Goal: Task Accomplishment & Management: Complete application form

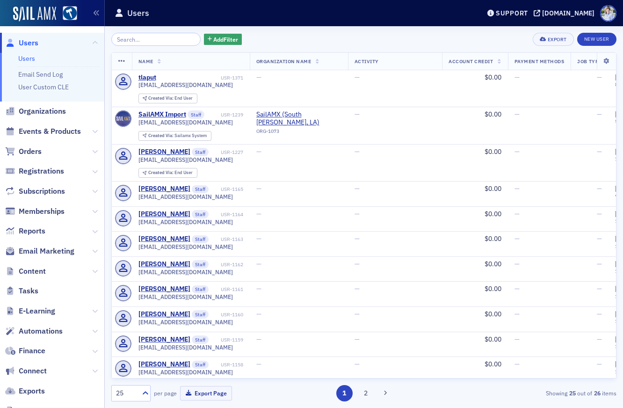
click at [298, 31] on div "Add Filter Export New User Name Organization Name Activity Account Credit Payme…" at bounding box center [363, 216] width 505 height 381
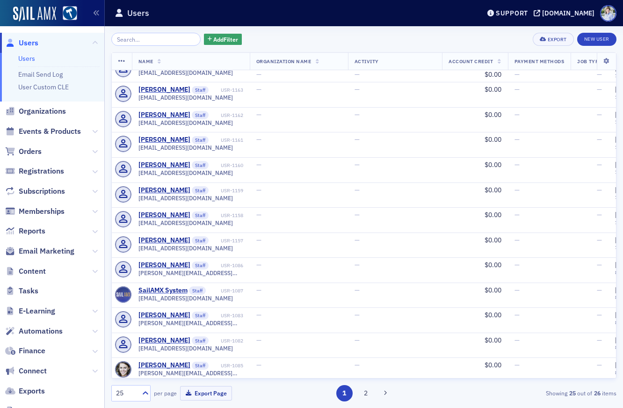
click at [528, 18] on div "Support hsba.production.sailamx.com" at bounding box center [552, 13] width 141 height 16
click at [542, 14] on div "[DOMAIN_NAME]" at bounding box center [568, 13] width 52 height 8
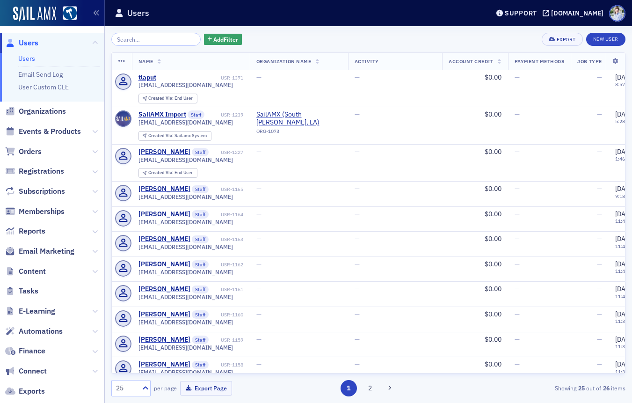
click at [265, 9] on div "Users" at bounding box center [295, 13] width 360 height 18
click at [94, 273] on icon at bounding box center [95, 271] width 6 height 6
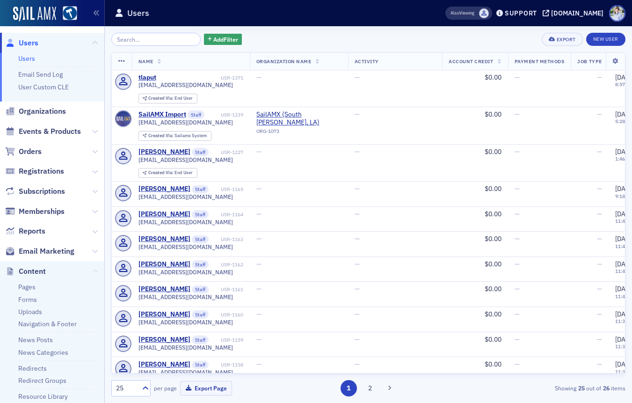
scroll to position [0, 0]
click at [95, 272] on icon at bounding box center [95, 271] width 6 height 6
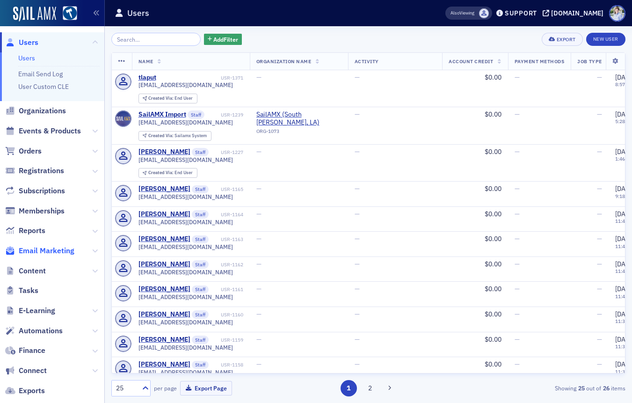
click at [37, 253] on span "Email Marketing" at bounding box center [47, 250] width 56 height 10
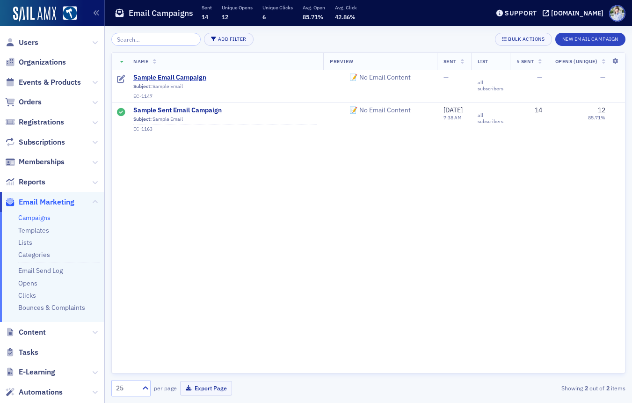
click at [245, 191] on div "Name Preview Sent List # Sent Opens (Unique) Clicks (Unique) Date Created Last …" at bounding box center [368, 212] width 514 height 321
click at [374, 15] on div "Email Campaigns Sent 14 Unique Opens 12 Unique Clicks 6 Avg. Open 85.71% Avg. C…" at bounding box center [295, 13] width 360 height 25
click at [594, 37] on button "New Email Campaign" at bounding box center [590, 39] width 70 height 13
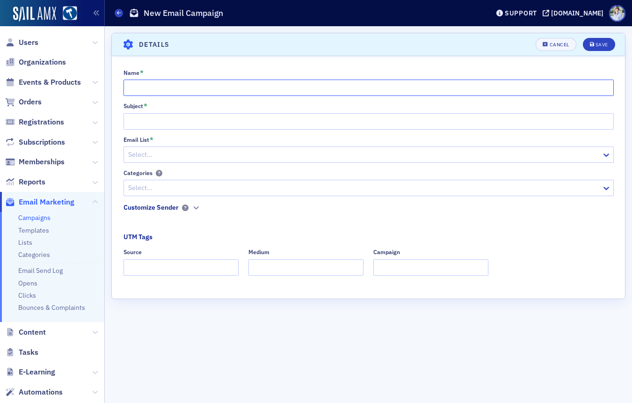
click at [274, 90] on input "Name *" at bounding box center [368, 87] width 490 height 16
type input "Example Campaign"
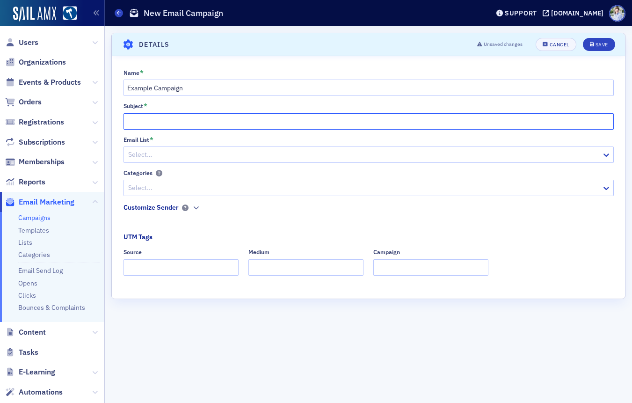
click at [143, 113] on input "Subject *" at bounding box center [368, 121] width 490 height 16
type input "Example Subject"
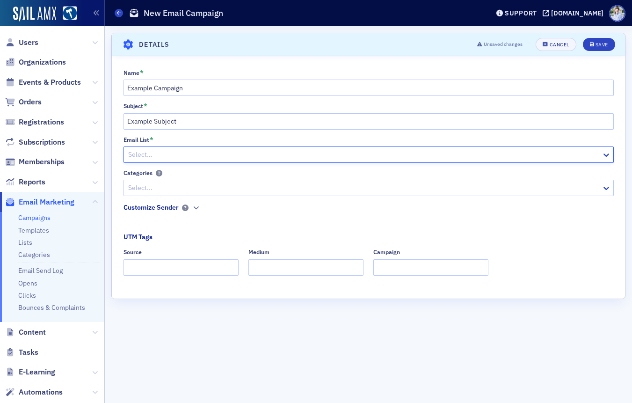
click at [154, 140] on div "Email List *" at bounding box center [368, 139] width 490 height 7
click at [151, 144] on div "Email List * Select…" at bounding box center [368, 149] width 490 height 27
click at [151, 150] on div at bounding box center [363, 155] width 473 height 12
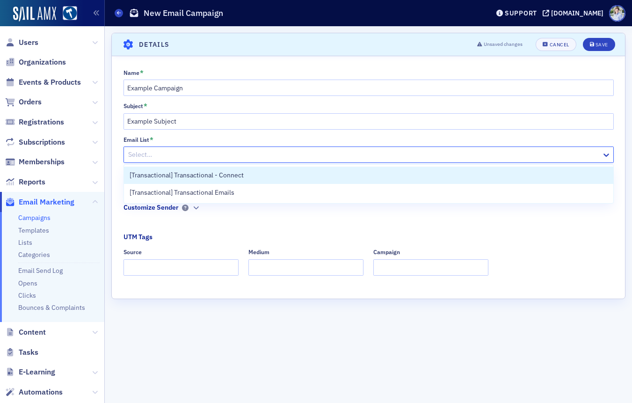
drag, startPoint x: 161, startPoint y: 137, endPoint x: 151, endPoint y: 142, distance: 11.5
click at [161, 137] on div "Email List *" at bounding box center [368, 139] width 490 height 7
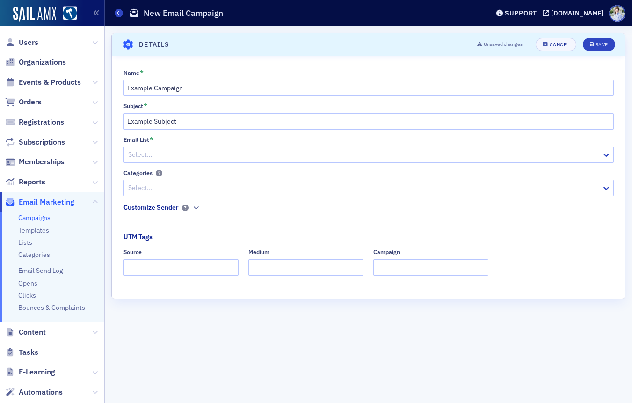
click at [141, 146] on div "Select…" at bounding box center [368, 154] width 490 height 16
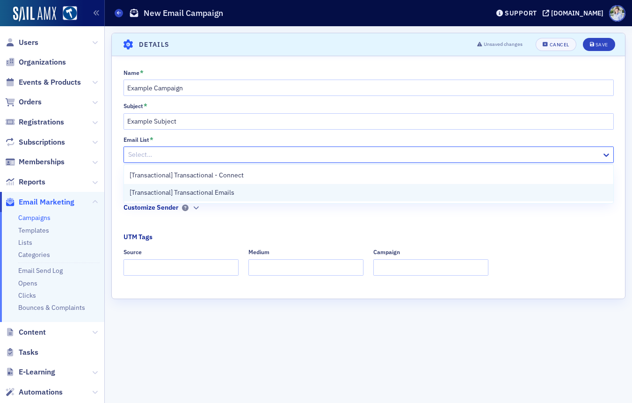
click at [194, 192] on span "[Transactional] Transactional Emails" at bounding box center [182, 192] width 105 height 10
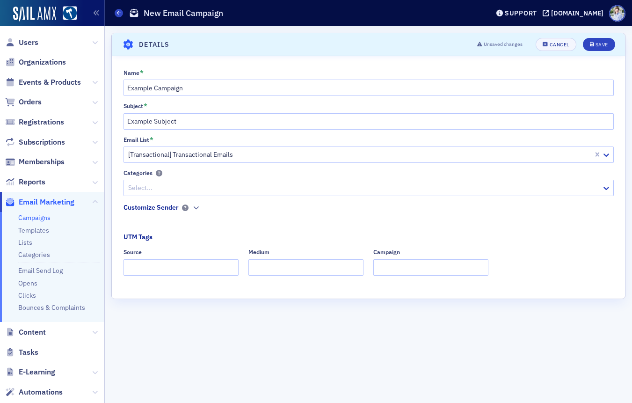
drag, startPoint x: 213, startPoint y: 175, endPoint x: 180, endPoint y: 183, distance: 33.7
click at [213, 175] on div "Categories" at bounding box center [368, 172] width 490 height 7
click at [163, 195] on div "Select..." at bounding box center [368, 188] width 490 height 16
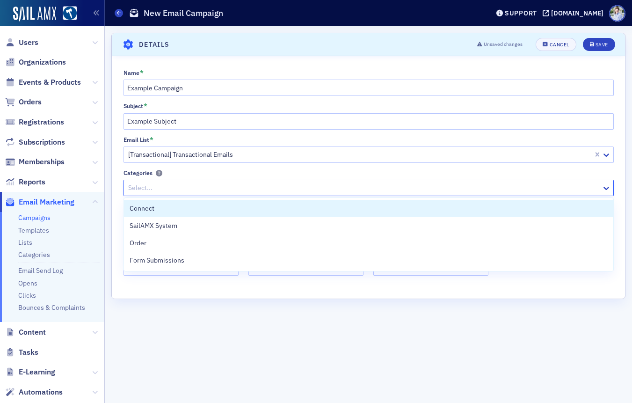
click at [216, 167] on div "Name * Example Campaign Subject * Example Subject Email List * [Transactional] …" at bounding box center [368, 175] width 513 height 213
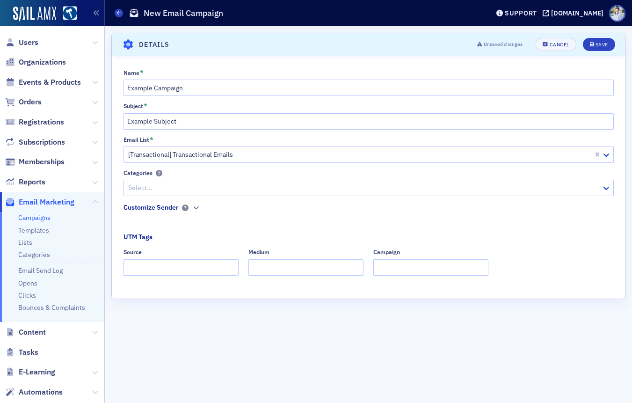
click at [159, 237] on fieldset "UTM Tags Source Medium Campaign" at bounding box center [368, 257] width 490 height 50
click at [134, 237] on div "UTM Tags" at bounding box center [137, 237] width 29 height 10
click at [146, 236] on div "UTM Tags" at bounding box center [137, 237] width 29 height 10
click at [133, 237] on div "UTM Tags" at bounding box center [137, 237] width 29 height 10
click at [171, 230] on div "Name * Example Campaign Subject * Example Subject Email List * [Transactional] …" at bounding box center [368, 175] width 513 height 213
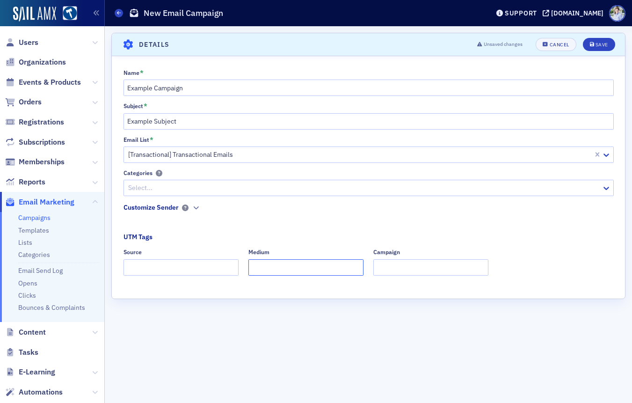
click at [269, 265] on input "Medium" at bounding box center [305, 267] width 115 height 16
drag, startPoint x: 269, startPoint y: 265, endPoint x: 325, endPoint y: 260, distance: 56.7
click at [269, 265] on input "Medium" at bounding box center [305, 267] width 115 height 16
drag, startPoint x: 195, startPoint y: 273, endPoint x: 158, endPoint y: 259, distance: 40.1
click at [195, 273] on input "Source" at bounding box center [180, 267] width 115 height 16
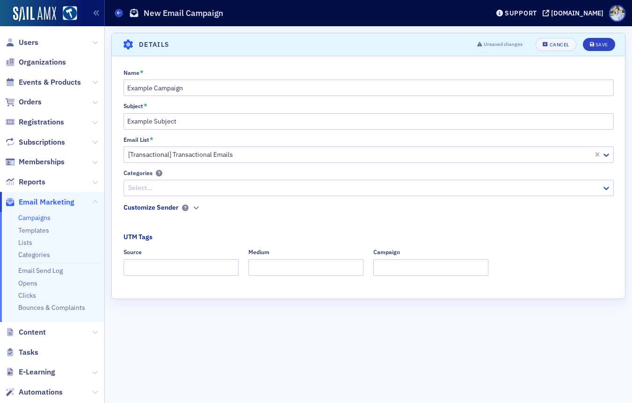
click at [130, 255] on div "Source" at bounding box center [132, 251] width 18 height 7
click at [130, 259] on input "Source" at bounding box center [180, 267] width 115 height 16
click at [185, 260] on input "Source" at bounding box center [180, 267] width 115 height 16
click at [185, 264] on input "Source" at bounding box center [180, 267] width 115 height 16
drag, startPoint x: 165, startPoint y: 242, endPoint x: 136, endPoint y: 252, distance: 30.6
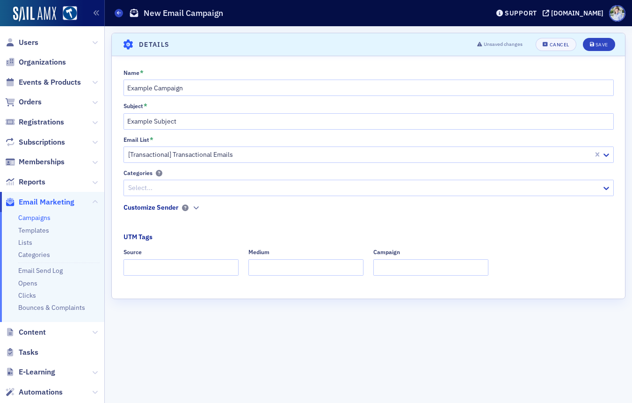
click at [165, 242] on fieldset "UTM Tags Source Medium Campaign" at bounding box center [368, 257] width 490 height 50
click at [171, 257] on div "Source" at bounding box center [180, 261] width 115 height 27
click at [208, 266] on input "Source" at bounding box center [180, 267] width 115 height 16
drag, startPoint x: 226, startPoint y: 234, endPoint x: 199, endPoint y: 238, distance: 27.4
click at [225, 234] on fieldset "UTM Tags Source Medium Campaign" at bounding box center [368, 257] width 490 height 50
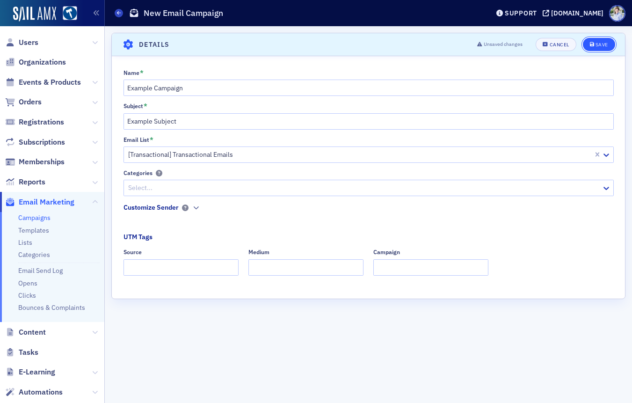
click at [602, 45] on div "Save" at bounding box center [601, 44] width 13 height 5
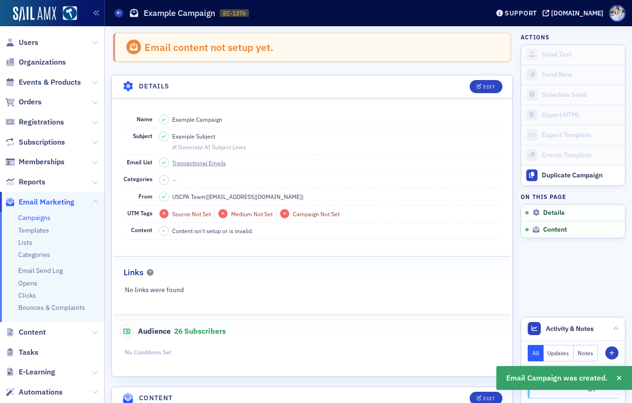
click at [266, 72] on div "Email content not setup yet. Details Edit Name Example Campaign Subject Example…" at bounding box center [311, 251] width 401 height 436
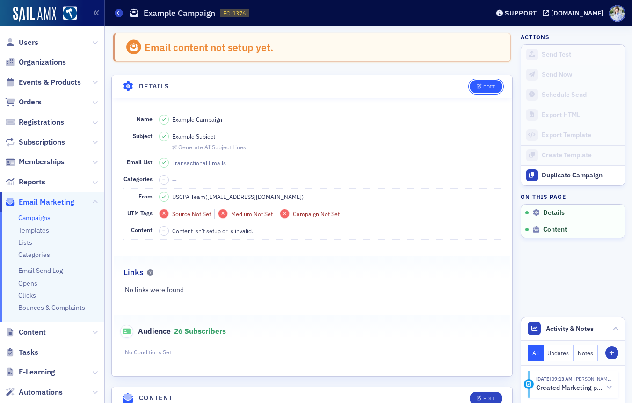
click at [486, 87] on div "Edit" at bounding box center [489, 86] width 12 height 5
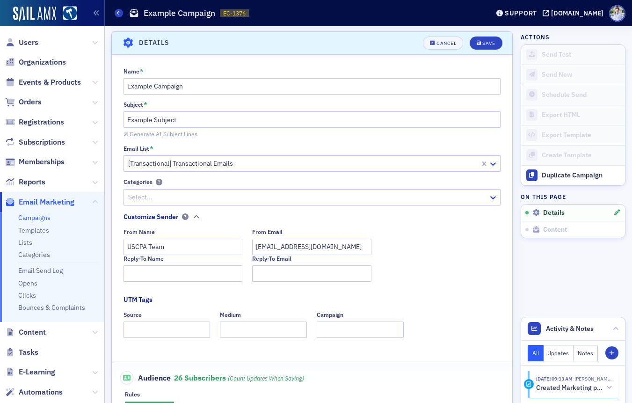
scroll to position [169, 0]
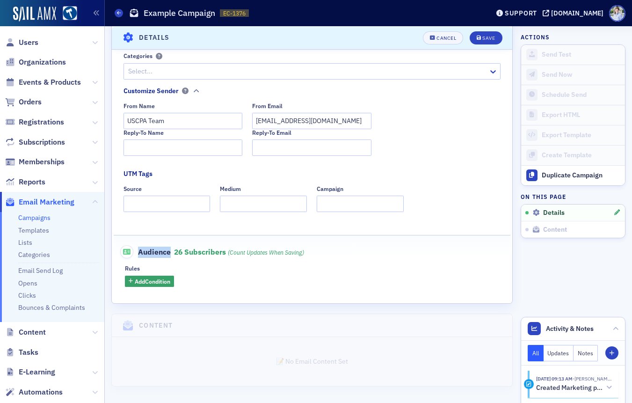
drag, startPoint x: 143, startPoint y: 252, endPoint x: 168, endPoint y: 252, distance: 25.3
click at [168, 252] on span "Audience" at bounding box center [145, 251] width 51 height 13
drag, startPoint x: 168, startPoint y: 252, endPoint x: 174, endPoint y: 254, distance: 6.2
click at [168, 252] on span "Audience" at bounding box center [145, 251] width 51 height 13
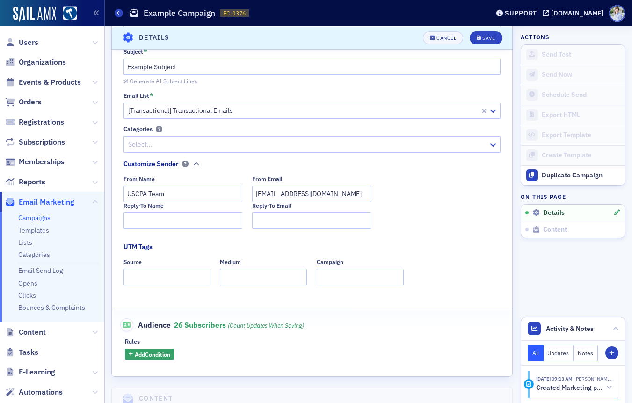
scroll to position [95, 0]
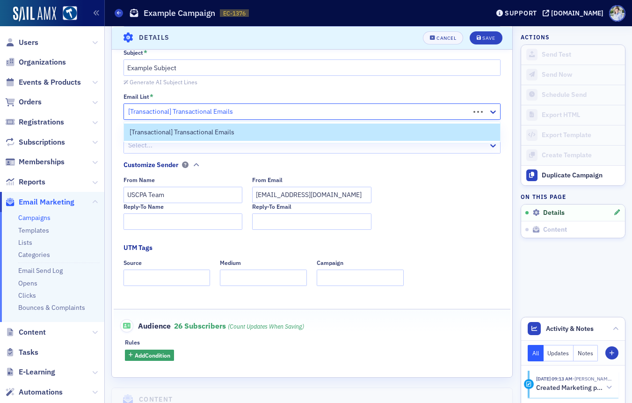
click at [184, 115] on div at bounding box center [298, 112] width 342 height 12
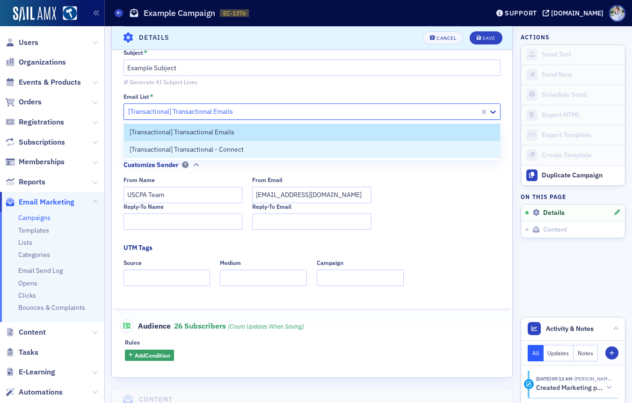
click at [213, 245] on fieldset "UTM Tags Source Medium Campaign" at bounding box center [311, 268] width 377 height 50
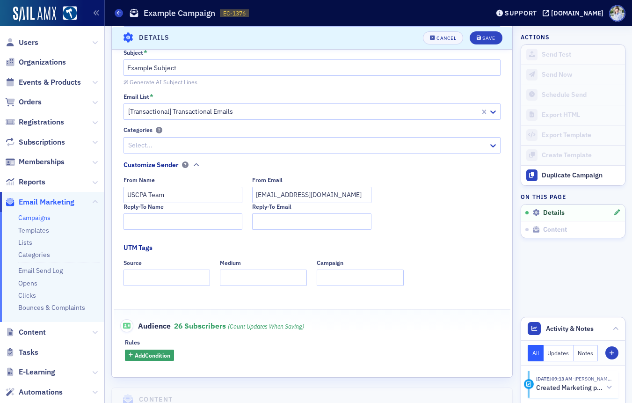
scroll to position [169, 0]
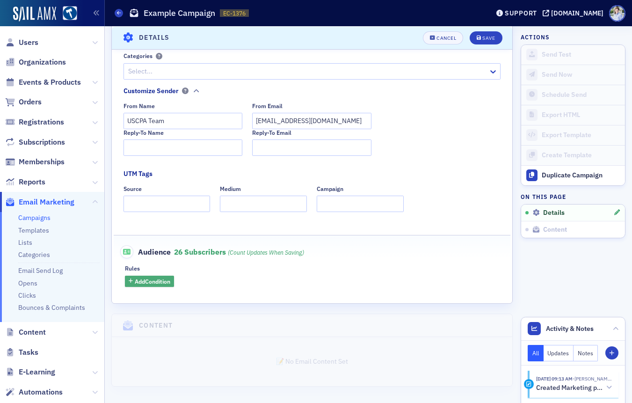
click at [146, 281] on span "Add Condition" at bounding box center [153, 281] width 36 height 8
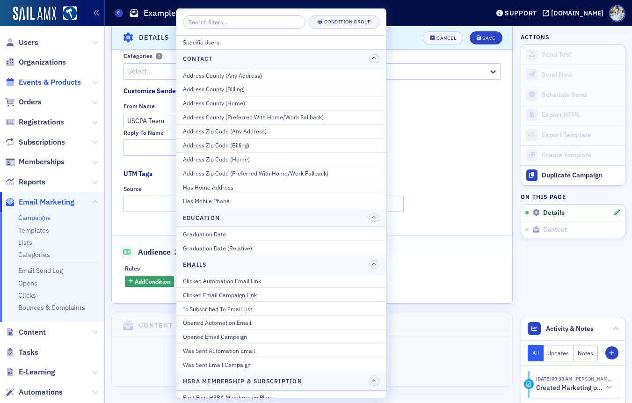
click at [50, 81] on span "Events & Products" at bounding box center [50, 82] width 62 height 10
drag, startPoint x: 437, startPoint y: 97, endPoint x: 455, endPoint y: 58, distance: 43.3
click at [439, 95] on fieldset "Customize Sender From Name USCPA Team From Email team@sailamx.com Reply-To Name…" at bounding box center [314, 124] width 382 height 77
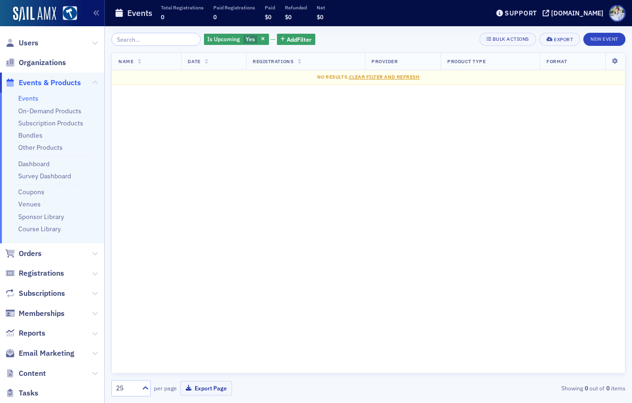
click at [261, 38] on icon "button" at bounding box center [263, 39] width 4 height 5
click at [596, 37] on button "New Event" at bounding box center [604, 39] width 42 height 13
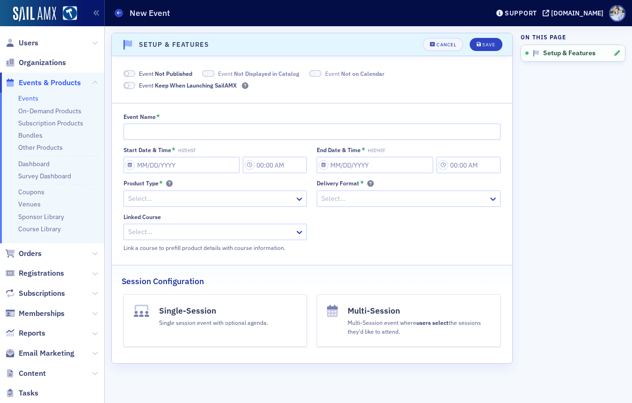
click at [172, 115] on div "Event Name *" at bounding box center [311, 116] width 377 height 7
click at [172, 120] on div "Event Name *" at bounding box center [311, 126] width 377 height 27
click at [173, 124] on input "Event Name *" at bounding box center [311, 131] width 377 height 16
type input "Example Event"
select select "8"
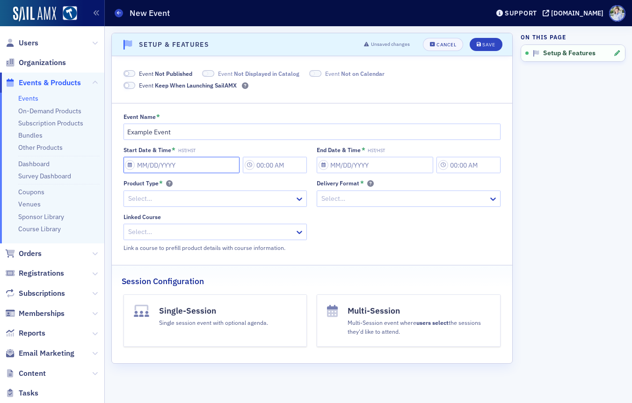
select select "2025"
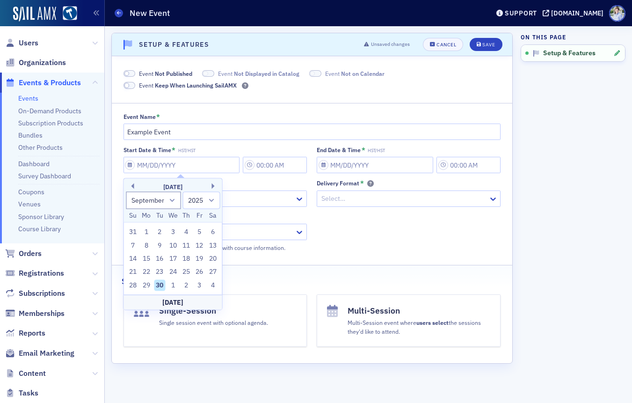
click at [128, 78] on div "Event Not Published Event Not Displayed in Catalog Event Not on Calendar Event …" at bounding box center [311, 79] width 377 height 21
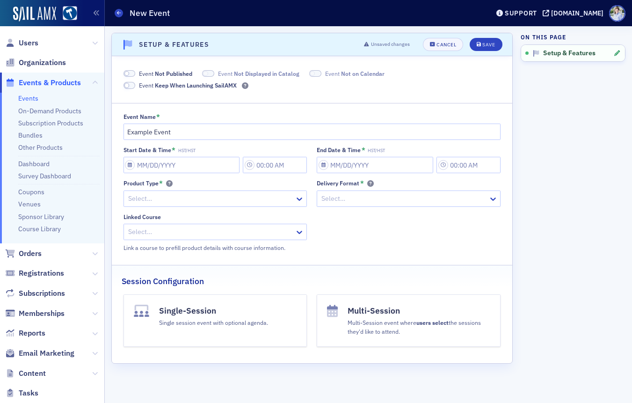
click at [129, 75] on span at bounding box center [129, 73] width 12 height 7
click at [166, 198] on div at bounding box center [210, 199] width 167 height 12
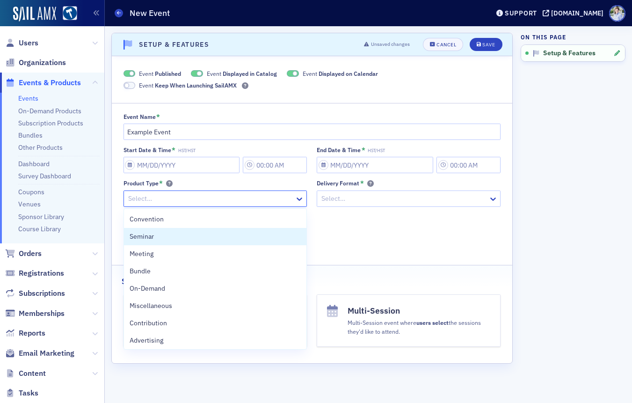
click at [162, 236] on div "Seminar" at bounding box center [216, 236] width 172 height 10
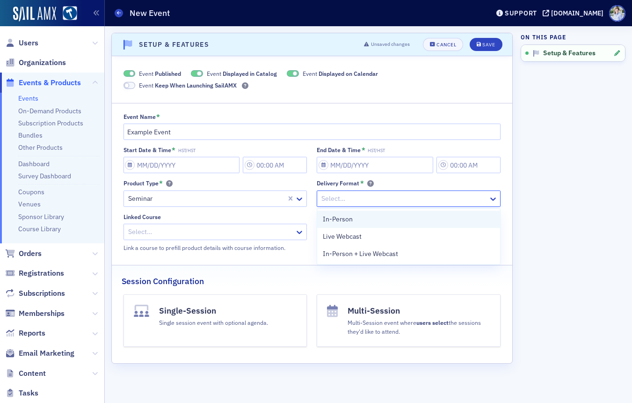
drag, startPoint x: 393, startPoint y: 198, endPoint x: 384, endPoint y: 213, distance: 17.6
click at [393, 198] on div at bounding box center [403, 199] width 167 height 12
drag, startPoint x: 374, startPoint y: 217, endPoint x: 310, endPoint y: 230, distance: 64.5
click at [374, 217] on div "In-Person" at bounding box center [409, 219] width 172 height 10
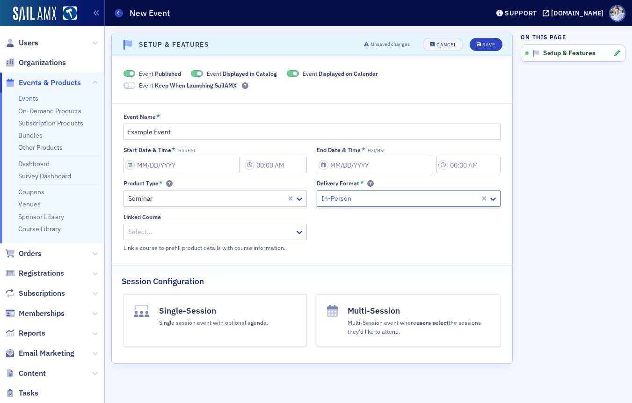
drag, startPoint x: 269, startPoint y: 231, endPoint x: 264, endPoint y: 237, distance: 7.3
click at [269, 231] on div at bounding box center [210, 232] width 167 height 12
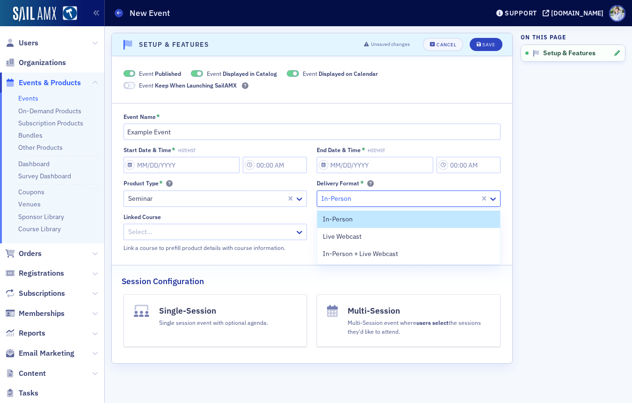
drag, startPoint x: 405, startPoint y: 206, endPoint x: 339, endPoint y: 296, distance: 111.7
click at [405, 206] on div "In-Person" at bounding box center [409, 198] width 184 height 16
click at [255, 336] on button "Single-Session Single session event with optional agenda." at bounding box center [215, 320] width 184 height 52
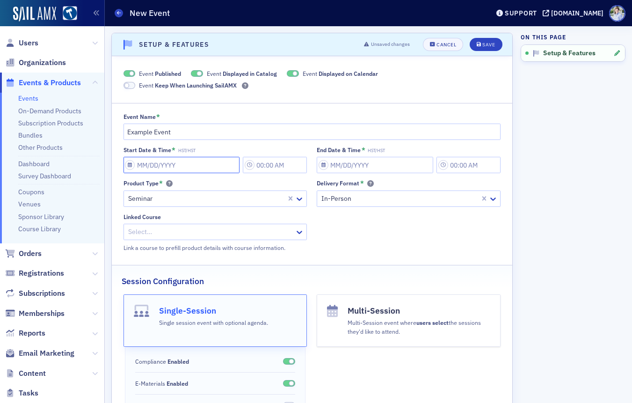
select select "8"
select select "2025"
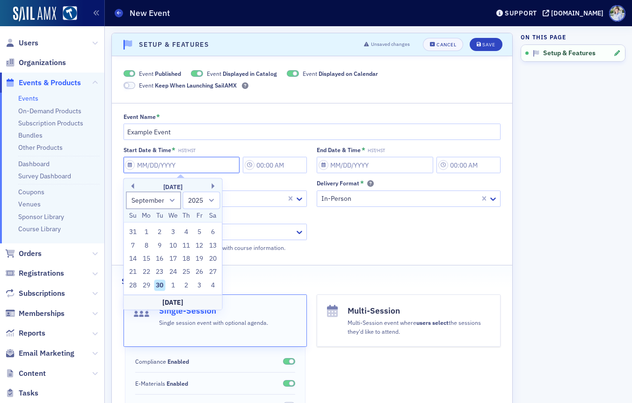
drag, startPoint x: 202, startPoint y: 165, endPoint x: 193, endPoint y: 173, distance: 12.3
click at [201, 166] on input "Start Date & Time * HST/HST" at bounding box center [181, 165] width 116 height 16
click at [174, 299] on div "Today" at bounding box center [173, 301] width 98 height 15
type input "09/30/2025"
type input "3:00 PM"
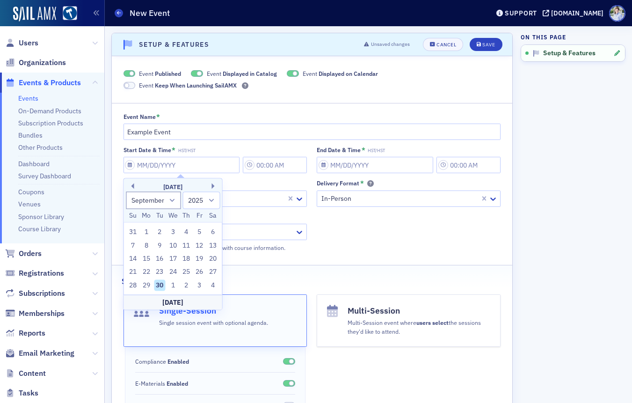
type input "09/30/2025"
type input "4:00 PM"
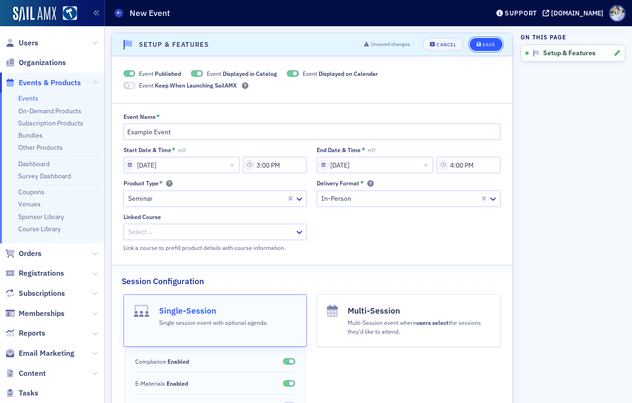
click at [481, 41] on button "Save" at bounding box center [485, 44] width 32 height 13
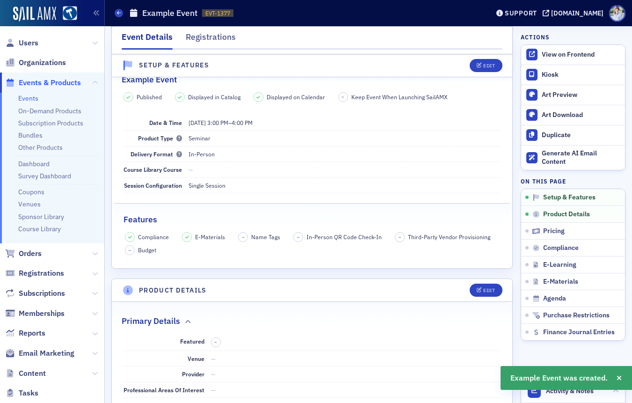
scroll to position [107, 0]
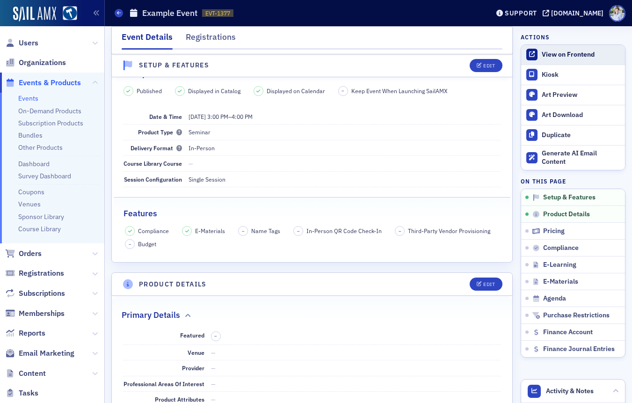
click at [539, 50] on link "View on Frontend" at bounding box center [573, 55] width 104 height 20
click at [33, 93] on ul "Events On-Demand Products Subscription Products Bundles Other Products Dashboar…" at bounding box center [52, 168] width 104 height 151
click at [31, 97] on link "Events" at bounding box center [28, 98] width 20 height 8
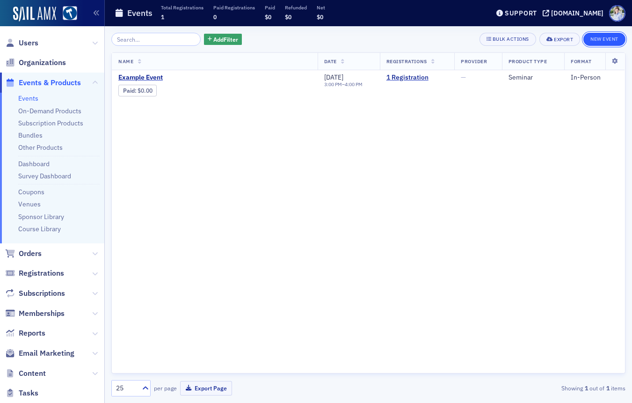
drag, startPoint x: 593, startPoint y: 38, endPoint x: 584, endPoint y: 40, distance: 9.5
click at [593, 38] on button "New Event" at bounding box center [604, 39] width 42 height 13
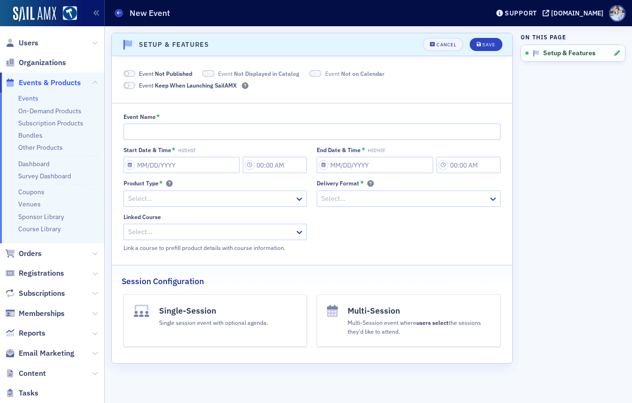
drag, startPoint x: 170, startPoint y: 118, endPoint x: 172, endPoint y: 134, distance: 16.1
click at [171, 125] on div "Event Name *" at bounding box center [311, 126] width 377 height 27
click at [173, 135] on input "Event Name *" at bounding box center [311, 131] width 377 height 16
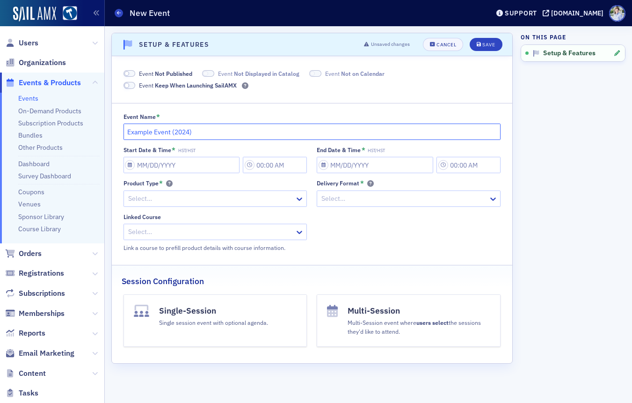
type input "Example Event (2024)"
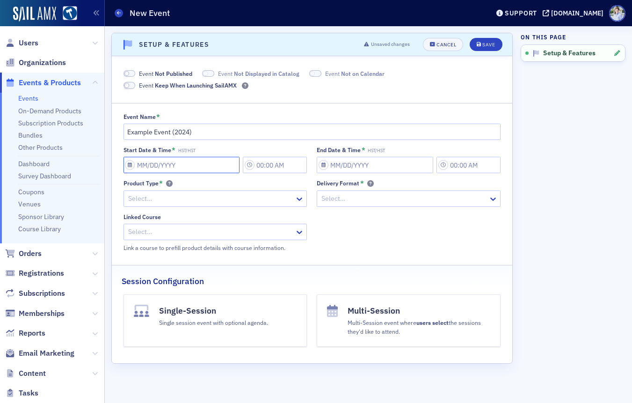
select select "8"
select select "2025"
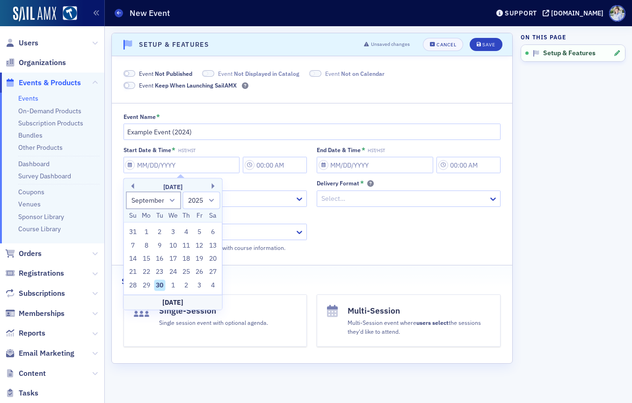
click at [149, 72] on span "Event Not Published" at bounding box center [165, 73] width 53 height 8
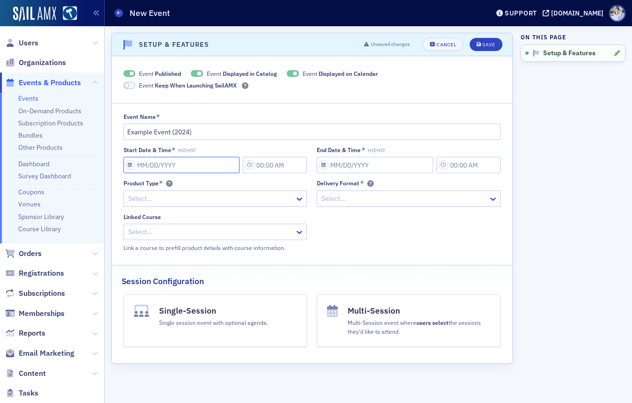
select select "8"
select select "2025"
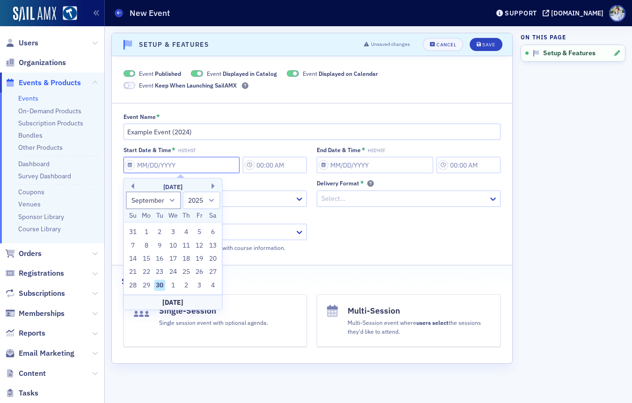
click at [168, 169] on input "Start Date & Time * HST/HST" at bounding box center [181, 165] width 116 height 16
click at [180, 306] on div "Today" at bounding box center [173, 301] width 98 height 15
type input "09/30/2025"
type input "3:00 PM"
type input "09/30/2025"
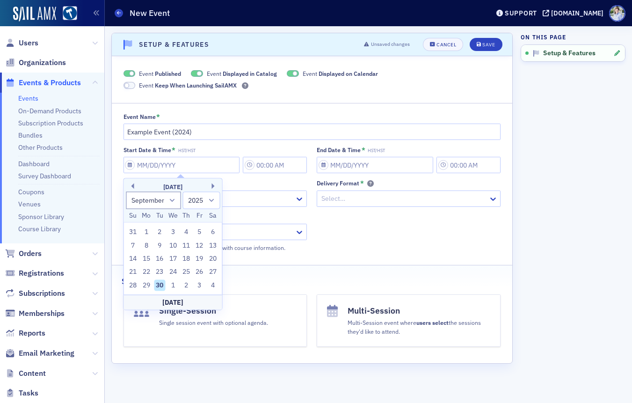
type input "4:00 PM"
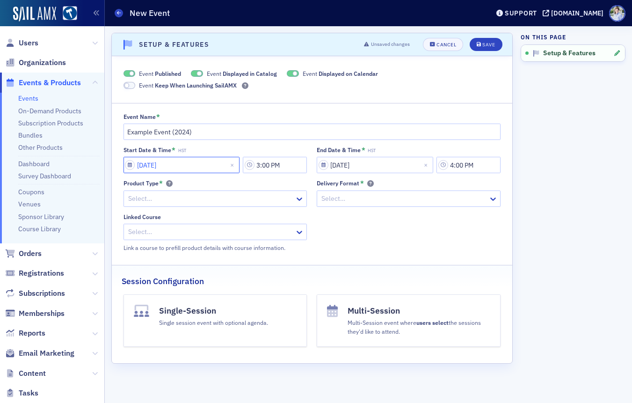
click at [249, 166] on div "09/30/2025 3:00 PM" at bounding box center [215, 165] width 184 height 16
type input "09/30/2024"
select select "8"
select select "2024"
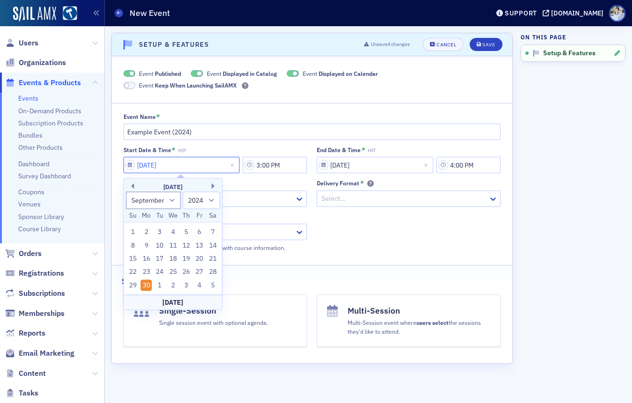
type input "09/30/2024"
select select "8"
select select "2025"
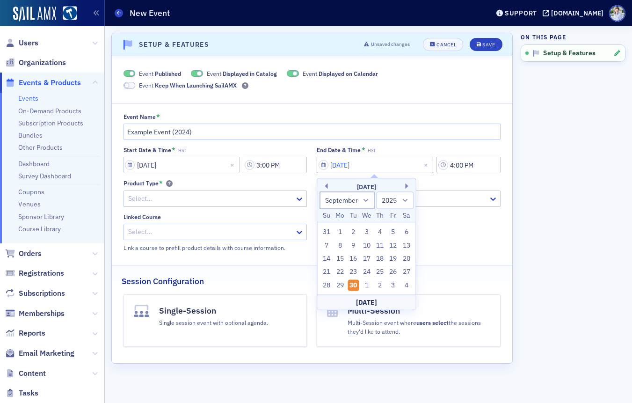
type input "09/30/2024"
select select "2024"
drag, startPoint x: 370, startPoint y: 165, endPoint x: 386, endPoint y: 169, distance: 16.4
click at [377, 166] on input "09/30/2024" at bounding box center [375, 165] width 116 height 16
type input "09/30/2024"
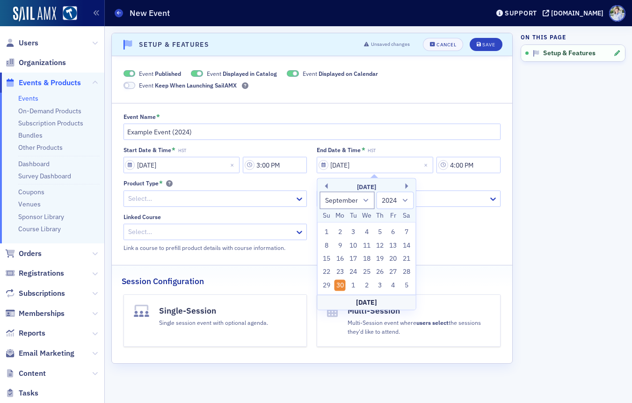
click at [544, 236] on aside "On this page Setup & Features" at bounding box center [572, 214] width 105 height 376
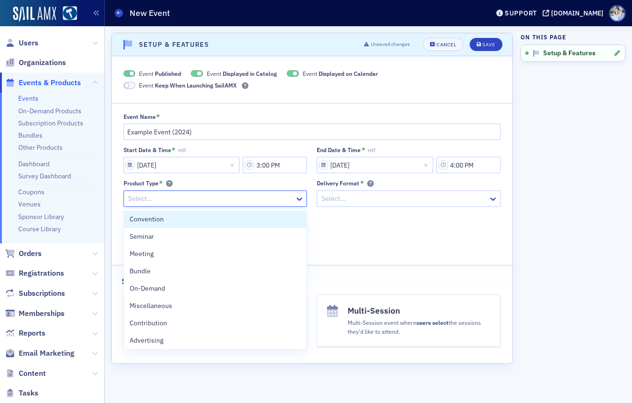
click at [221, 198] on div at bounding box center [210, 199] width 167 height 12
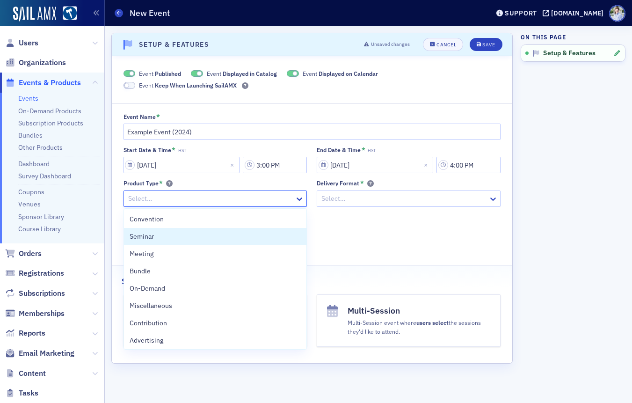
click at [187, 238] on div "Seminar" at bounding box center [216, 236] width 172 height 10
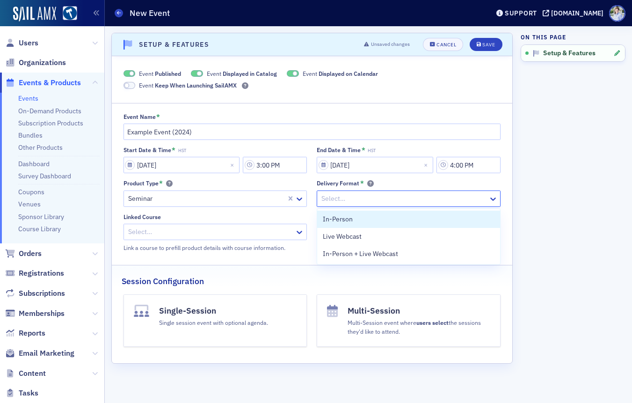
drag, startPoint x: 364, startPoint y: 191, endPoint x: 364, endPoint y: 198, distance: 6.5
click at [364, 192] on div "Select…" at bounding box center [402, 199] width 171 height 14
click at [358, 219] on div "In-Person" at bounding box center [409, 219] width 172 height 10
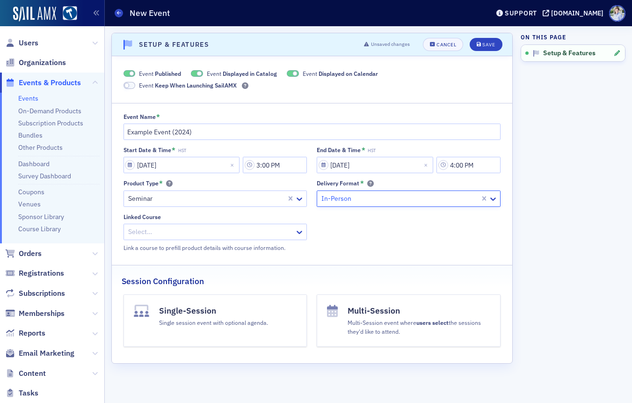
click at [236, 231] on div at bounding box center [210, 232] width 167 height 12
drag, startPoint x: 430, startPoint y: 226, endPoint x: 213, endPoint y: 343, distance: 247.0
click at [428, 227] on div "Start Date & Time * HST 09/30/2024 3:00 PM End Date & Time * HST 09/30/2024 4:0…" at bounding box center [311, 198] width 377 height 105
click at [188, 344] on button "Single-Session Single session event with optional agenda." at bounding box center [215, 320] width 184 height 52
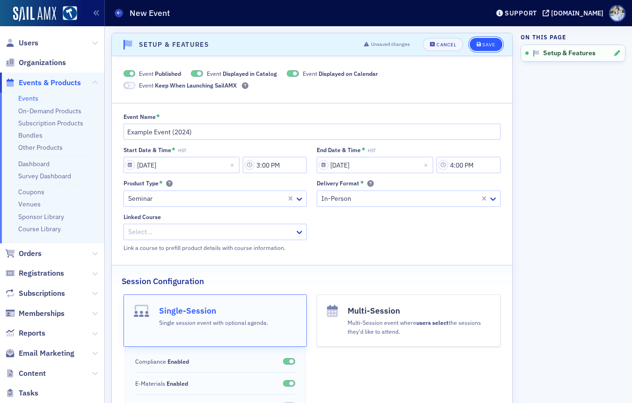
drag, startPoint x: 472, startPoint y: 40, endPoint x: 478, endPoint y: 40, distance: 6.1
click at [472, 40] on button "Save" at bounding box center [485, 44] width 32 height 13
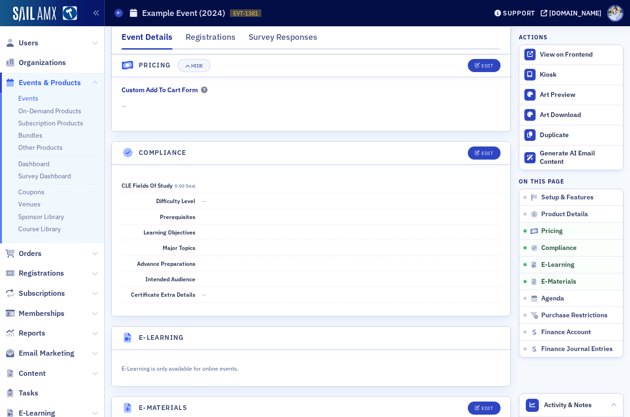
scroll to position [1089, 0]
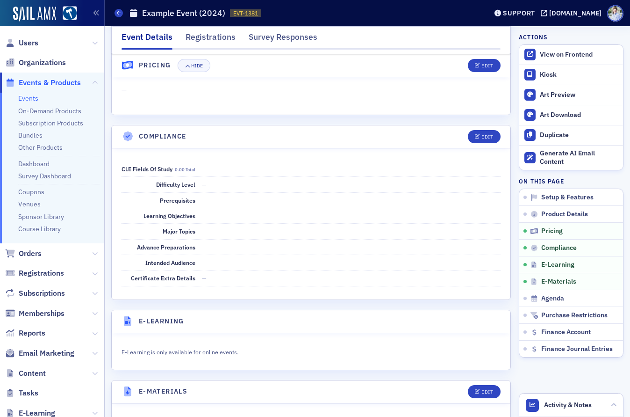
click at [490, 144] on header "Compliance Edit" at bounding box center [311, 136] width 399 height 23
click at [490, 136] on div "Edit" at bounding box center [488, 136] width 12 height 5
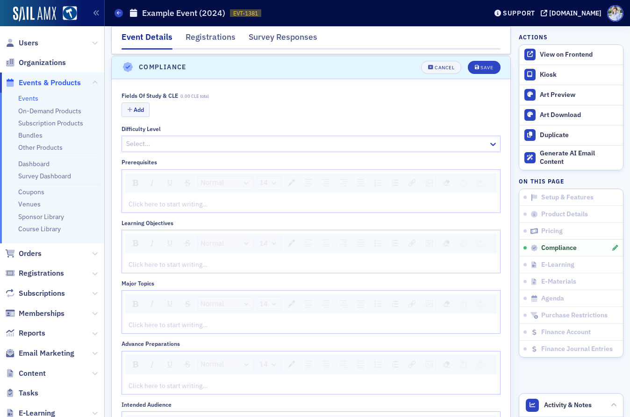
scroll to position [1159, 0]
click at [144, 102] on button "Add" at bounding box center [136, 108] width 28 height 14
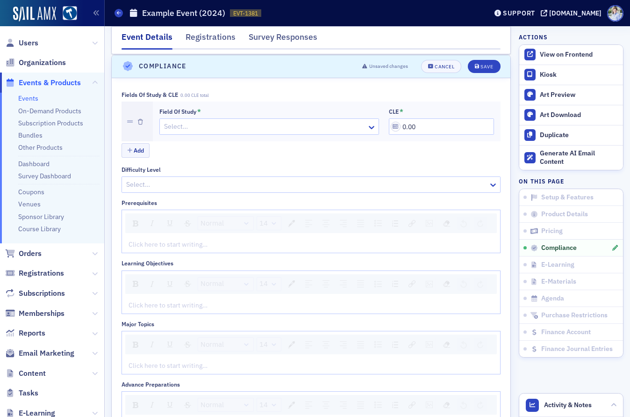
click at [176, 115] on div "Field of Study * Select…" at bounding box center [269, 121] width 220 height 27
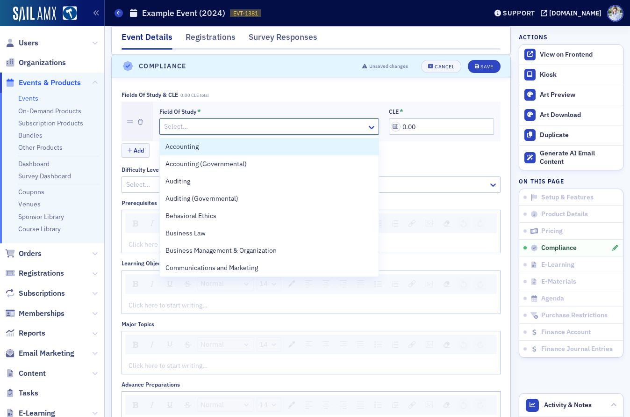
click at [179, 123] on div at bounding box center [264, 127] width 203 height 12
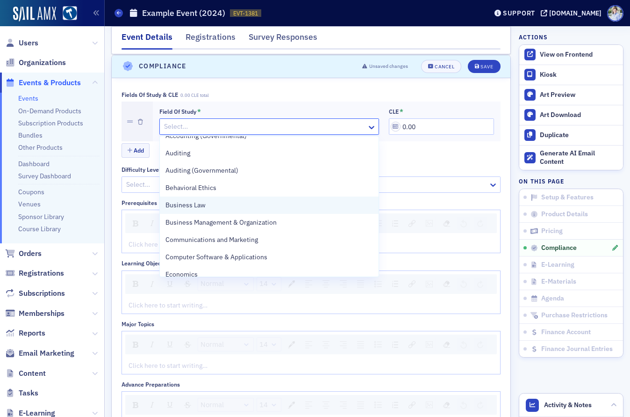
scroll to position [0, 0]
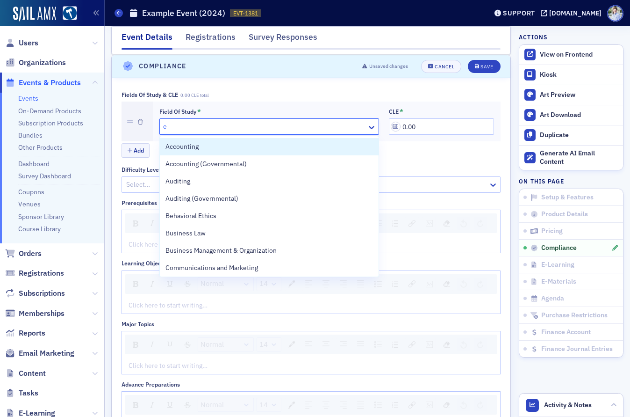
type input "et"
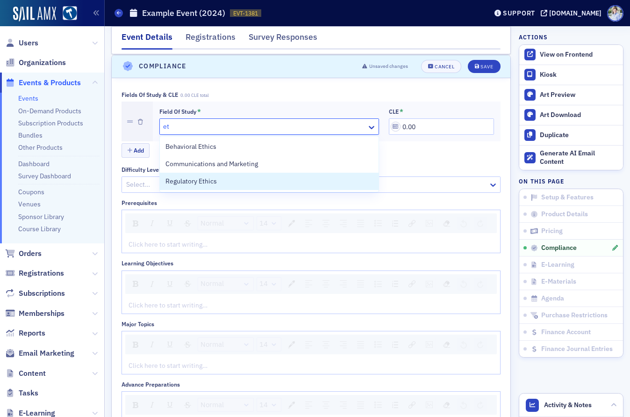
drag, startPoint x: 202, startPoint y: 176, endPoint x: 372, endPoint y: 163, distance: 170.2
click at [202, 176] on div "Regulatory Ethics" at bounding box center [269, 181] width 219 height 17
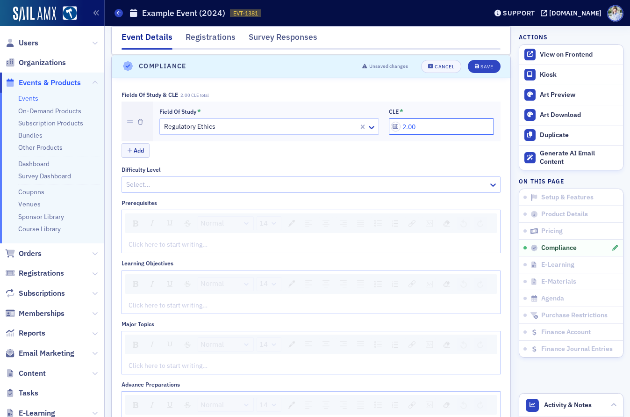
drag, startPoint x: 404, startPoint y: 129, endPoint x: 397, endPoint y: 145, distance: 17.8
click at [406, 128] on input "2.00" at bounding box center [441, 126] width 105 height 16
type input "2.00"
click at [396, 152] on div "Add" at bounding box center [311, 151] width 379 height 16
click at [492, 70] on button "Save" at bounding box center [484, 66] width 32 height 13
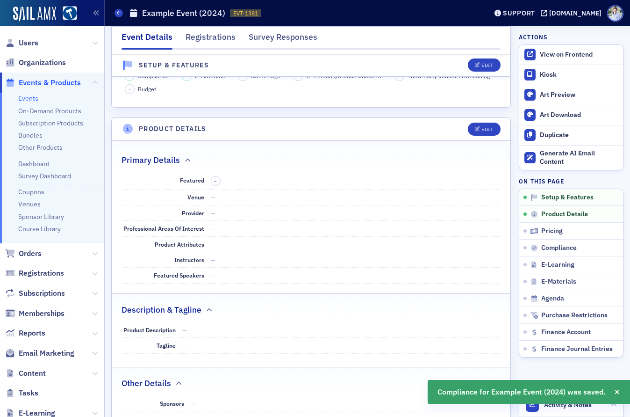
scroll to position [228, 0]
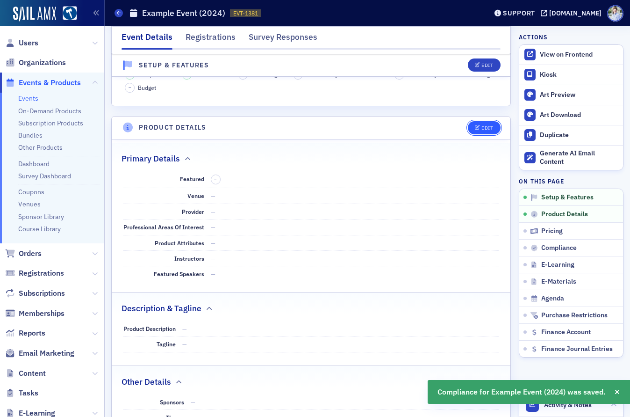
click at [486, 125] on div "Edit" at bounding box center [488, 127] width 12 height 5
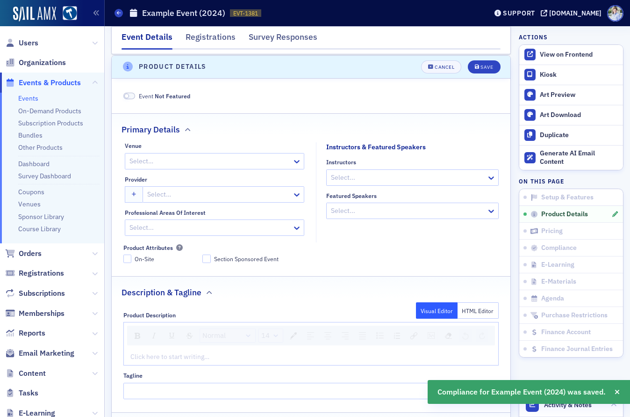
scroll to position [289, 0]
click at [349, 177] on div at bounding box center [408, 177] width 156 height 12
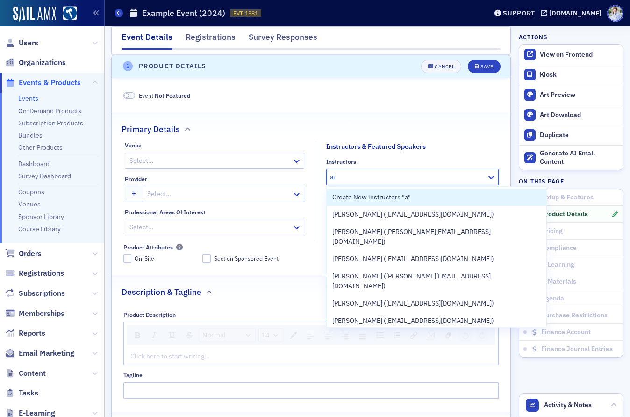
type input "aid"
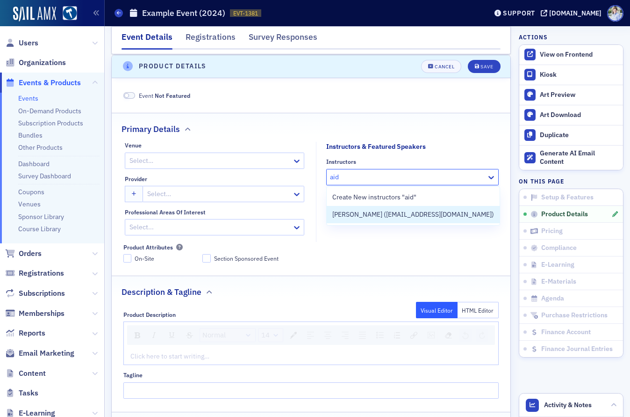
drag, startPoint x: 389, startPoint y: 213, endPoint x: 404, endPoint y: 214, distance: 15.0
click at [389, 214] on span "Aidan Sullivan (aidan@blueoceanideas.com)" at bounding box center [413, 214] width 162 height 10
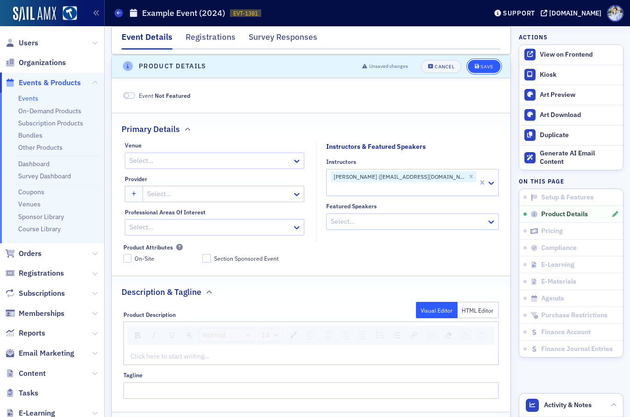
click at [490, 70] on button "Save" at bounding box center [484, 66] width 32 height 13
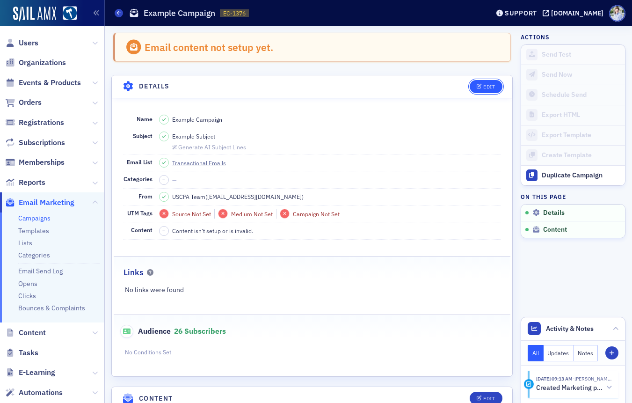
click at [479, 91] on button "Edit" at bounding box center [485, 86] width 32 height 13
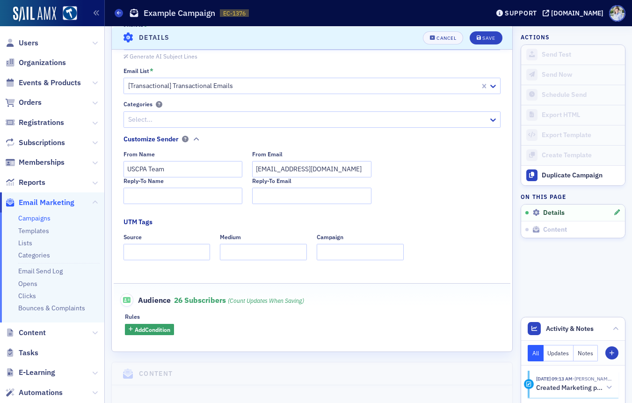
scroll to position [169, 0]
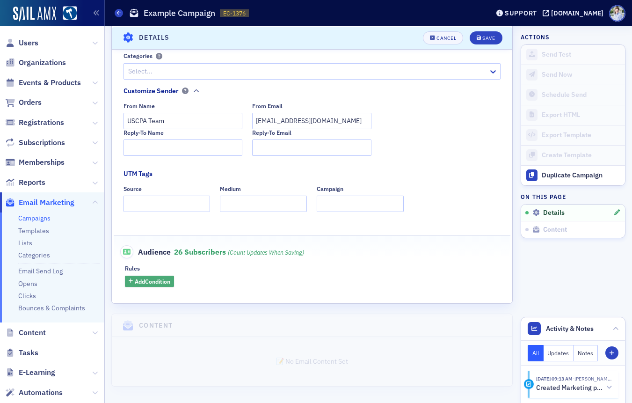
click at [148, 280] on span "Add Condition" at bounding box center [153, 281] width 36 height 8
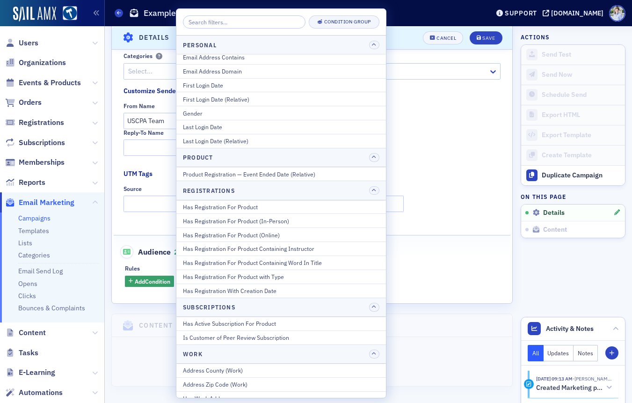
scroll to position [1072, 0]
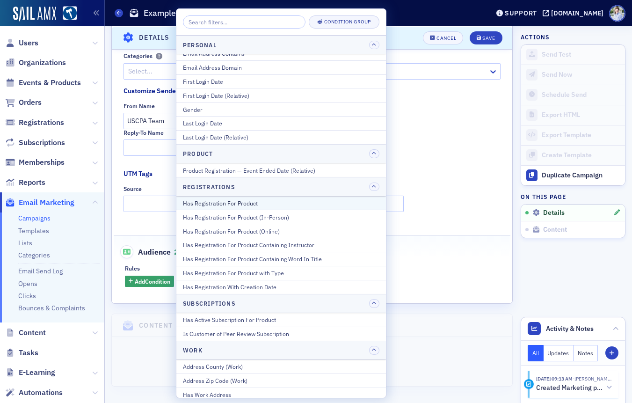
click at [282, 203] on div "Has Registration For Product" at bounding box center [281, 203] width 196 height 8
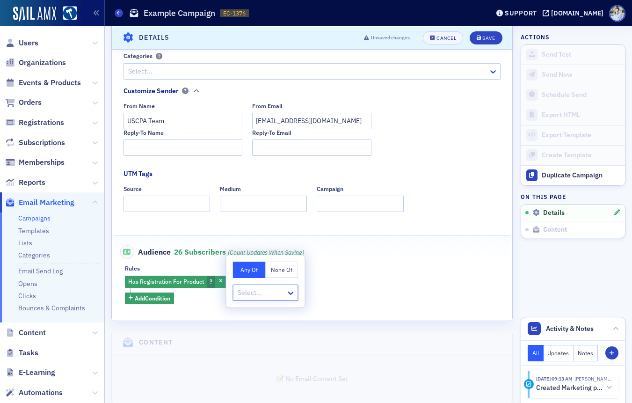
click at [259, 292] on div at bounding box center [261, 293] width 49 height 12
type input "ex"
click at [274, 315] on span "Example Event [9/30/2025 3:00pm]" at bounding box center [285, 313] width 92 height 10
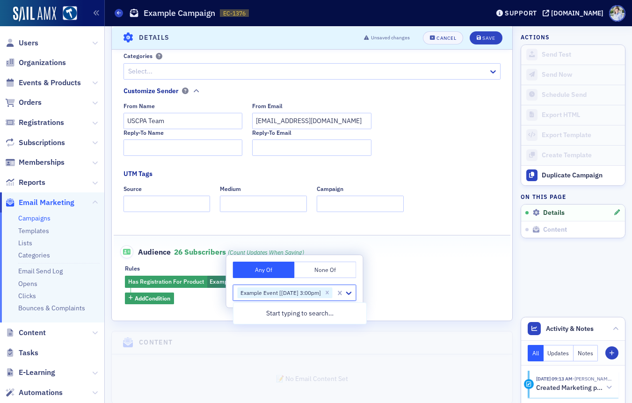
click at [207, 309] on div "Name * Example Campaign Subject * Example Subject Generate AI Subject Lines Ema…" at bounding box center [312, 124] width 400 height 391
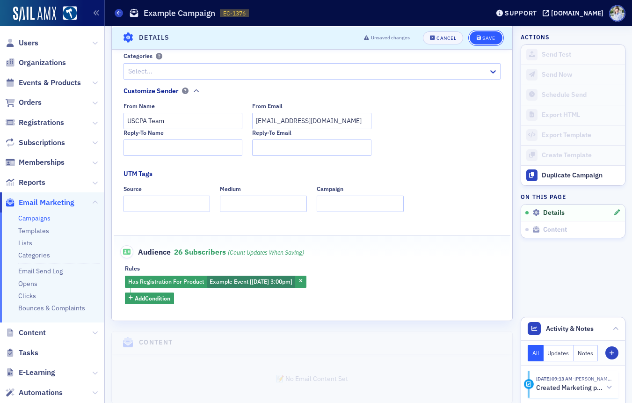
click at [478, 36] on icon "submit" at bounding box center [478, 37] width 5 height 5
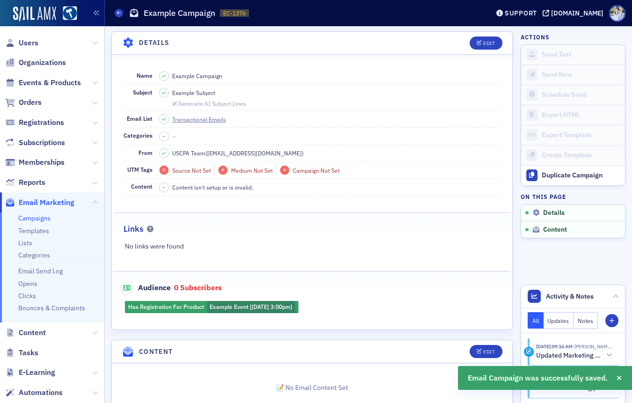
scroll to position [68, 0]
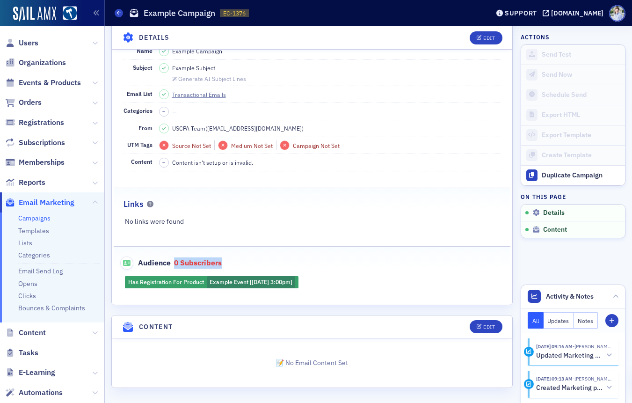
drag, startPoint x: 204, startPoint y: 260, endPoint x: 230, endPoint y: 261, distance: 25.3
click at [230, 261] on div "Audience 0 Subscribers" at bounding box center [311, 257] width 377 height 23
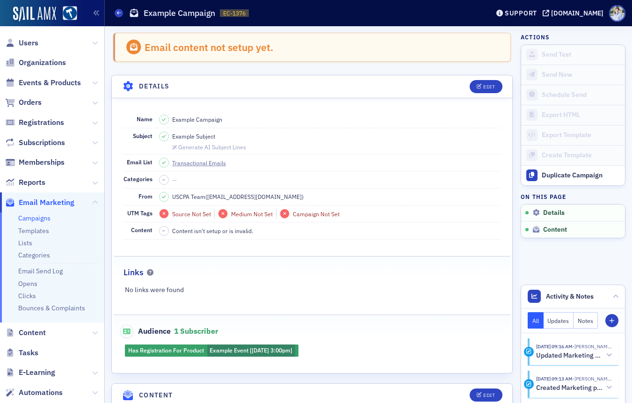
scroll to position [68, 0]
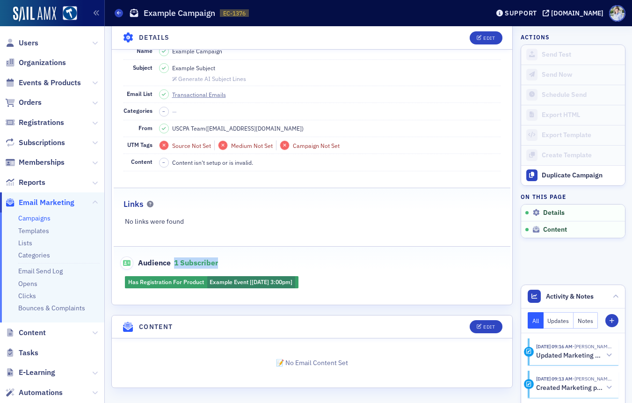
drag, startPoint x: 173, startPoint y: 264, endPoint x: 279, endPoint y: 264, distance: 105.7
click at [279, 264] on div "Audience 1 Subscriber" at bounding box center [311, 257] width 377 height 23
click at [281, 216] on div "No links were found" at bounding box center [312, 221] width 397 height 10
click at [477, 38] on icon "button" at bounding box center [479, 37] width 6 height 5
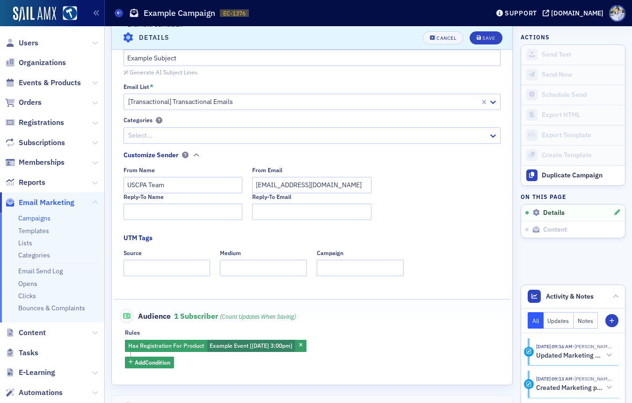
scroll to position [186, 0]
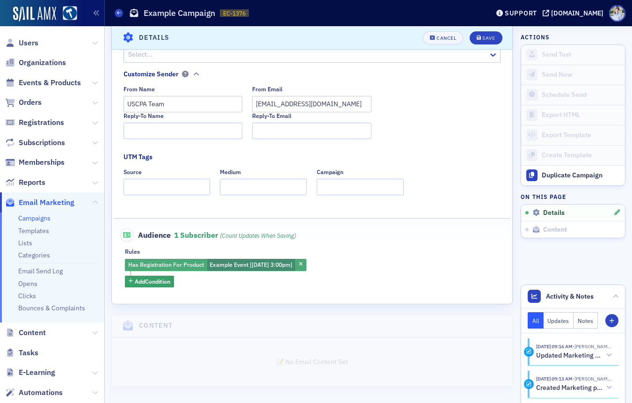
click at [158, 264] on span "Has Registration For Product" at bounding box center [166, 263] width 76 height 7
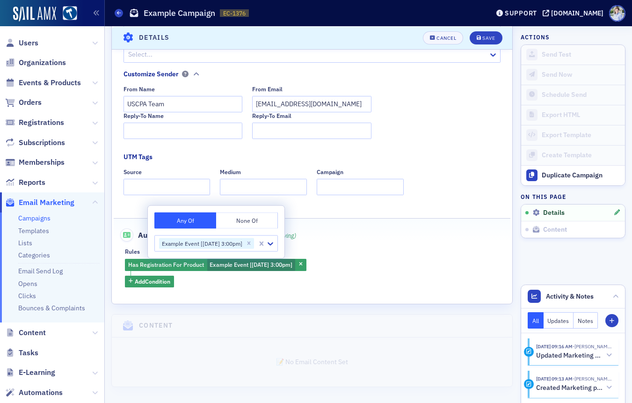
click at [259, 223] on button "None Of" at bounding box center [247, 220] width 62 height 16
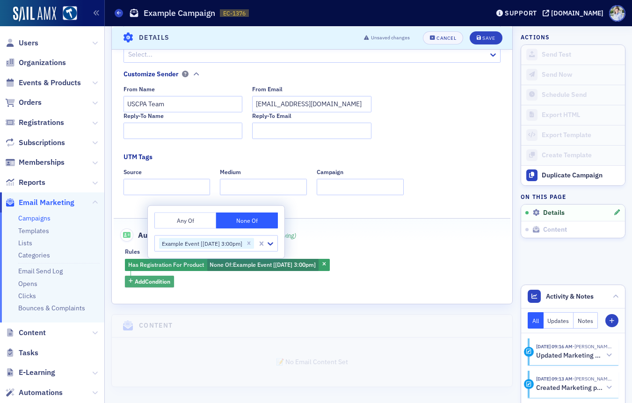
click at [163, 283] on span "Add Condition" at bounding box center [153, 281] width 36 height 8
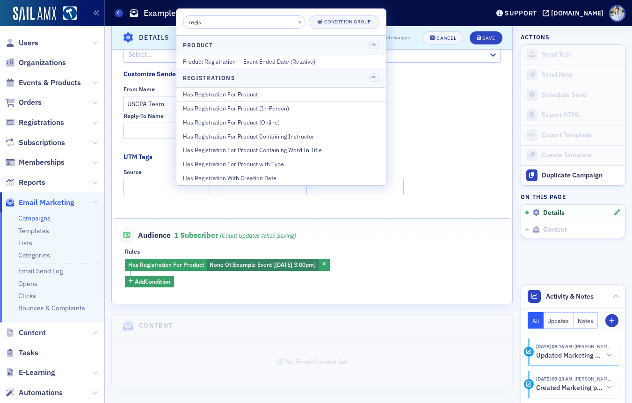
type input "regis"
click at [273, 95] on div "Has Registration For Product" at bounding box center [281, 94] width 196 height 8
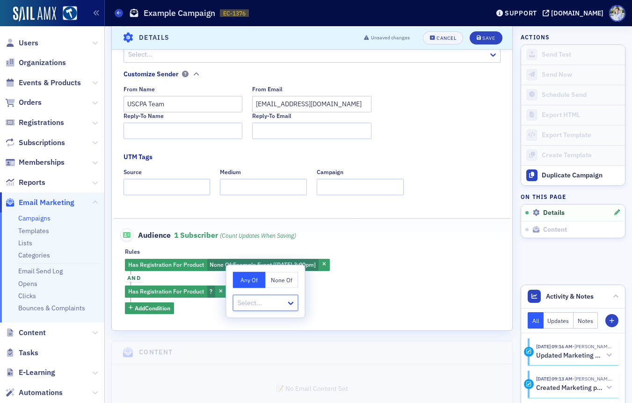
click at [250, 301] on div at bounding box center [261, 303] width 49 height 12
type input "2024"
click at [309, 327] on span "Example Event (2024) [[DATE] 3:00pm]" at bounding box center [295, 323] width 113 height 10
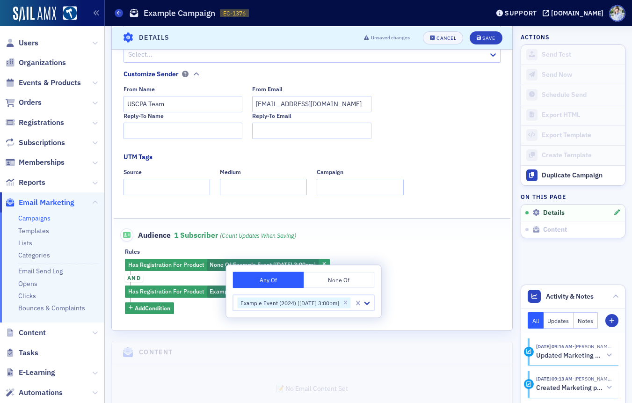
click at [202, 321] on div "Name * Example Campaign Subject * Example Subject Generate AI Subject Lines Ema…" at bounding box center [312, 121] width 400 height 418
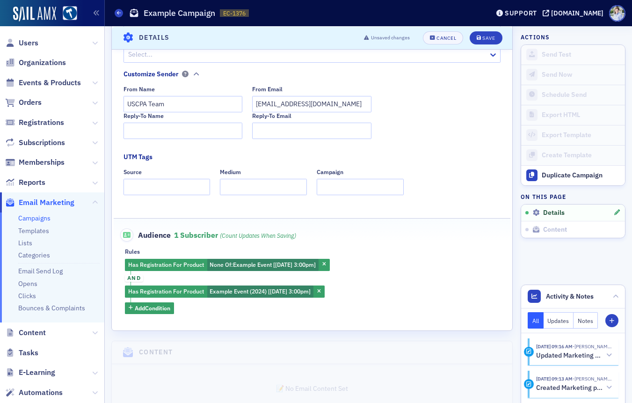
click at [264, 316] on fieldset "Audience 1 Subscriber (count updates when saving) Rules Has Registration For Pr…" at bounding box center [312, 267] width 397 height 99
drag, startPoint x: 171, startPoint y: 247, endPoint x: 166, endPoint y: 249, distance: 5.5
click at [171, 247] on fieldset "Audience 1 Subscriber (count updates when saving) Rules Has Registration For Pr…" at bounding box center [312, 267] width 397 height 99
click at [134, 279] on span "and" at bounding box center [134, 277] width 18 height 7
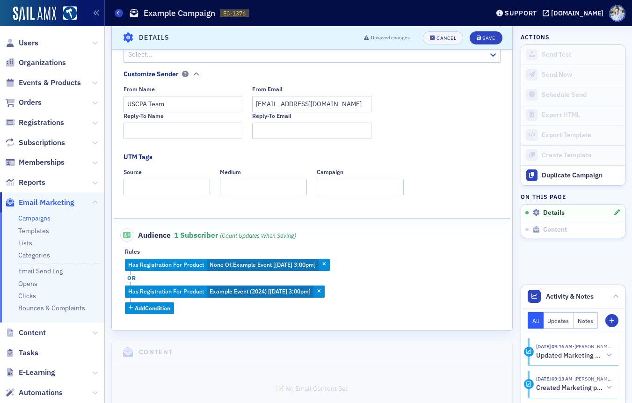
click at [135, 278] on span "or" at bounding box center [132, 277] width 14 height 7
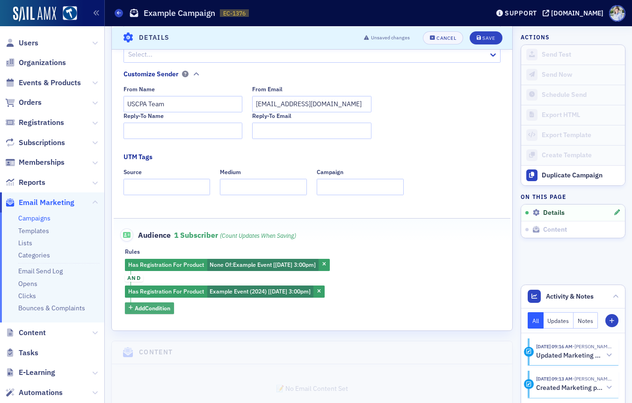
scroll to position [187, 0]
click at [326, 265] on icon "button" at bounding box center [324, 263] width 4 height 5
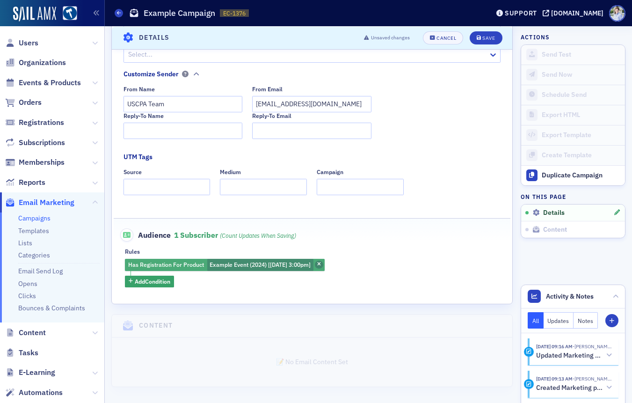
click at [321, 264] on icon "button" at bounding box center [319, 264] width 4 height 5
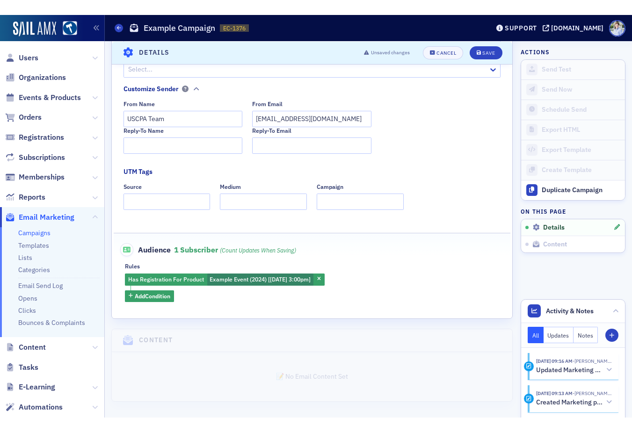
scroll to position [169, 0]
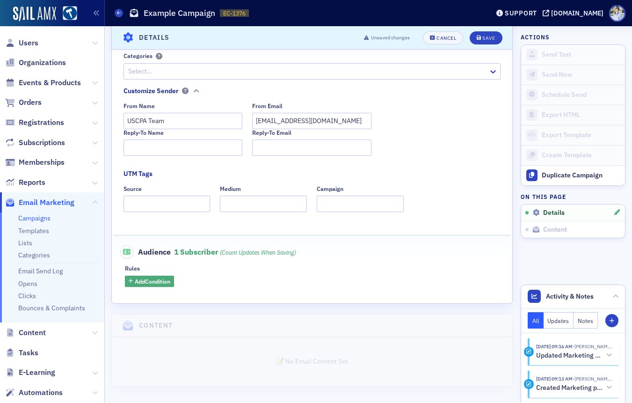
click at [152, 279] on span "Add Condition" at bounding box center [153, 281] width 36 height 8
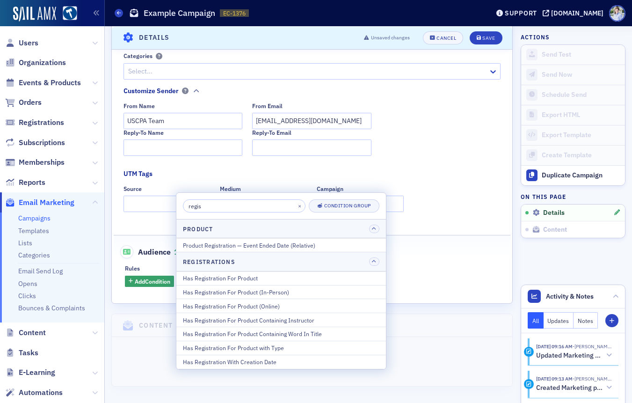
click at [217, 207] on input "regis" at bounding box center [244, 205] width 122 height 13
click at [217, 208] on input "regis" at bounding box center [244, 205] width 122 height 13
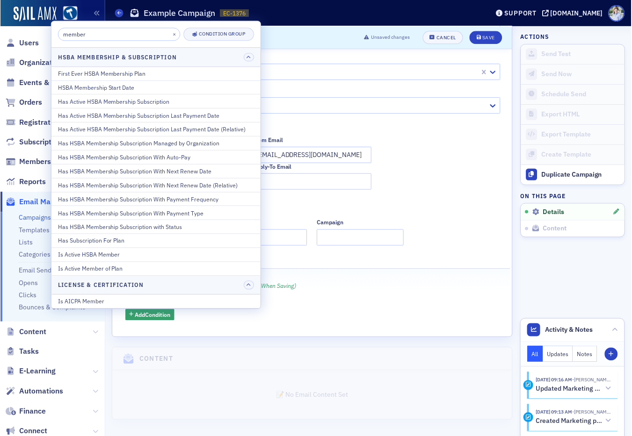
scroll to position [136, 0]
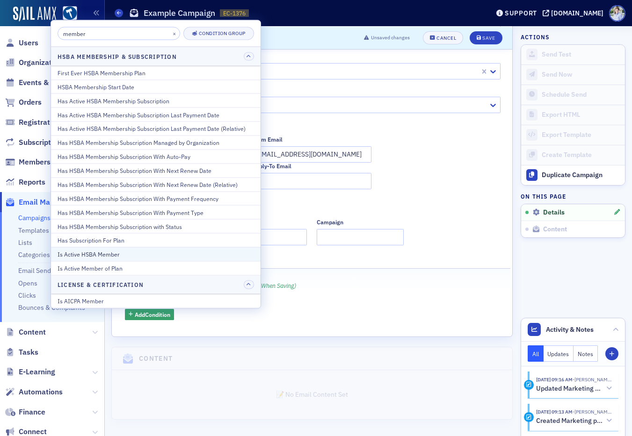
type input "member"
click at [91, 255] on div "Is Active HSBA Member" at bounding box center [156, 254] width 196 height 8
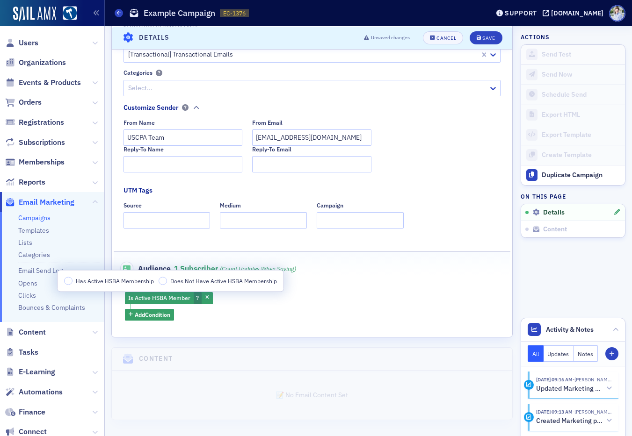
click at [106, 278] on span "Has Active HSBA Membership" at bounding box center [115, 280] width 78 height 7
click at [72, 278] on input "Has Active HSBA Membership" at bounding box center [68, 281] width 8 height 8
click at [213, 256] on div "Audience 1 Subscriber (count updates when saving)" at bounding box center [311, 263] width 377 height 23
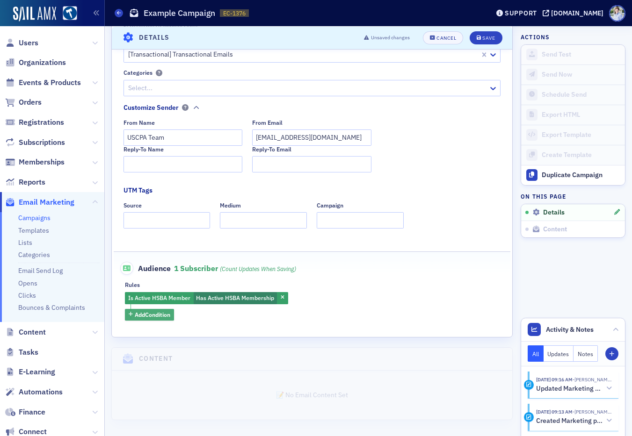
click at [153, 311] on span "Add Condition" at bounding box center [153, 314] width 36 height 8
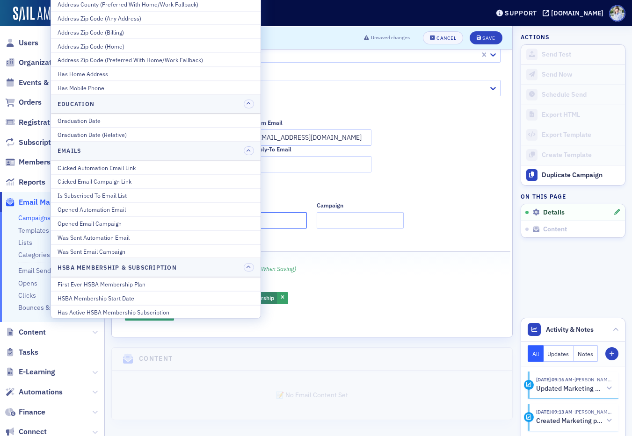
drag, startPoint x: 289, startPoint y: 220, endPoint x: 242, endPoint y: 245, distance: 54.0
click at [289, 220] on input "Medium" at bounding box center [263, 220] width 87 height 16
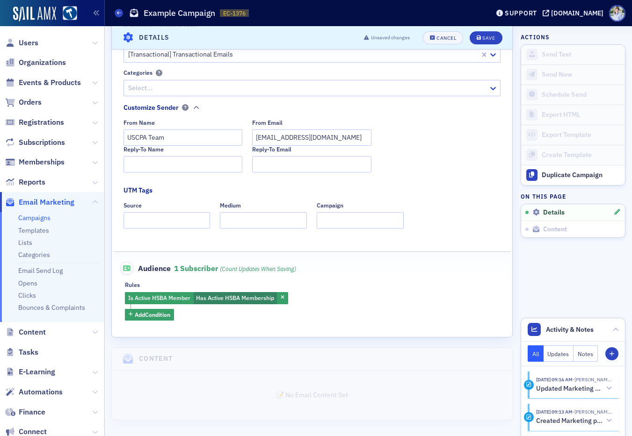
click at [162, 302] on span "Is Active HSBA Member" at bounding box center [159, 298] width 65 height 10
click at [157, 311] on span "Add Condition" at bounding box center [153, 314] width 36 height 8
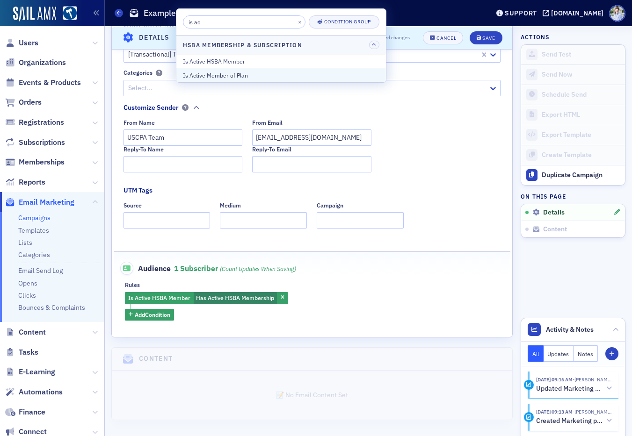
type input "is ac"
click at [241, 74] on div "Is Active Member of Plan" at bounding box center [281, 75] width 196 height 8
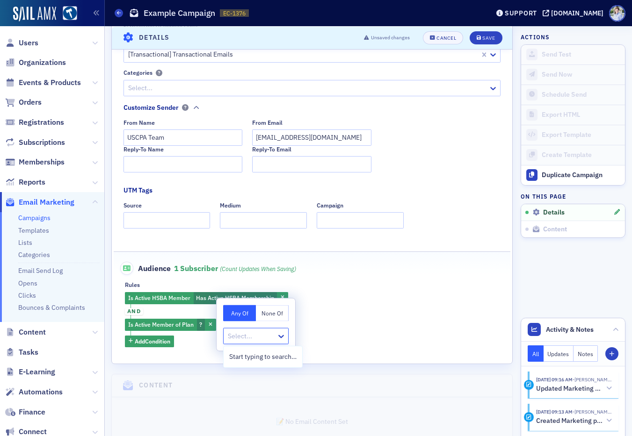
click at [245, 334] on div at bounding box center [251, 337] width 49 height 12
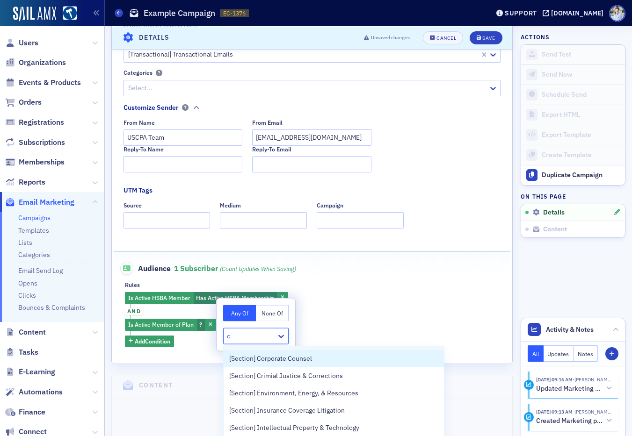
scroll to position [0, 0]
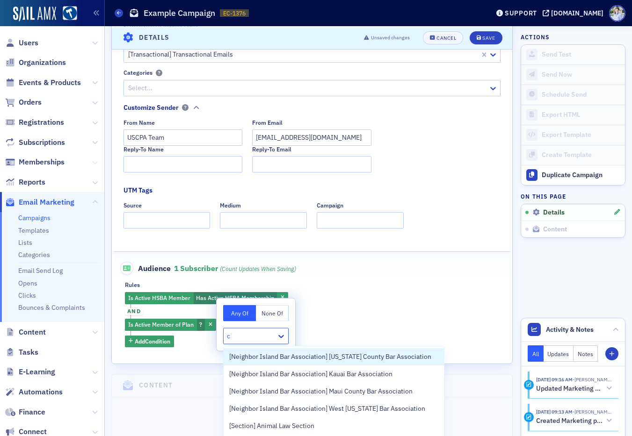
type input "c"
click at [96, 161] on icon at bounding box center [95, 163] width 6 height 6
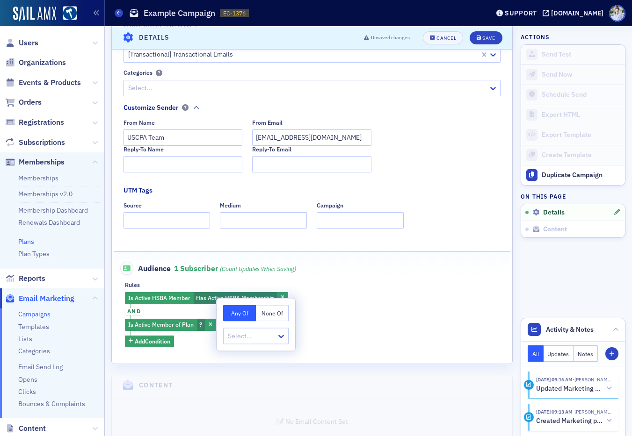
click at [29, 242] on link "Plans" at bounding box center [26, 241] width 16 height 8
click at [154, 328] on span "Is Active Member of Plan" at bounding box center [161, 325] width 69 height 10
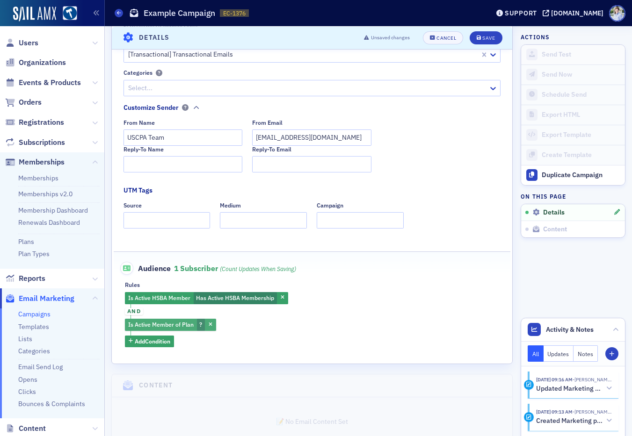
drag, startPoint x: 172, startPoint y: 328, endPoint x: 188, endPoint y: 328, distance: 16.8
click at [172, 328] on span "Is Active Member of Plan" at bounding box center [160, 324] width 65 height 7
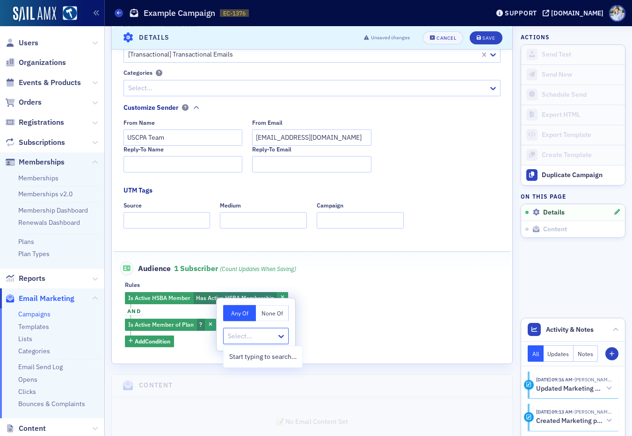
click at [255, 328] on div "Select..." at bounding box center [255, 336] width 65 height 16
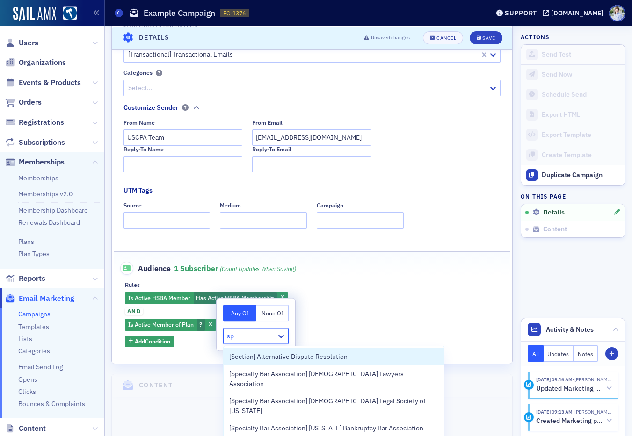
type input "spe"
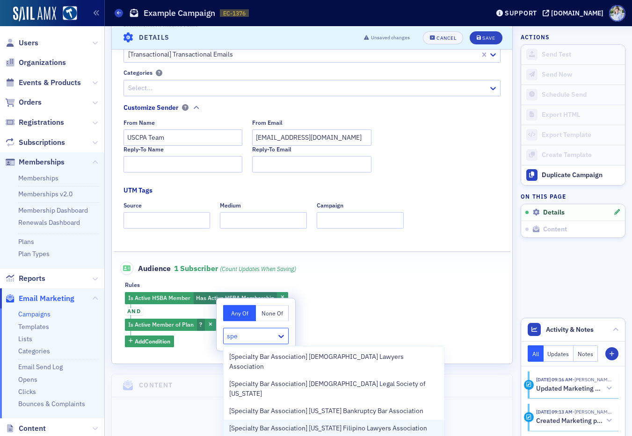
click at [367, 402] on span "[Specialty Bar Association] Hawaii Filipino Lawyers Association" at bounding box center [328, 429] width 198 height 10
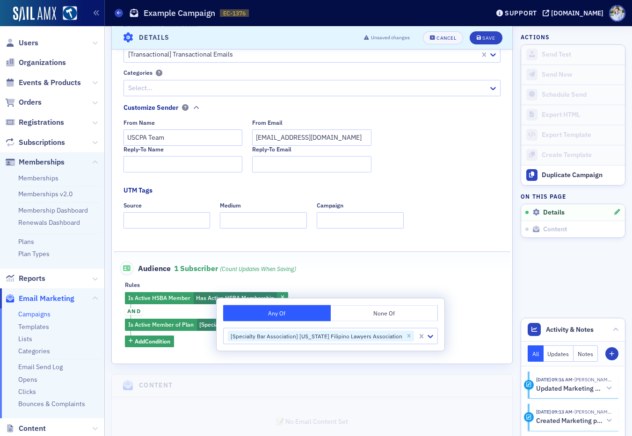
click at [205, 345] on div "Is Active HSBA Member Has Active HSBA Membership and Is Active Member of Plan […" at bounding box center [312, 319] width 374 height 55
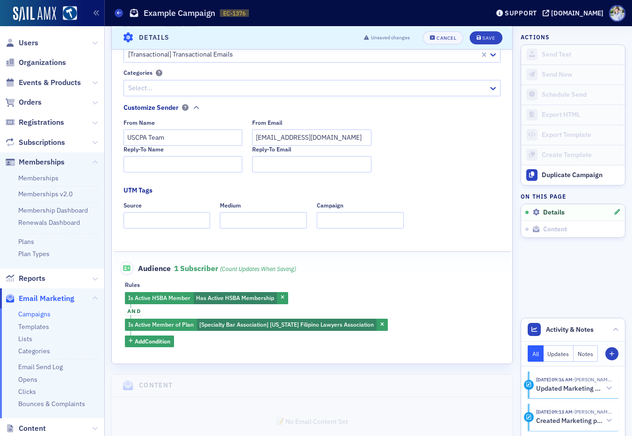
click at [299, 312] on div "Is Active HSBA Member Has Active HSBA Membership and Is Active Member of Plan […" at bounding box center [312, 319] width 374 height 55
click at [137, 311] on span "and" at bounding box center [134, 311] width 18 height 7
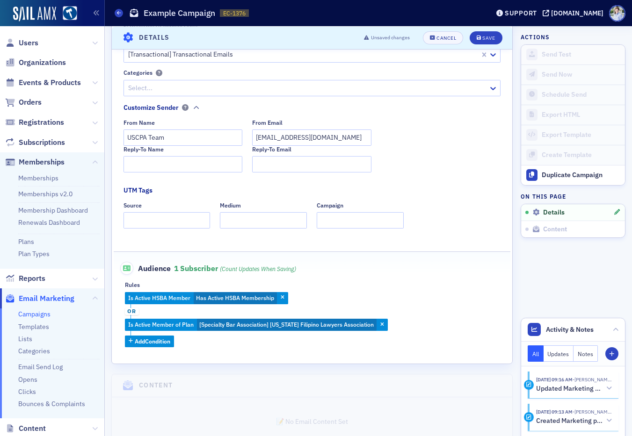
click at [205, 313] on div "Is Active HSBA Member Has Active HSBA Membership or Is Active Member of Plan [S…" at bounding box center [312, 319] width 374 height 55
drag, startPoint x: 274, startPoint y: 343, endPoint x: 223, endPoint y: 337, distance: 51.3
click at [274, 343] on div "Is Active HSBA Member Has Active HSBA Membership or Is Active Member of Plan [S…" at bounding box center [312, 319] width 374 height 55
click at [155, 313] on div "Is Active HSBA Member Has Active HSBA Membership or Is Active Member of Plan [S…" at bounding box center [312, 319] width 374 height 55
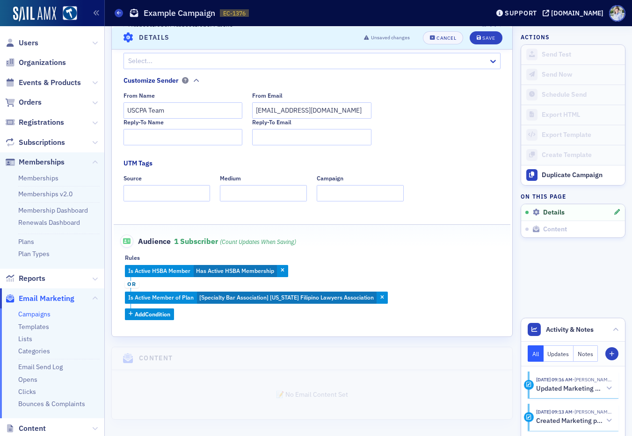
click at [252, 312] on div "Is Active HSBA Member Has Active HSBA Membership or Is Active Member of Plan [S…" at bounding box center [312, 292] width 374 height 55
click at [157, 316] on span "Add Condition" at bounding box center [153, 314] width 36 height 8
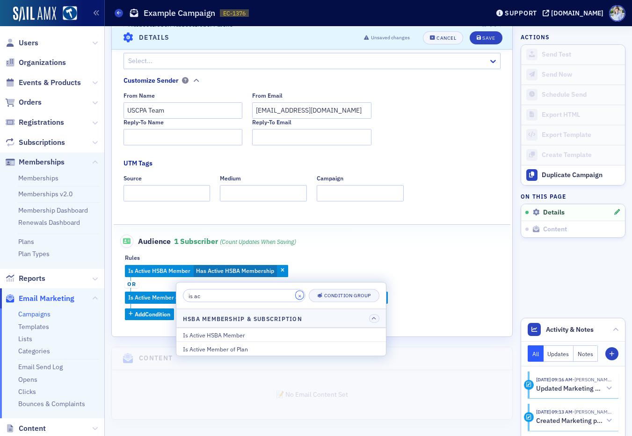
click at [295, 295] on button "×" at bounding box center [299, 295] width 8 height 8
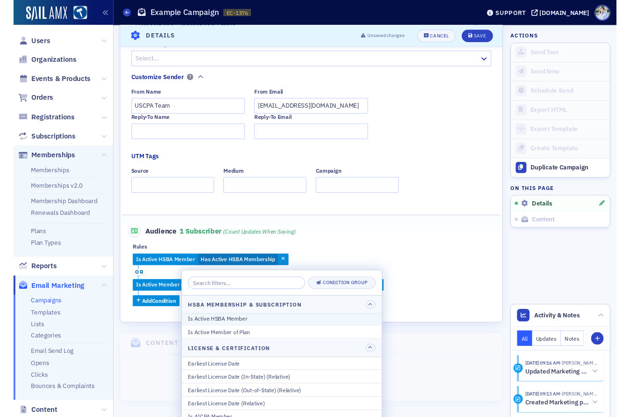
scroll to position [522, 0]
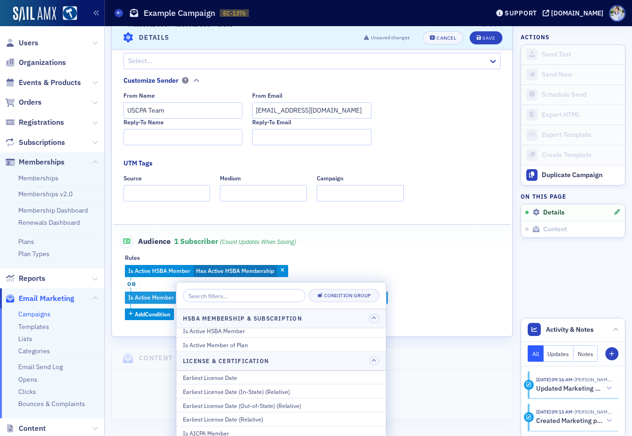
drag, startPoint x: 390, startPoint y: 222, endPoint x: 267, endPoint y: 295, distance: 142.8
click at [390, 222] on div "Name * Example Campaign Subject * Example Subject Generate AI Subject Lines Ema…" at bounding box center [312, 126] width 400 height 389
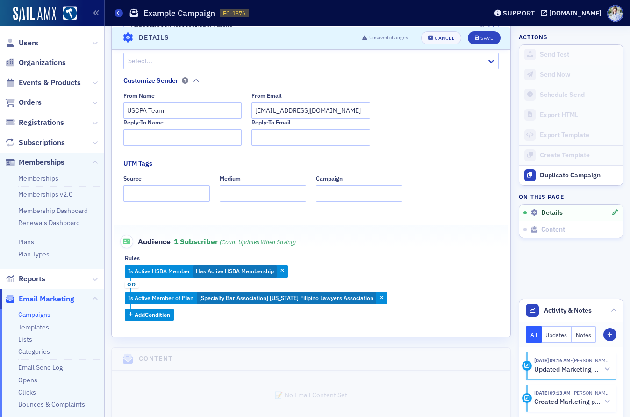
drag, startPoint x: 148, startPoint y: 284, endPoint x: 132, endPoint y: 284, distance: 15.9
click at [147, 284] on div "Is Active HSBA Member Has Active HSBA Membership or Is Active Member of Plan [S…" at bounding box center [311, 292] width 373 height 55
click at [132, 284] on span "or" at bounding box center [132, 284] width 14 height 7
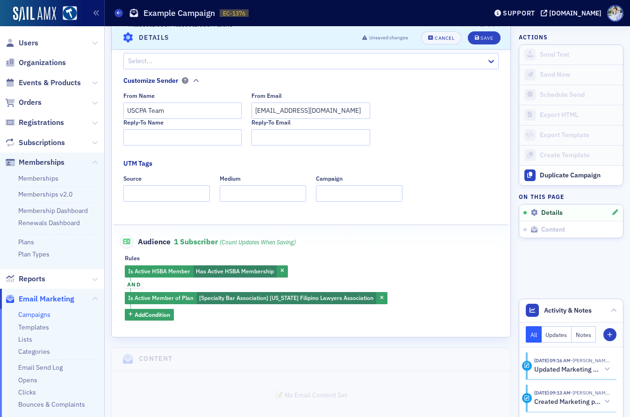
click at [138, 286] on span "and" at bounding box center [134, 284] width 18 height 7
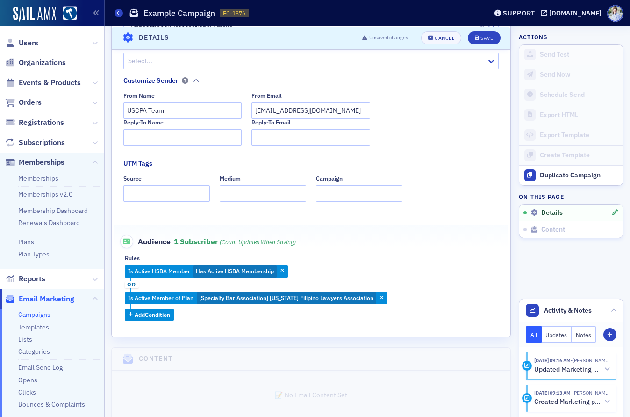
click at [134, 284] on span "or" at bounding box center [132, 284] width 14 height 7
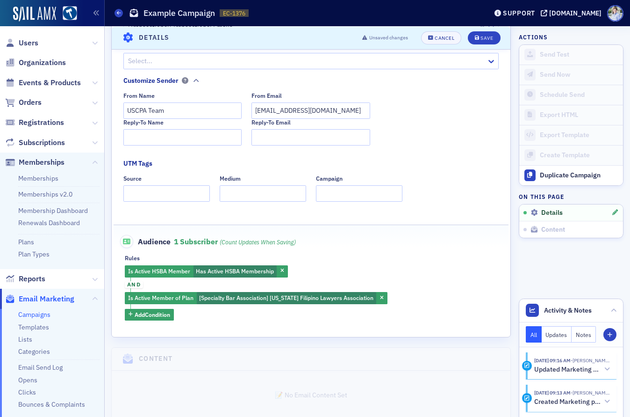
click at [130, 284] on span "and" at bounding box center [134, 284] width 18 height 7
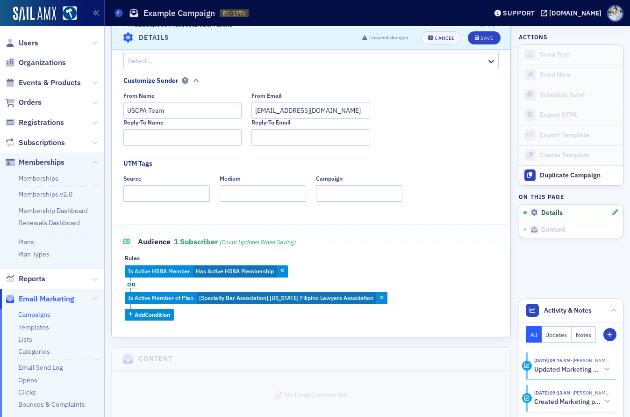
click at [130, 283] on span "or" at bounding box center [132, 284] width 14 height 7
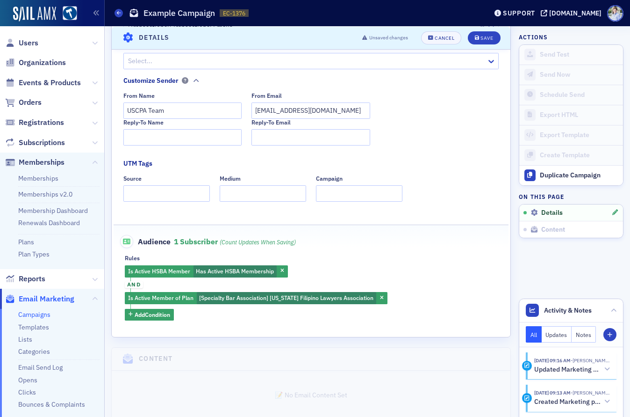
click at [131, 283] on span "and" at bounding box center [134, 284] width 18 height 7
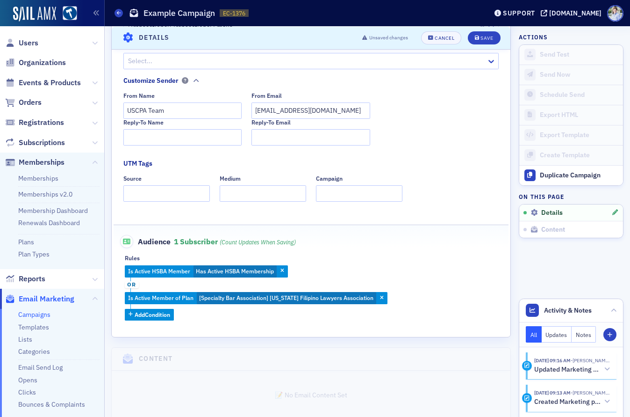
click at [130, 282] on span "or" at bounding box center [132, 284] width 14 height 7
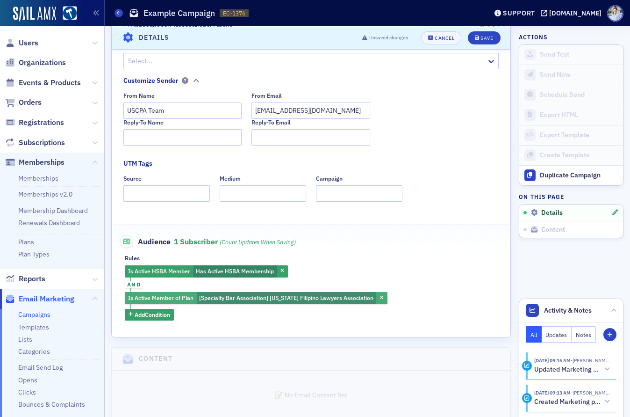
scroll to position [199, 0]
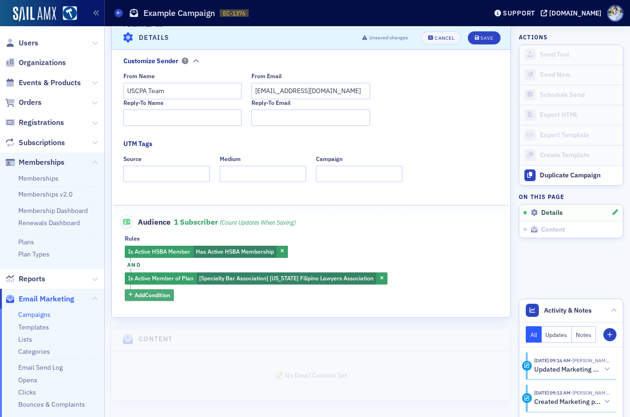
click at [155, 298] on span "Add Condition" at bounding box center [153, 294] width 36 height 8
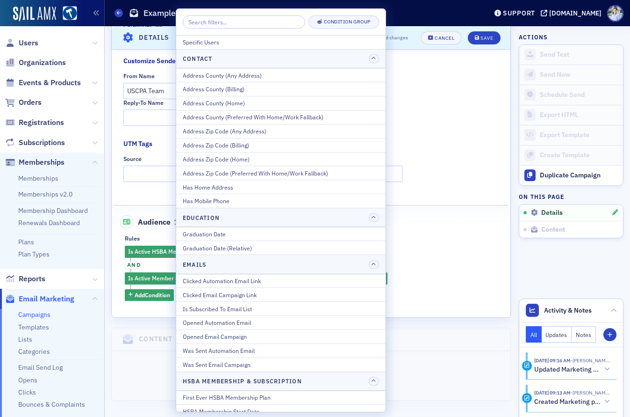
click at [159, 262] on div "Is Active HSBA Member Has Active HSBA Membership and Is Active Member of Plan […" at bounding box center [311, 272] width 373 height 55
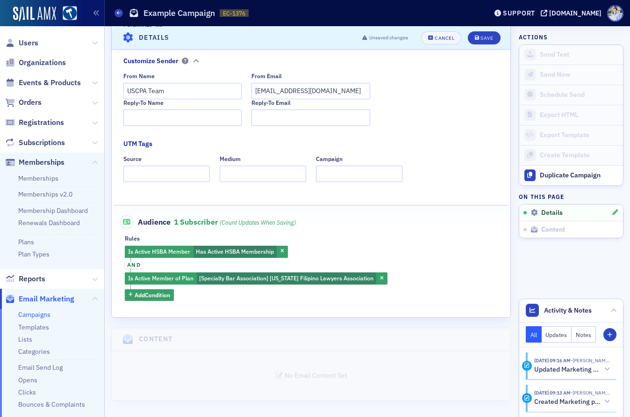
click at [139, 264] on span "and" at bounding box center [134, 264] width 18 height 7
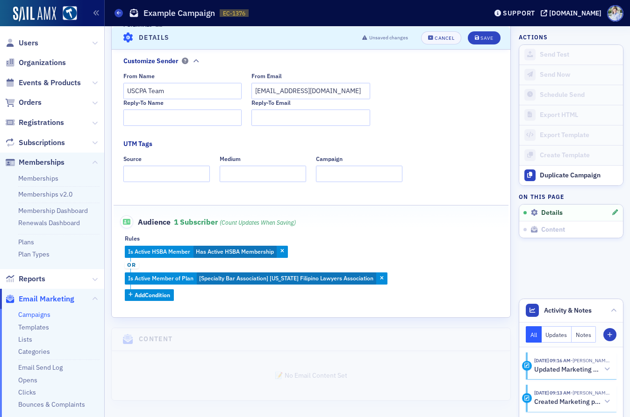
click at [135, 265] on span "or" at bounding box center [132, 264] width 14 height 7
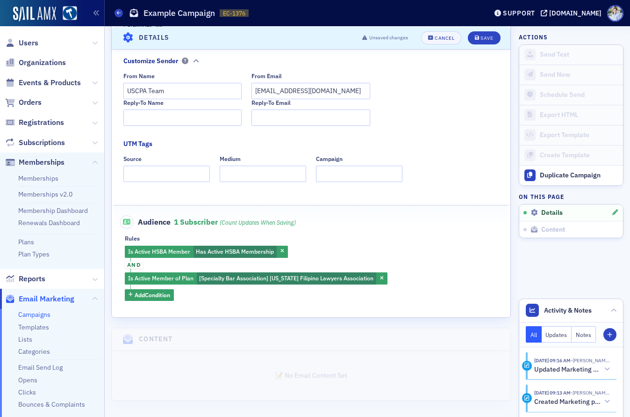
click at [380, 279] on icon "button" at bounding box center [382, 278] width 4 height 5
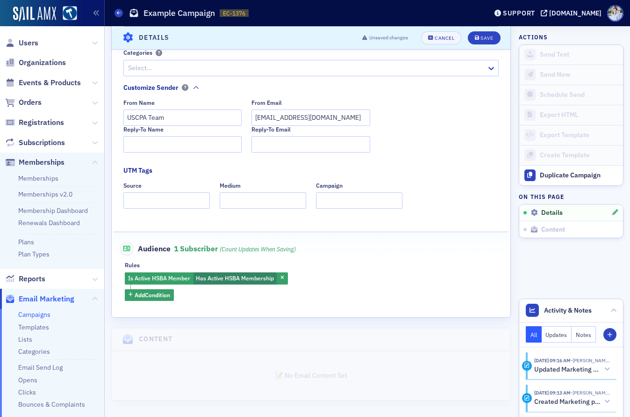
scroll to position [172, 0]
click at [142, 296] on span "Add Condition" at bounding box center [153, 295] width 36 height 8
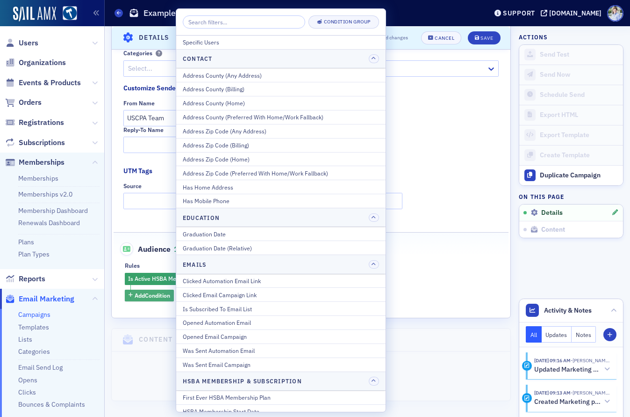
click at [142, 296] on span "Add Condition" at bounding box center [153, 295] width 36 height 8
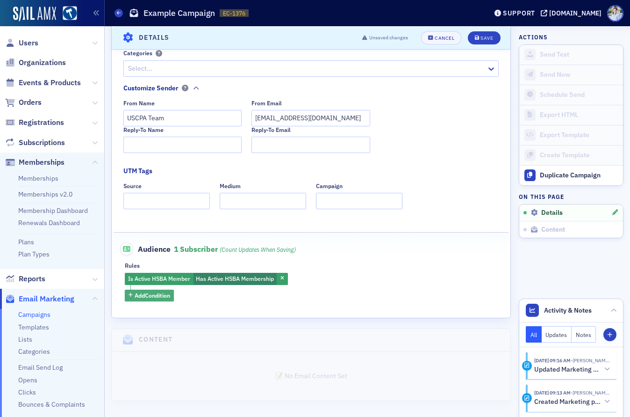
click at [161, 297] on span "Add Condition" at bounding box center [153, 295] width 36 height 8
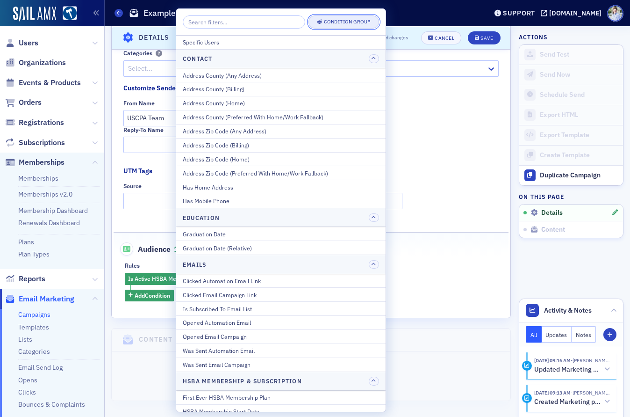
click at [324, 21] on div "Condition Group" at bounding box center [347, 21] width 47 height 5
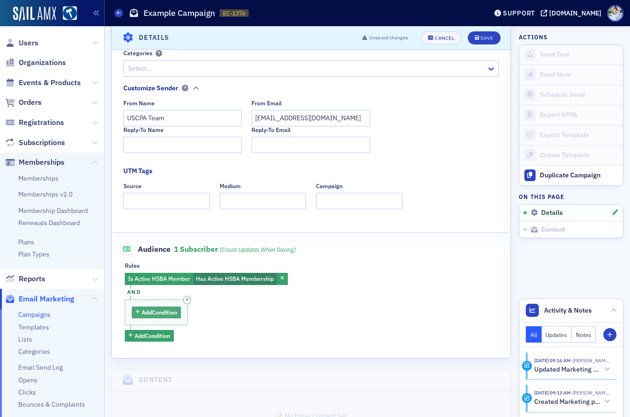
click at [154, 308] on span "Add Condition" at bounding box center [160, 312] width 36 height 8
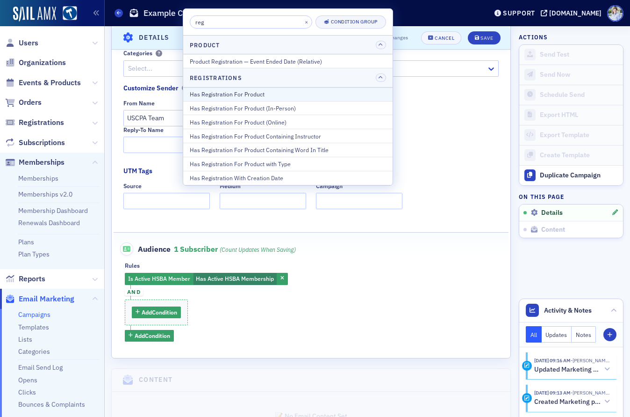
type input "reg"
drag, startPoint x: 250, startPoint y: 94, endPoint x: 222, endPoint y: 153, distance: 65.9
click at [250, 94] on div "Has Registration For Product" at bounding box center [288, 94] width 196 height 8
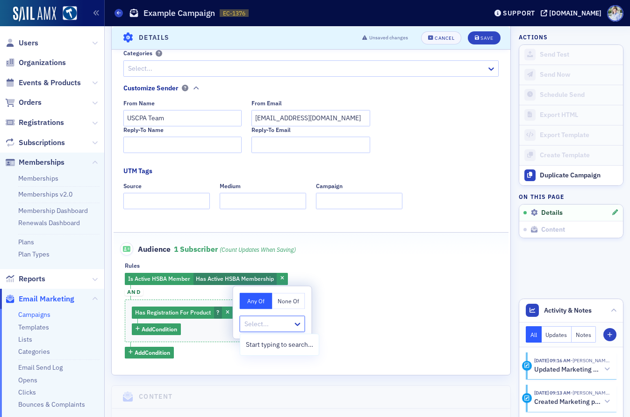
click at [260, 322] on div at bounding box center [268, 324] width 49 height 12
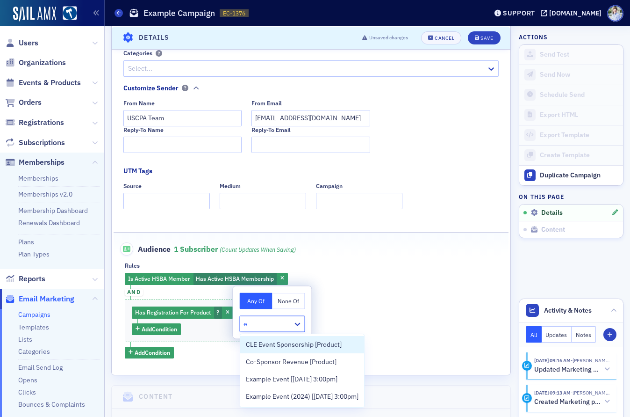
type input "ex"
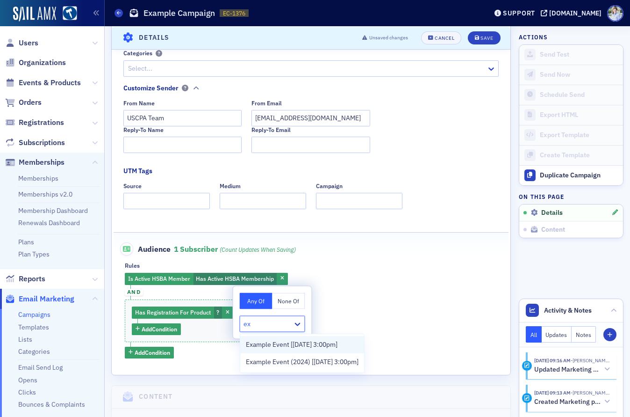
click at [315, 346] on span "Example Event [[DATE] 3:00pm]" at bounding box center [292, 344] width 92 height 10
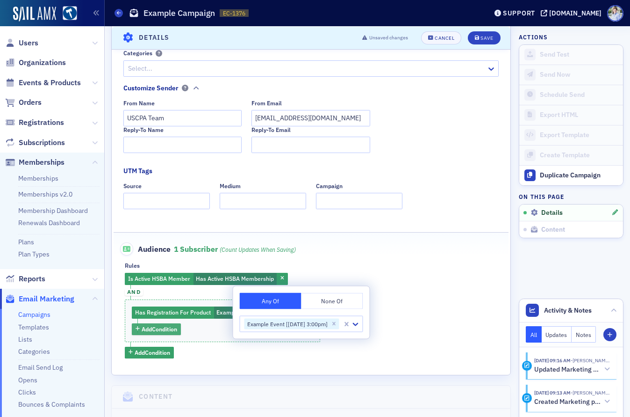
drag, startPoint x: 207, startPoint y: 337, endPoint x: 173, endPoint y: 327, distance: 35.2
click at [200, 336] on div "Has Registration For Product Example Event [9/30/2025 3:00pm] Add Condition" at bounding box center [222, 320] width 195 height 43
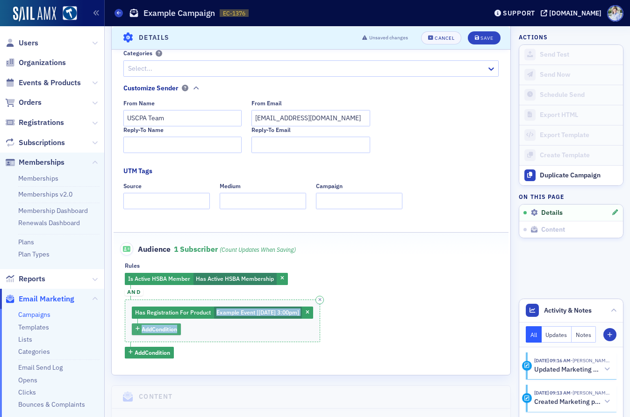
click at [173, 327] on span "Add Condition" at bounding box center [160, 328] width 36 height 8
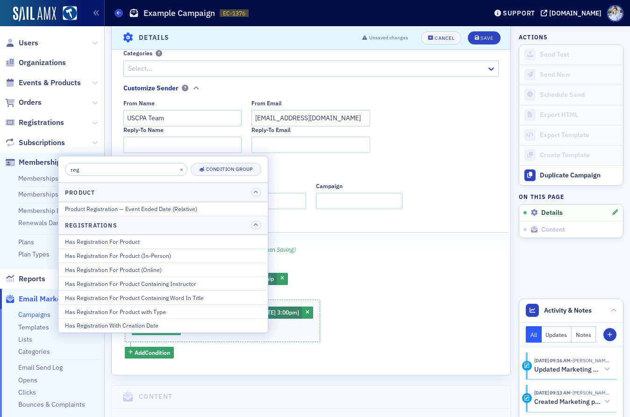
click at [223, 244] on div "Has Registration For Product" at bounding box center [163, 241] width 196 height 8
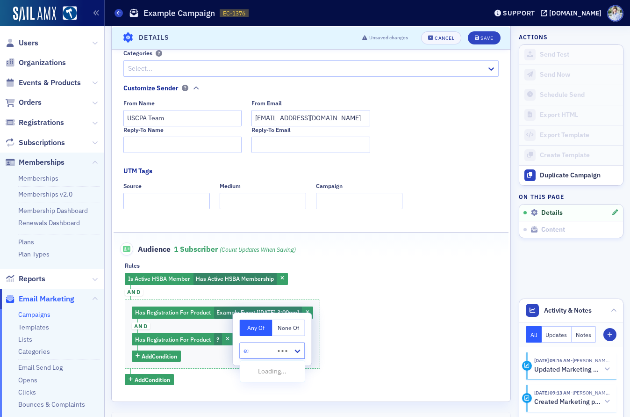
type input "exa"
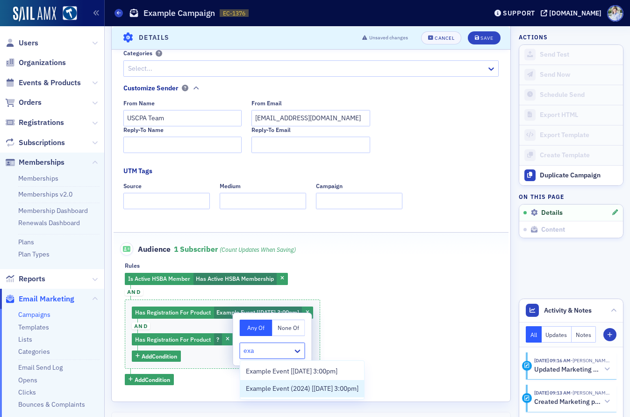
click at [277, 385] on span "Example Event (2024) [9/30/2024 3:00pm]" at bounding box center [302, 388] width 113 height 10
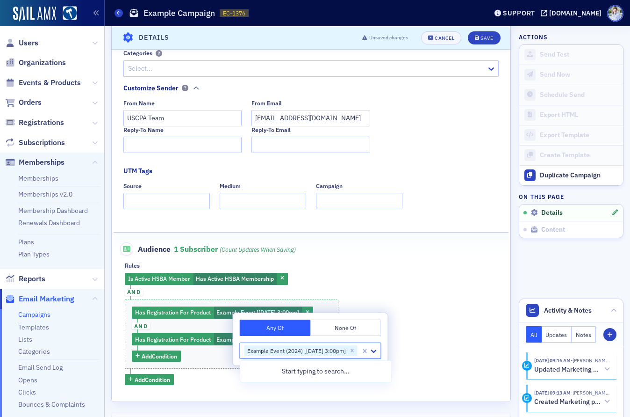
drag, startPoint x: 373, startPoint y: 334, endPoint x: 367, endPoint y: 336, distance: 5.9
click at [373, 334] on button "None Of" at bounding box center [345, 327] width 71 height 16
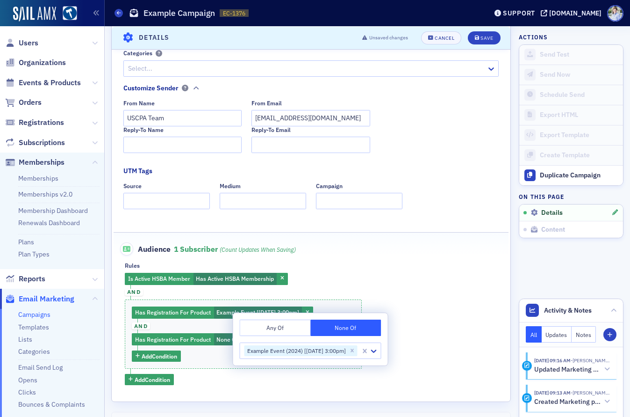
drag, startPoint x: 278, startPoint y: 328, endPoint x: 257, endPoint y: 330, distance: 21.6
click at [278, 328] on button "Any Of" at bounding box center [275, 327] width 71 height 16
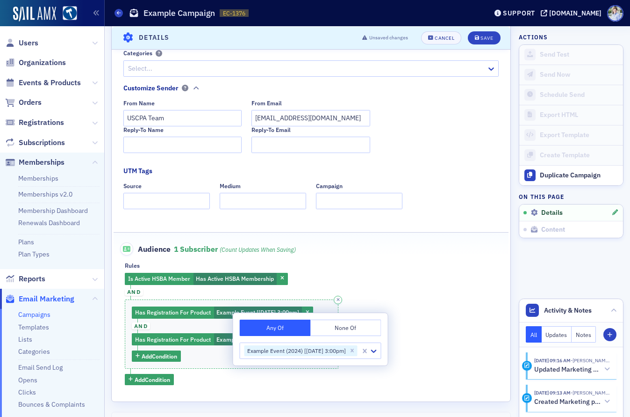
drag, startPoint x: 204, startPoint y: 327, endPoint x: 208, endPoint y: 321, distance: 7.4
click at [204, 327] on div "Has Registration For Product Example Event [9/30/2025 3:00pm] and Has Registrat…" at bounding box center [232, 333] width 214 height 69
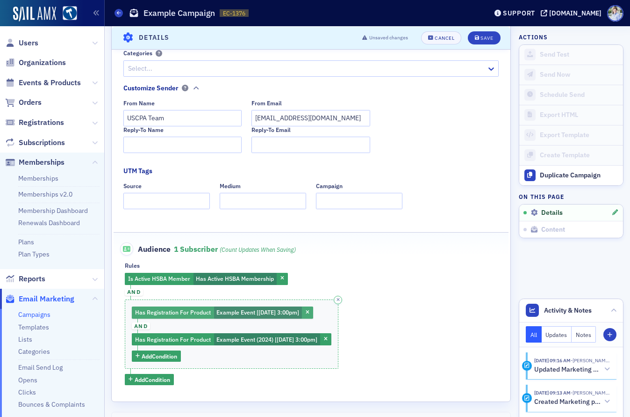
click at [214, 315] on span "Example Event [[DATE] 3:00pm]" at bounding box center [258, 312] width 88 height 12
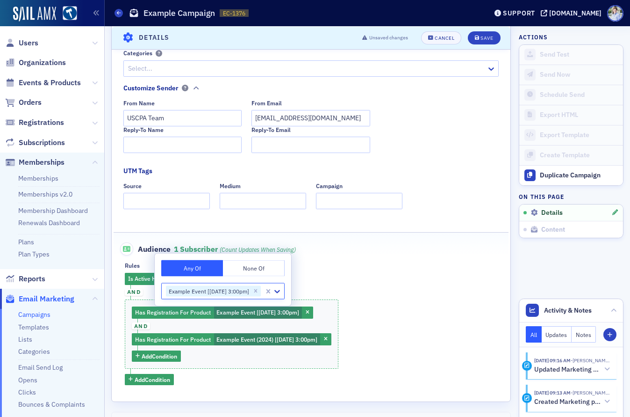
click at [275, 272] on button "None Of" at bounding box center [254, 268] width 62 height 16
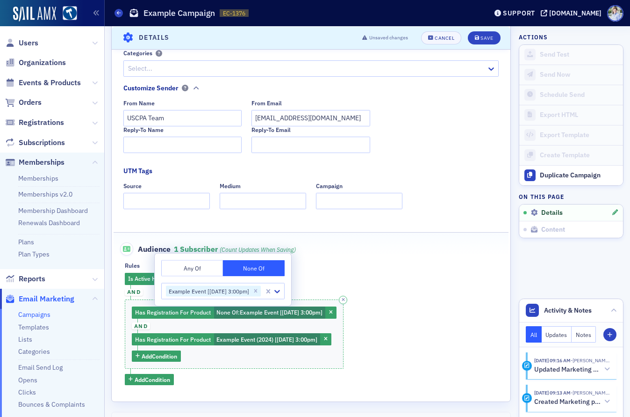
click at [269, 324] on div "Has Registration For Product None Of : Example Event [9/30/2025 3:00pm] and Has…" at bounding box center [234, 333] width 219 height 69
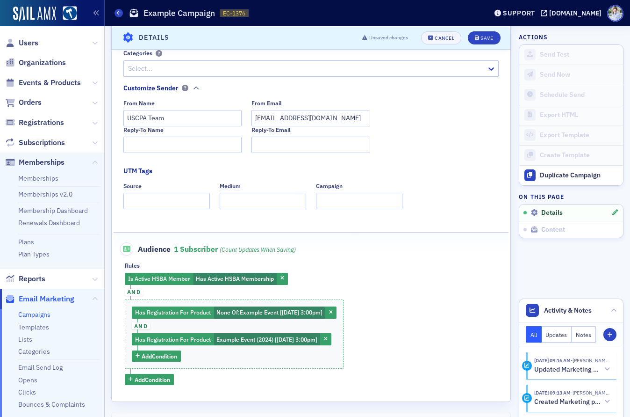
click at [137, 291] on span "and" at bounding box center [134, 291] width 18 height 7
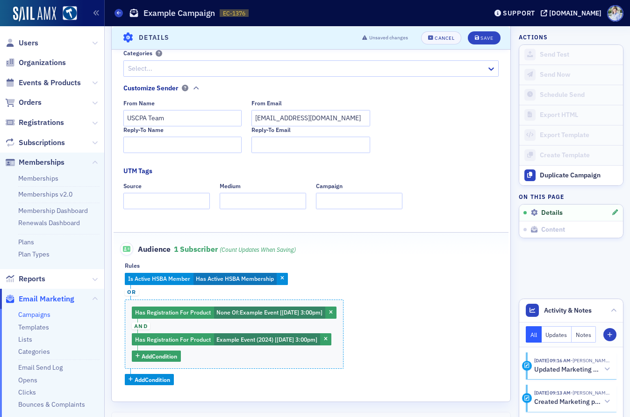
click at [181, 298] on div "Is Active HSBA Member Has Active HSBA Membership or Has Registration For Produc…" at bounding box center [311, 329] width 373 height 112
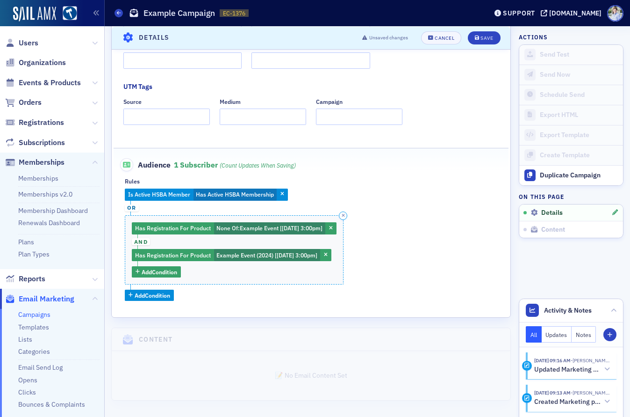
click at [173, 238] on div "Has Registration For Product None Of : Example Event [9/30/2025 3:00pm] and Has…" at bounding box center [234, 249] width 219 height 69
drag, startPoint x: 393, startPoint y: 134, endPoint x: 410, endPoint y: 107, distance: 32.3
click at [393, 134] on div "Name * Example Campaign Subject * Example Subject Generate AI Subject Lines Ema…" at bounding box center [311, 78] width 399 height 446
click at [482, 42] on button "Save" at bounding box center [484, 37] width 32 height 13
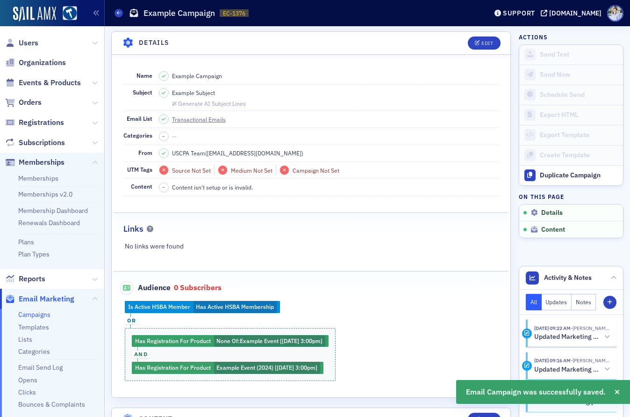
scroll to position [122, 0]
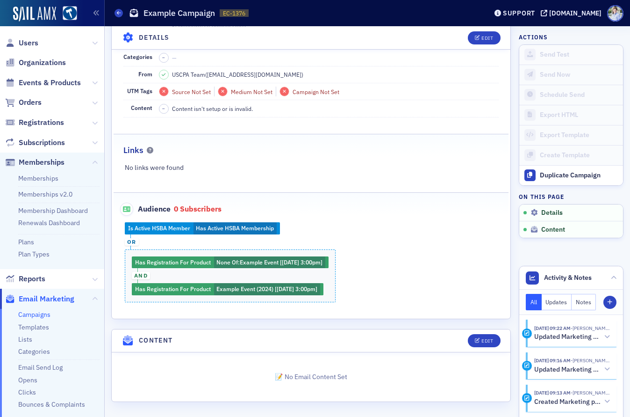
click at [356, 202] on div "Audience 0 Subscribers" at bounding box center [311, 204] width 376 height 23
drag, startPoint x: 294, startPoint y: 197, endPoint x: 245, endPoint y: 222, distance: 55.2
click at [294, 197] on div "Audience 0 Subscribers" at bounding box center [311, 204] width 376 height 23
click at [244, 222] on div "Is Active HSBA Member Has Active HSBA Membership or Has Registration For Produc…" at bounding box center [312, 261] width 396 height 79
click at [249, 187] on div "Name Example Campaign Subject Example Subject Generate AI Subject Lines Email L…" at bounding box center [311, 145] width 399 height 313
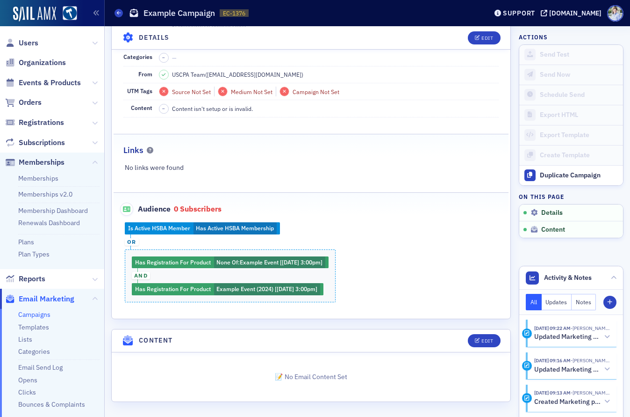
click at [236, 164] on div "No links were found" at bounding box center [312, 168] width 396 height 10
click at [249, 208] on div "Audience 0 Subscribers" at bounding box center [311, 204] width 376 height 23
click at [238, 208] on div "Audience 0 Subscribers" at bounding box center [311, 204] width 376 height 23
drag, startPoint x: 175, startPoint y: 208, endPoint x: 224, endPoint y: 207, distance: 49.6
click at [223, 207] on h3 "Audience 0 Subscribers" at bounding box center [174, 208] width 103 height 13
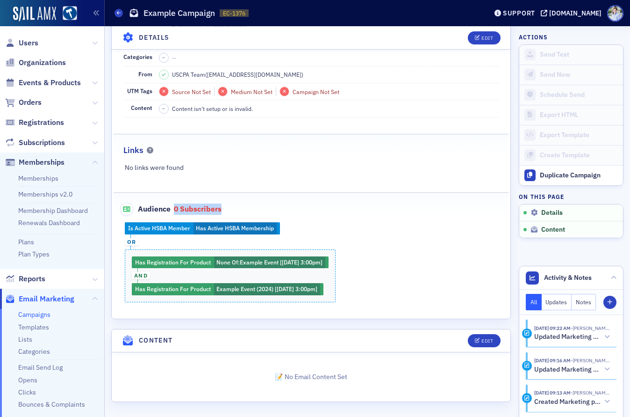
click at [224, 207] on h3 "Audience 0 Subscribers" at bounding box center [174, 208] width 103 height 13
click at [479, 39] on icon "button" at bounding box center [478, 37] width 6 height 5
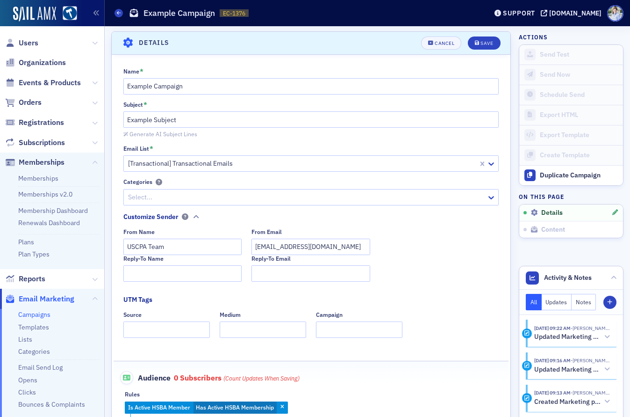
scroll to position [256, 0]
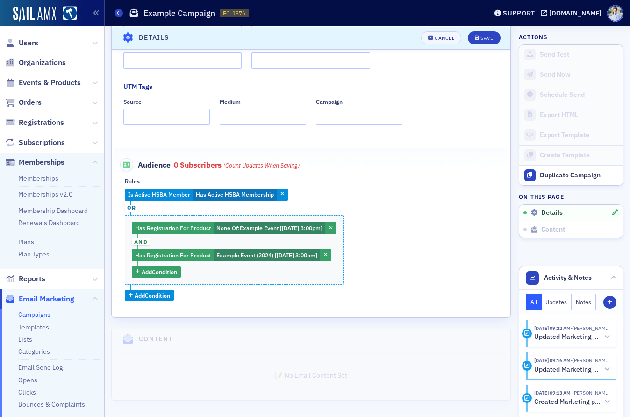
click at [160, 209] on div "Is Active HSBA Member Has Active HSBA Membership or Has Registration For Produc…" at bounding box center [311, 244] width 373 height 112
click at [189, 217] on div "Has Registration For Product None Of : Example Event [9/30/2025 3:00pm] and Has…" at bounding box center [234, 249] width 219 height 69
click at [209, 245] on div "Has Registration For Product None Of : Example Event [9/30/2025 3:00pm] and Has…" at bounding box center [234, 249] width 219 height 69
click at [136, 209] on span "or" at bounding box center [132, 207] width 14 height 7
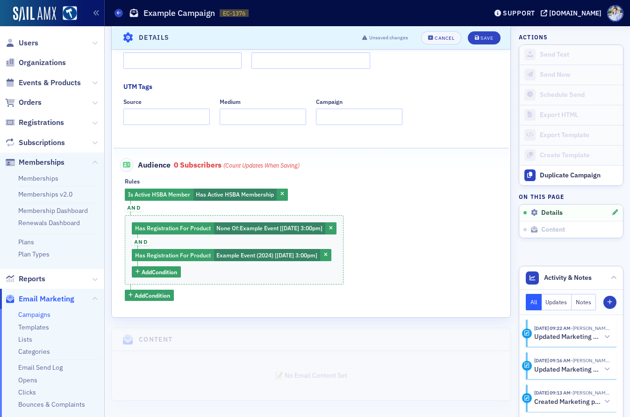
click at [164, 206] on div "Is Active HSBA Member Has Active HSBA Membership and Has Registration For Produ…" at bounding box center [311, 244] width 373 height 112
click at [139, 201] on span "and" at bounding box center [134, 208] width 18 height 15
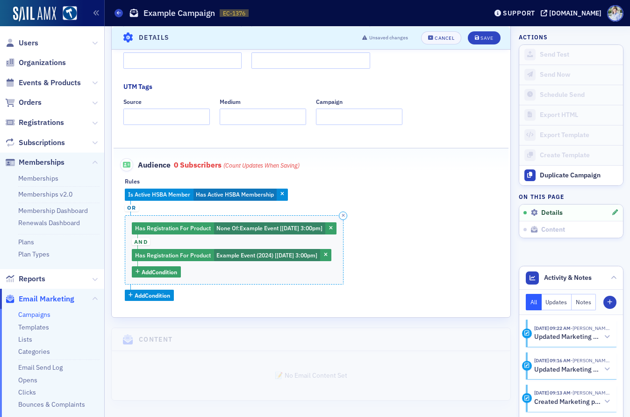
click at [240, 245] on div "Has Registration For Product None Of : Example Event [9/30/2025 3:00pm] and Has…" at bounding box center [234, 249] width 219 height 69
click at [129, 205] on span "or" at bounding box center [132, 207] width 14 height 7
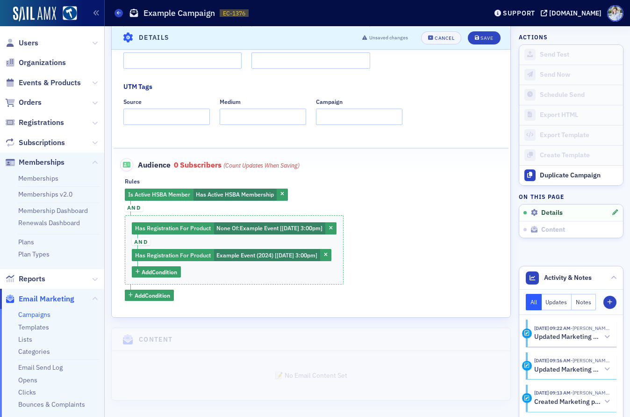
click at [189, 209] on div "Is Active HSBA Member Has Active HSBA Membership and Has Registration For Produ…" at bounding box center [311, 244] width 373 height 112
click at [135, 207] on span "and" at bounding box center [134, 207] width 18 height 7
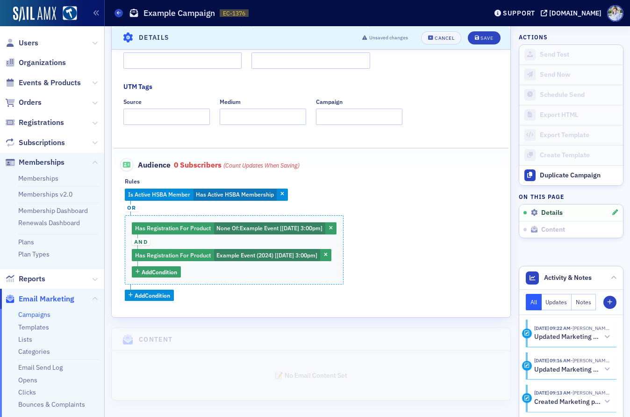
click at [135, 207] on span "or" at bounding box center [132, 207] width 14 height 7
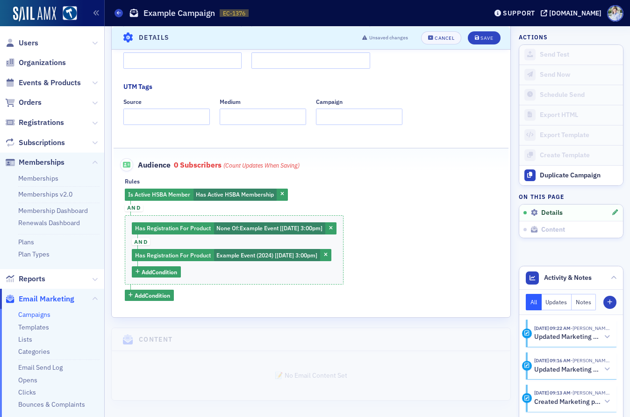
click at [132, 209] on span "and" at bounding box center [134, 207] width 18 height 7
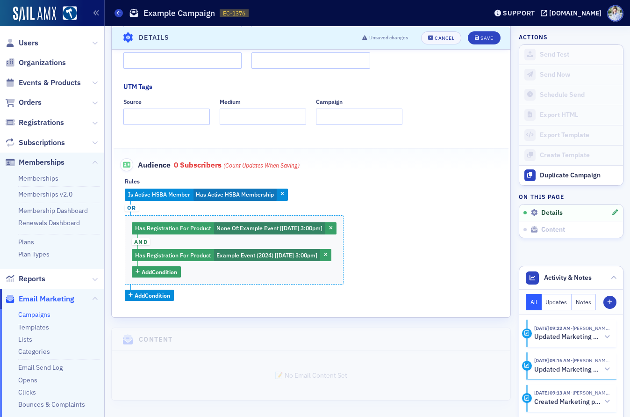
click at [133, 209] on span "or" at bounding box center [132, 207] width 14 height 7
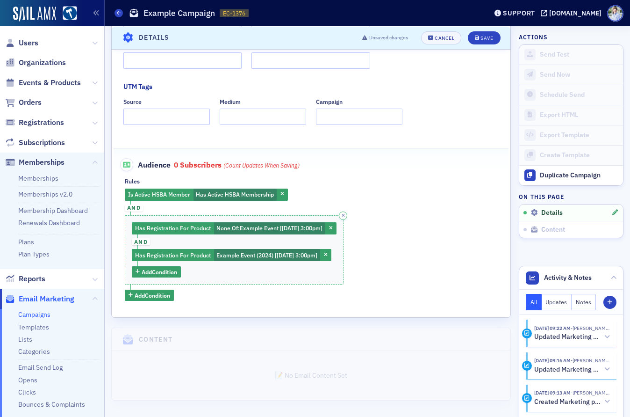
click at [252, 215] on div "Has Registration For Product None Of : Example Event [9/30/2025 3:00pm] and Has…" at bounding box center [234, 249] width 219 height 69
click at [345, 215] on icon "button" at bounding box center [343, 215] width 3 height 4
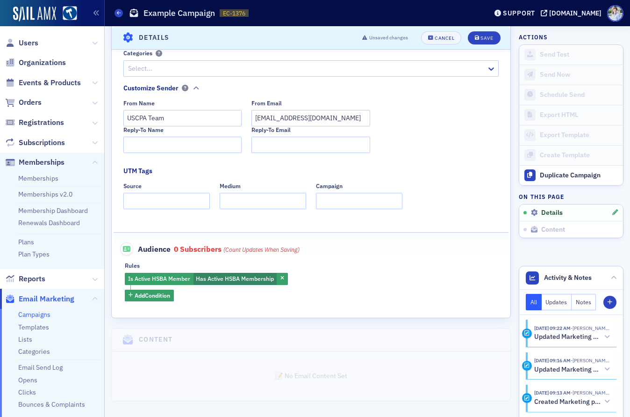
drag, startPoint x: 282, startPoint y: 279, endPoint x: 241, endPoint y: 288, distance: 42.3
click at [282, 279] on icon "button" at bounding box center [283, 278] width 4 height 5
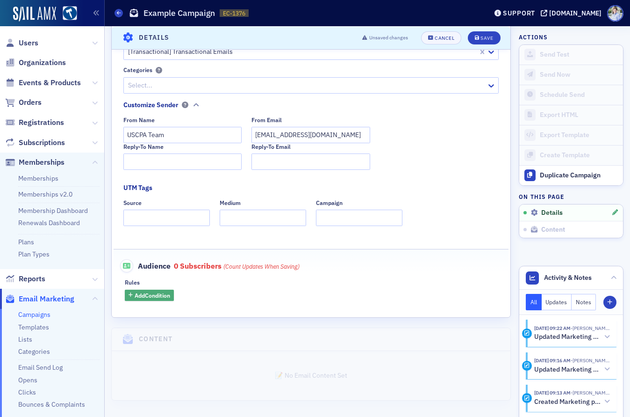
click at [151, 295] on span "Add Condition" at bounding box center [153, 295] width 36 height 8
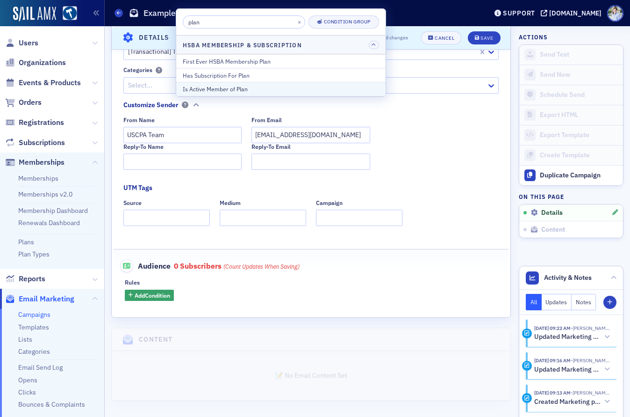
type input "plan"
click at [229, 87] on div "Is Active Member of Plan" at bounding box center [281, 89] width 196 height 8
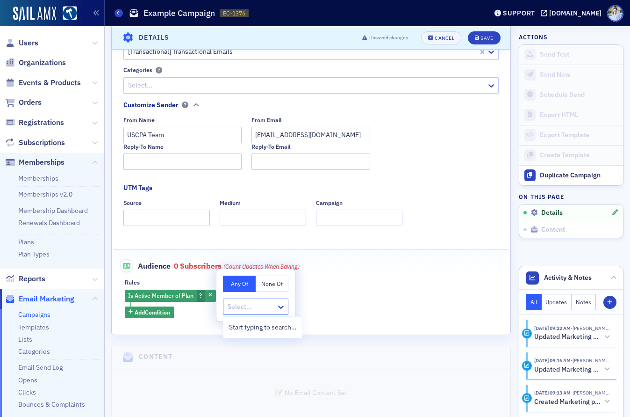
click at [245, 305] on div at bounding box center [251, 307] width 49 height 12
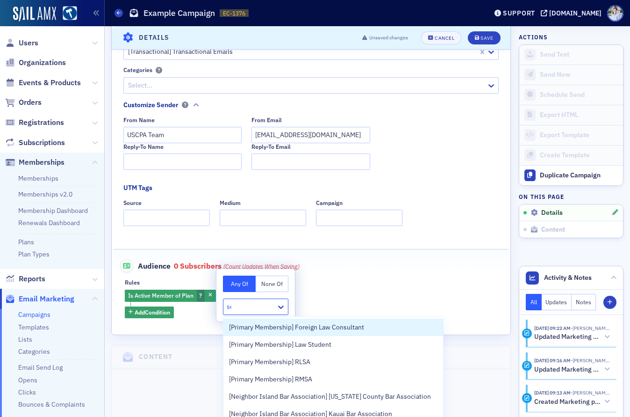
type input "sec"
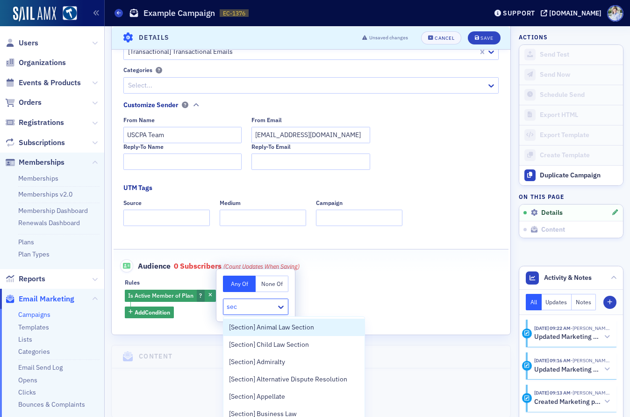
click at [308, 328] on span "[Section] Animal Law Section" at bounding box center [271, 327] width 85 height 10
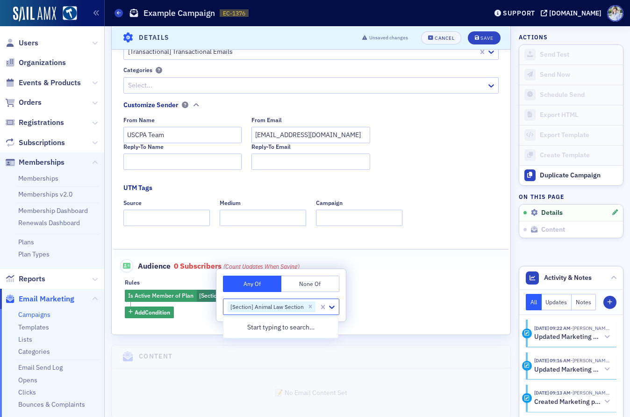
click at [189, 331] on div "Name * Example Campaign Subject * Example Subject Generate AI Subject Lines Ema…" at bounding box center [311, 138] width 399 height 391
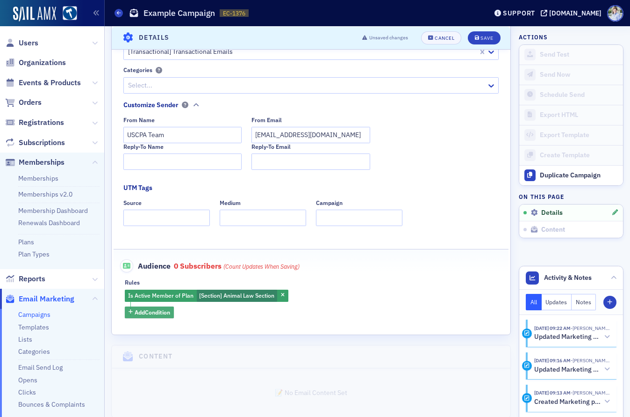
click at [168, 314] on span "Add Condition" at bounding box center [153, 312] width 36 height 8
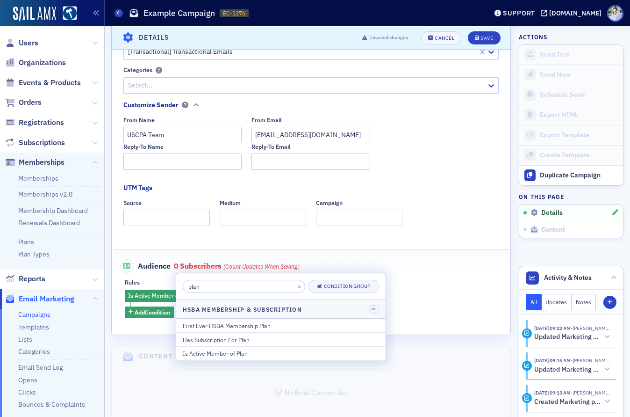
click at [218, 355] on div "Is Active Member of Plan" at bounding box center [281, 353] width 196 height 8
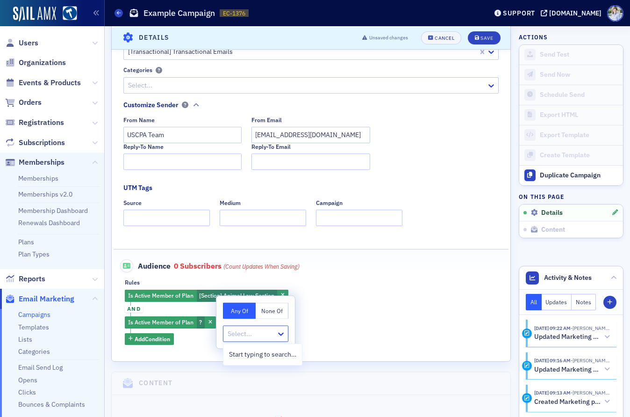
click at [246, 335] on div at bounding box center [251, 334] width 49 height 12
type input "gov"
click at [262, 354] on span "[Primary Membership] Government" at bounding box center [280, 354] width 103 height 10
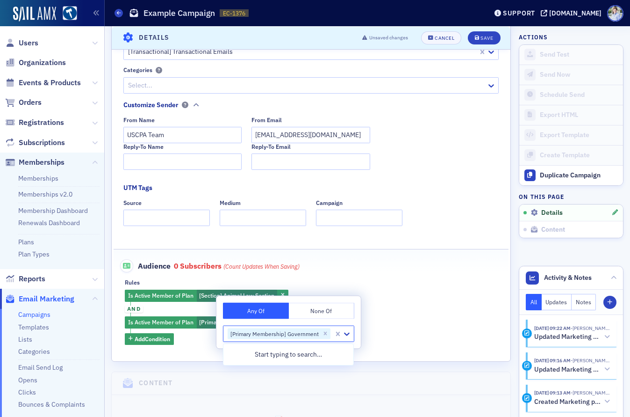
click at [151, 310] on div "Is Active Member of Plan [Section] Animal Law Section and Is Active Member of P…" at bounding box center [311, 316] width 373 height 55
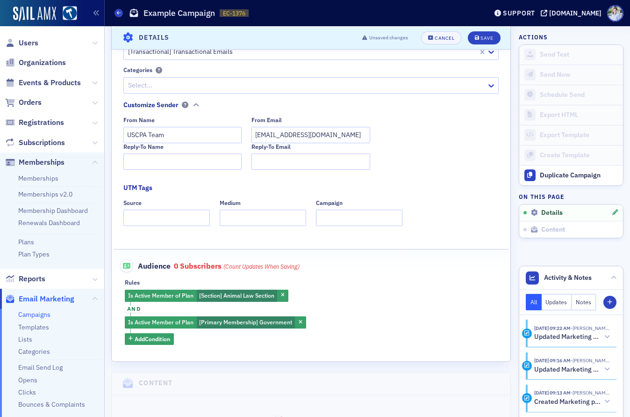
click at [132, 311] on span "and" at bounding box center [134, 308] width 18 height 7
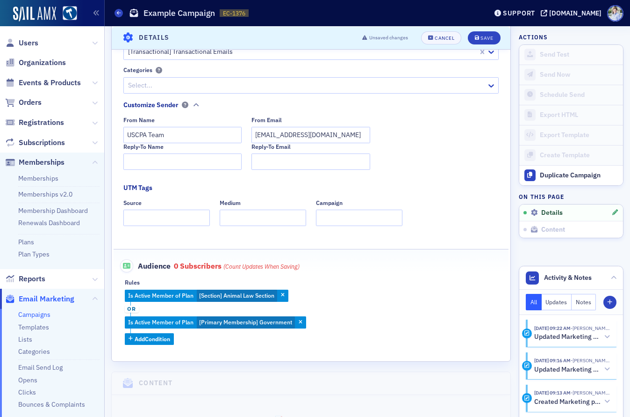
click at [129, 307] on span "or" at bounding box center [132, 308] width 14 height 7
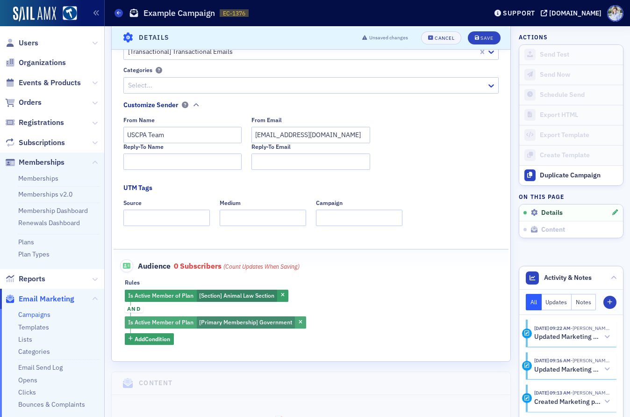
click at [293, 320] on span "[Primary Membership] Government" at bounding box center [246, 322] width 98 height 12
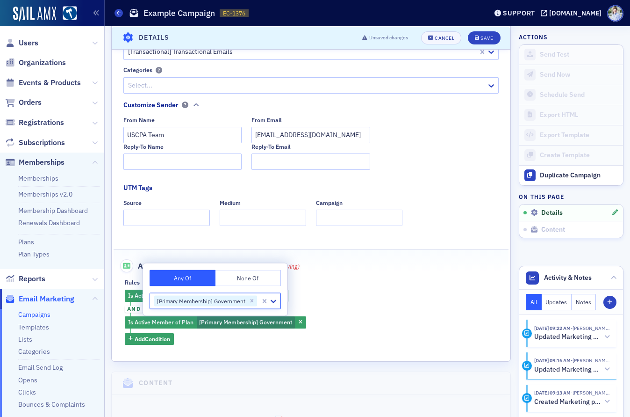
drag, startPoint x: 299, startPoint y: 324, endPoint x: 294, endPoint y: 324, distance: 5.2
click at [299, 324] on span "button" at bounding box center [300, 322] width 8 height 8
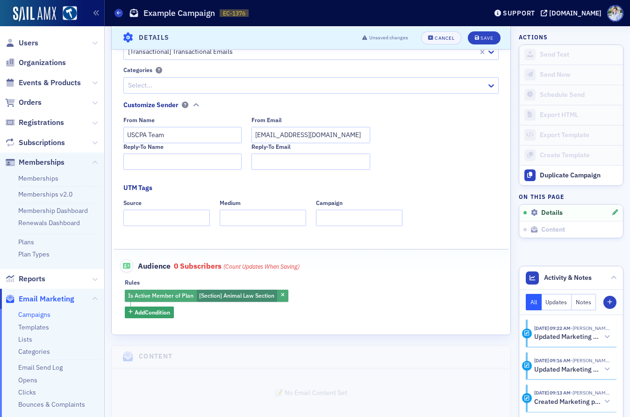
click at [172, 300] on span "Is Active Member of Plan" at bounding box center [161, 295] width 69 height 10
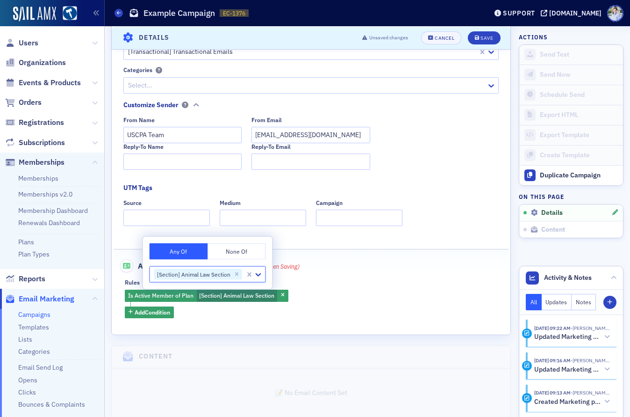
click at [307, 301] on div "Is Active Member of Plan [Section] Animal Law Section Add Condition" at bounding box center [311, 303] width 373 height 29
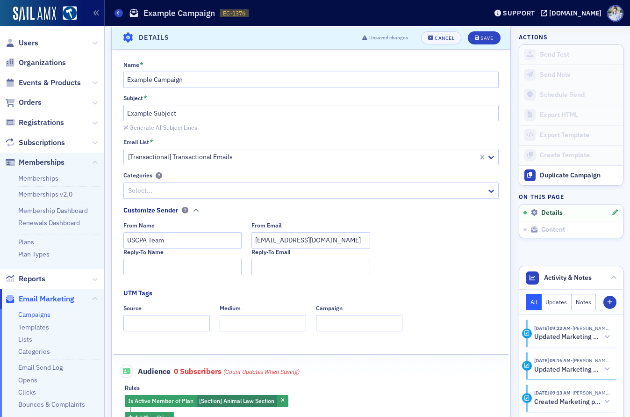
scroll to position [0, 0]
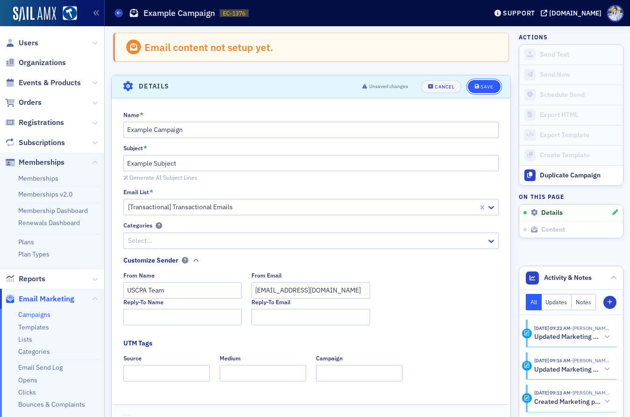
click at [488, 88] on div "Save" at bounding box center [487, 86] width 13 height 5
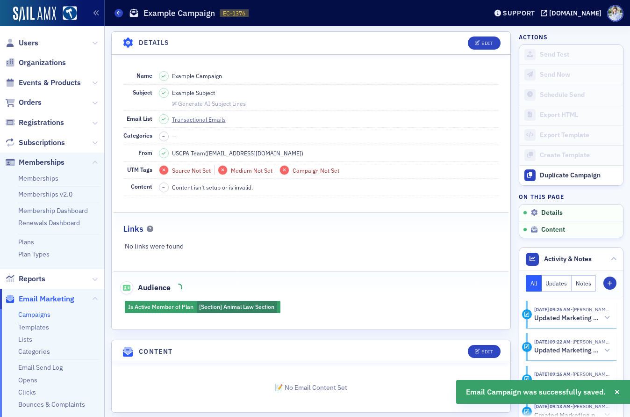
scroll to position [54, 0]
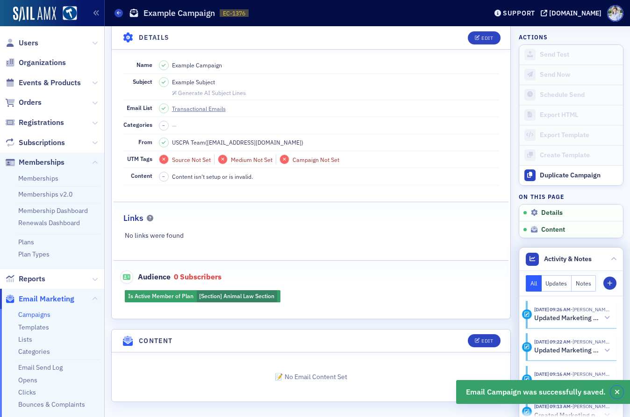
click at [612, 391] on button "button" at bounding box center [617, 391] width 13 height 13
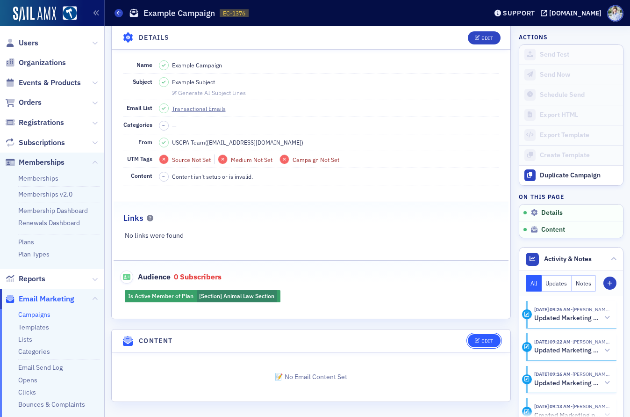
click at [479, 340] on icon "button" at bounding box center [478, 340] width 6 height 5
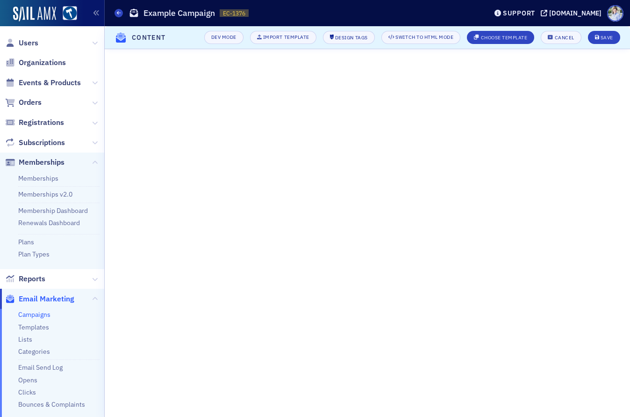
scroll to position [0, 0]
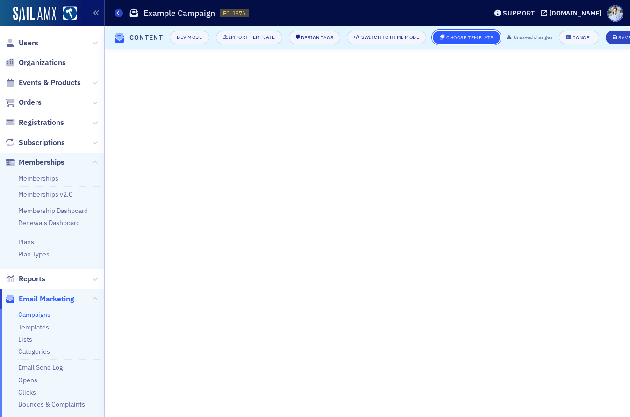
click at [479, 37] on div "Choose Template" at bounding box center [469, 37] width 47 height 5
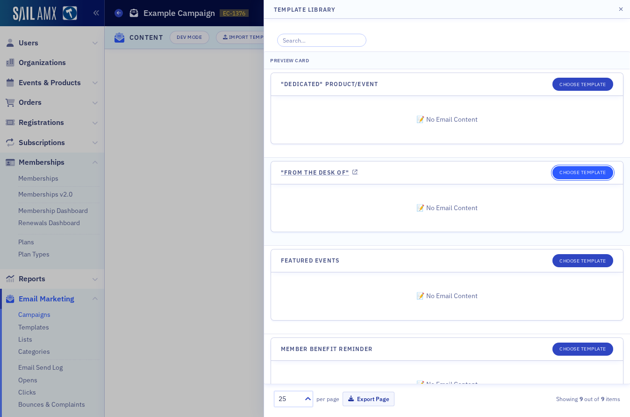
click at [602, 173] on button "Choose Template" at bounding box center [583, 172] width 61 height 13
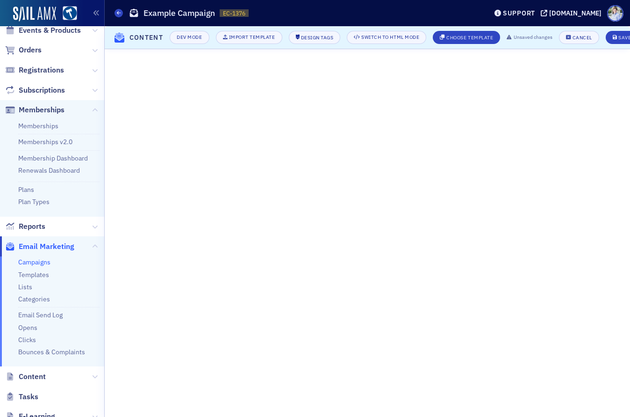
scroll to position [65, 0]
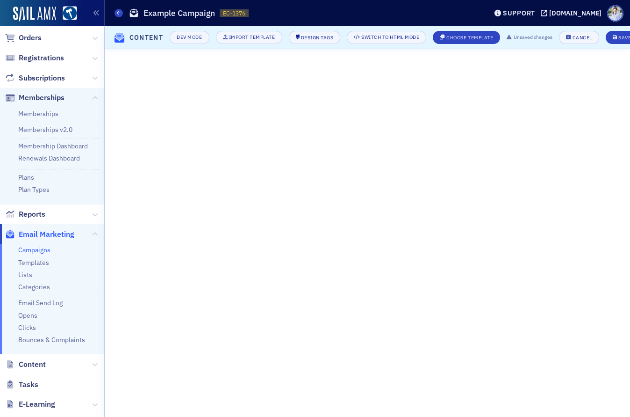
click at [383, 15] on div "Campaigns Example Campaign EC-1376 1376" at bounding box center [294, 13] width 359 height 18
click at [271, 14] on div "Campaigns Example Campaign EC-1376 1376" at bounding box center [294, 13] width 359 height 18
click at [608, 39] on div "Save" at bounding box center [607, 37] width 13 height 5
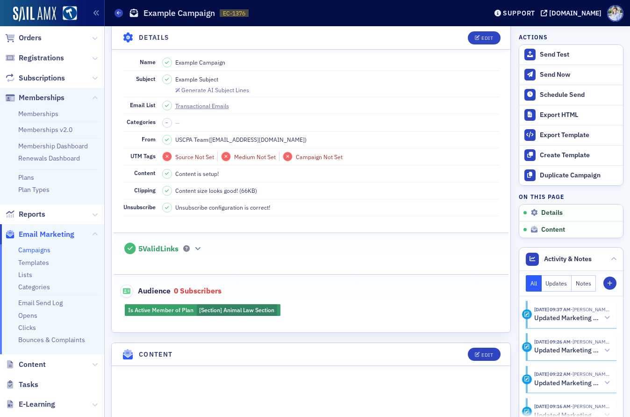
scroll to position [0, 0]
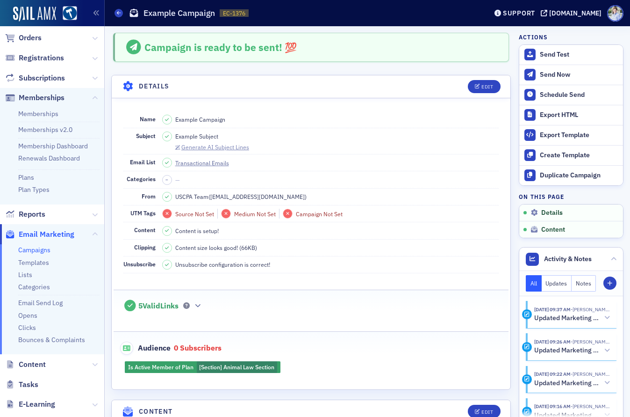
click at [207, 144] on div "Generate AI Subject Lines" at bounding box center [215, 146] width 68 height 5
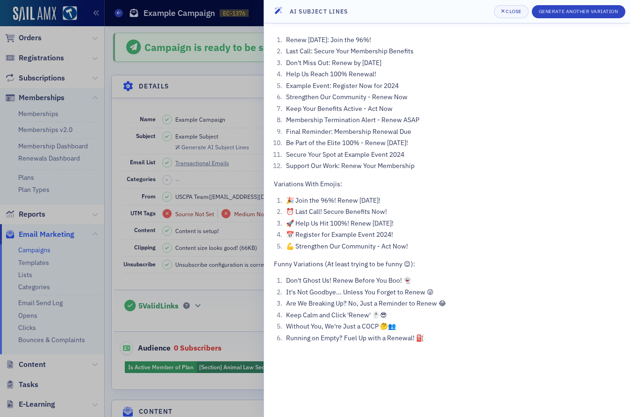
click at [207, 181] on div at bounding box center [315, 208] width 630 height 417
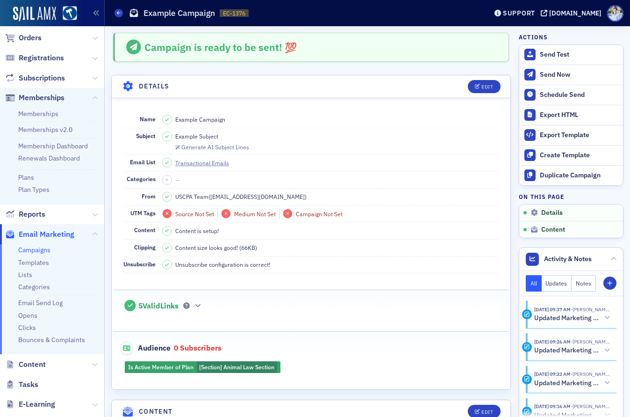
click at [162, 305] on span "5 Valid Links" at bounding box center [158, 305] width 40 height 9
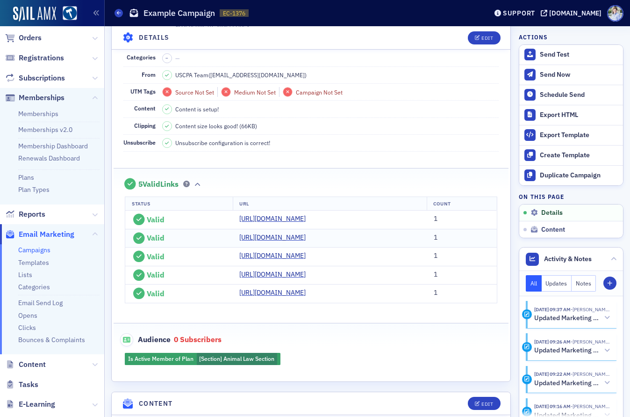
scroll to position [123, 0]
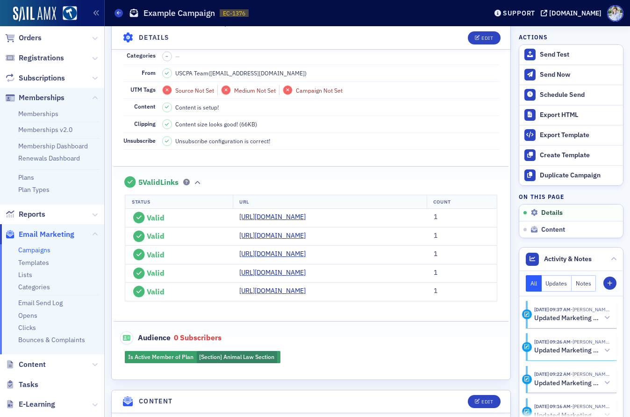
click at [162, 179] on span "5 Valid Links" at bounding box center [158, 182] width 40 height 9
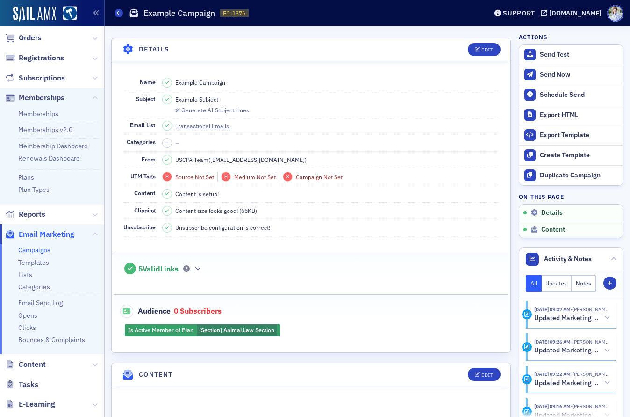
scroll to position [35, 0]
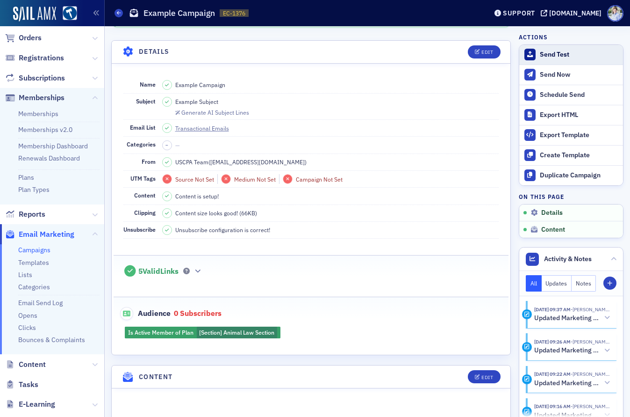
click at [568, 53] on div "Send Test" at bounding box center [579, 54] width 79 height 8
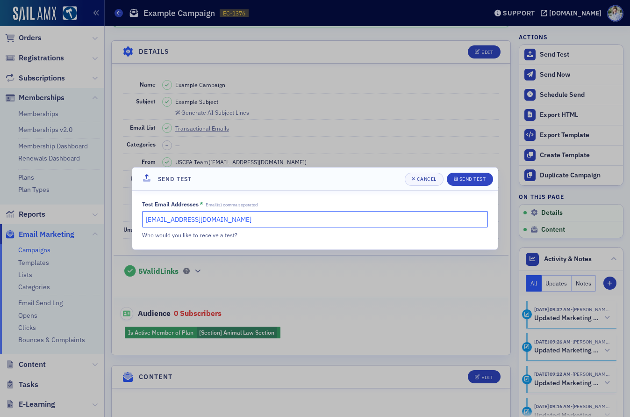
drag, startPoint x: 145, startPoint y: 219, endPoint x: 292, endPoint y: 224, distance: 146.9
click at [292, 224] on input "luke@blueoceanideas.com" at bounding box center [315, 219] width 346 height 16
click at [304, 206] on div "Test Email Addresses * Email(s) comma seperated" at bounding box center [315, 204] width 346 height 7
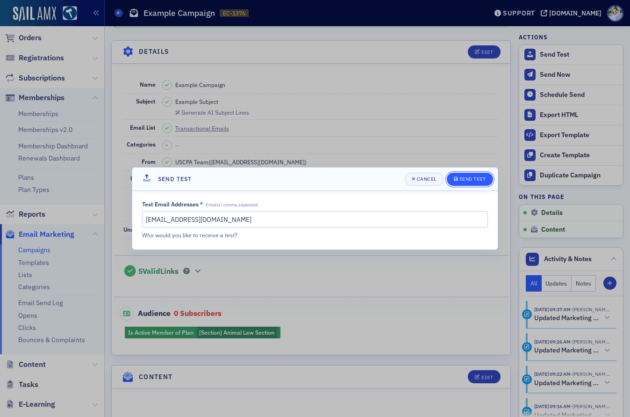
click at [477, 173] on button "Send Test" at bounding box center [470, 179] width 46 height 13
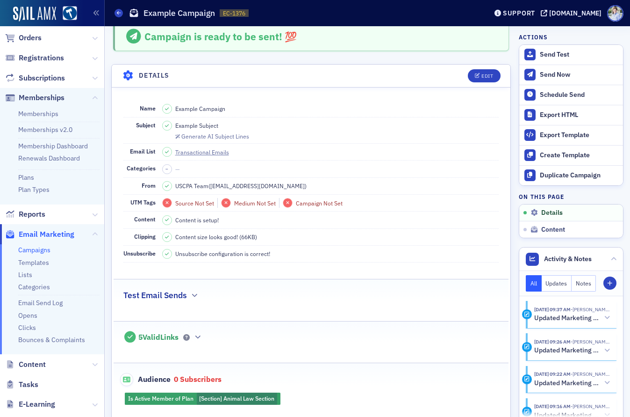
scroll to position [0, 0]
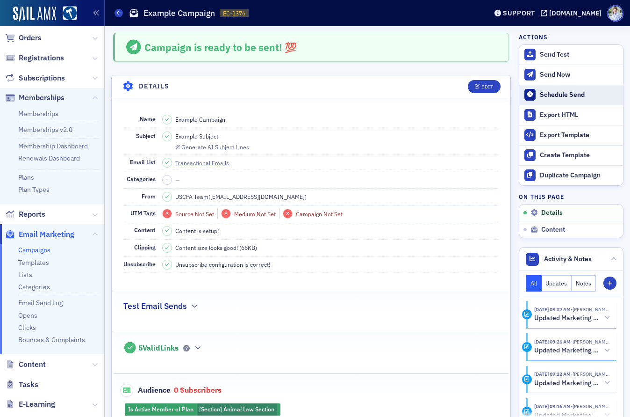
click at [553, 93] on div "Schedule Send" at bounding box center [579, 95] width 79 height 8
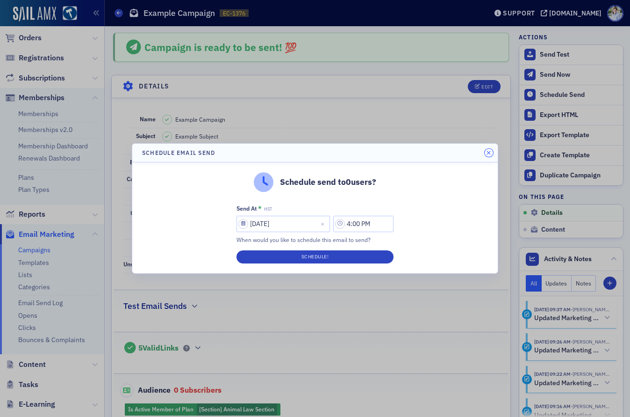
click at [488, 151] on icon "button" at bounding box center [489, 153] width 4 height 6
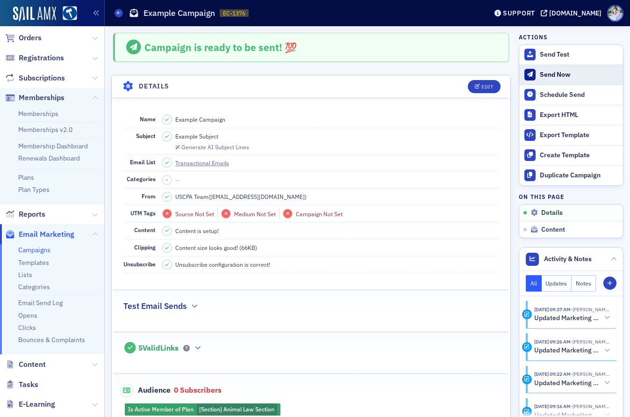
click at [552, 76] on div "Send Now" at bounding box center [579, 75] width 79 height 8
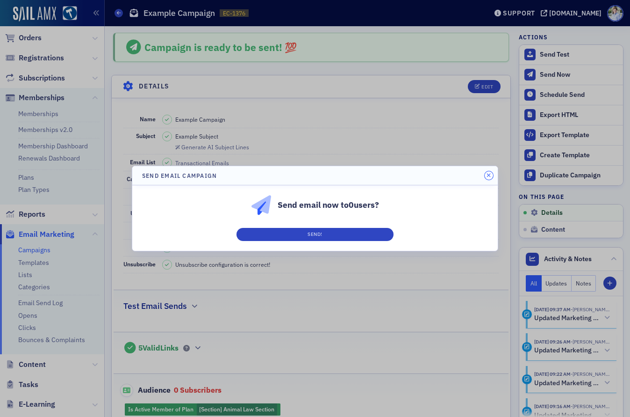
click at [488, 174] on icon "button" at bounding box center [489, 176] width 4 height 6
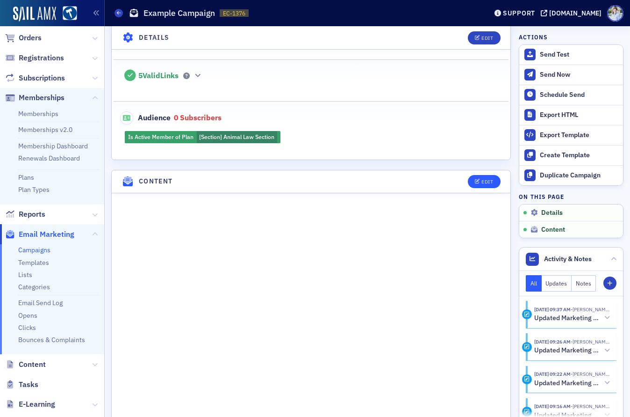
drag, startPoint x: 469, startPoint y: 169, endPoint x: 475, endPoint y: 177, distance: 10.1
click at [474, 175] on header "Content Edit" at bounding box center [311, 181] width 399 height 23
click at [475, 180] on icon "button" at bounding box center [478, 181] width 6 height 5
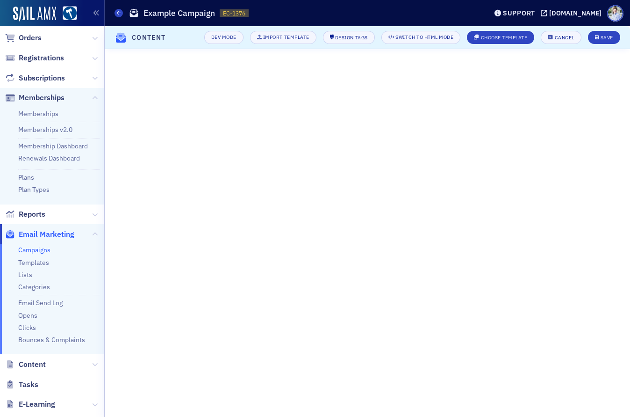
scroll to position [30, 0]
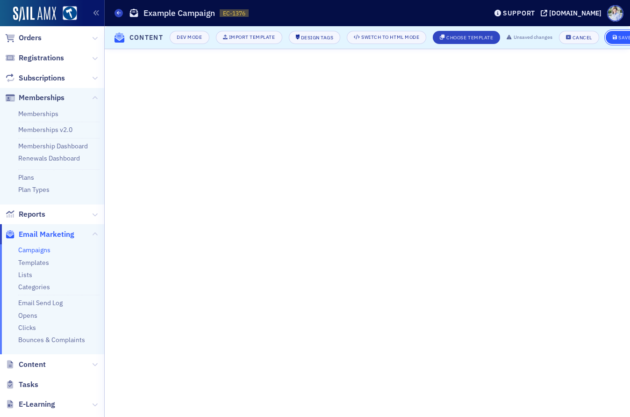
click at [621, 37] on div "Save" at bounding box center [625, 37] width 13 height 5
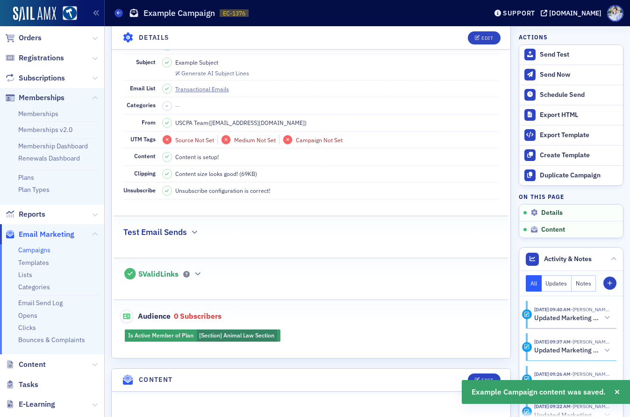
scroll to position [0, 0]
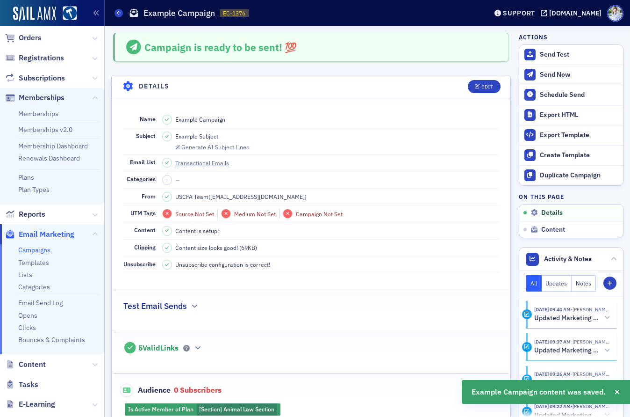
click at [29, 250] on link "Campaigns" at bounding box center [34, 249] width 32 height 8
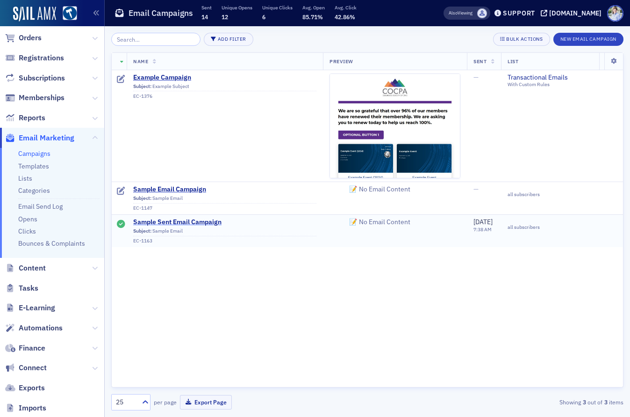
click at [165, 221] on span "Sample Sent Email Campaign" at bounding box center [224, 222] width 183 height 8
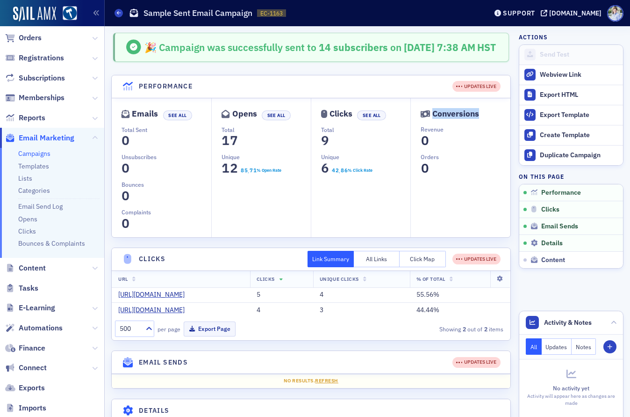
drag, startPoint x: 433, startPoint y: 124, endPoint x: 499, endPoint y: 125, distance: 65.9
click at [499, 120] on dt "Conversions" at bounding box center [465, 114] width 89 height 12
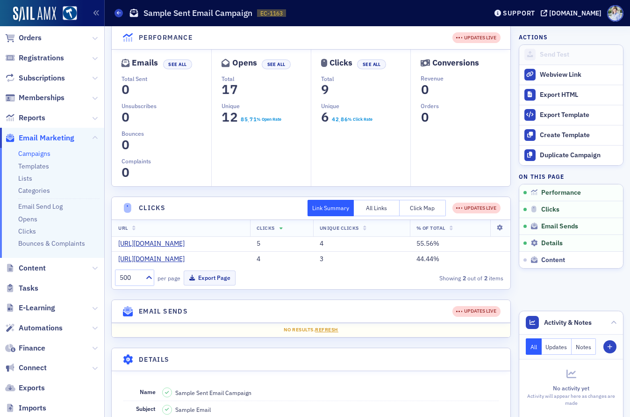
scroll to position [42, 0]
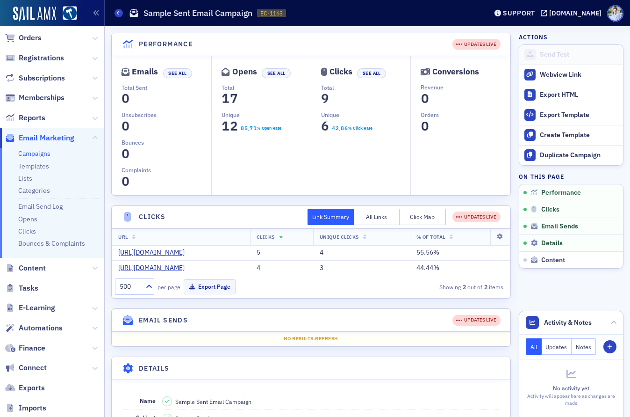
click at [39, 155] on link "Campaigns" at bounding box center [34, 153] width 32 height 8
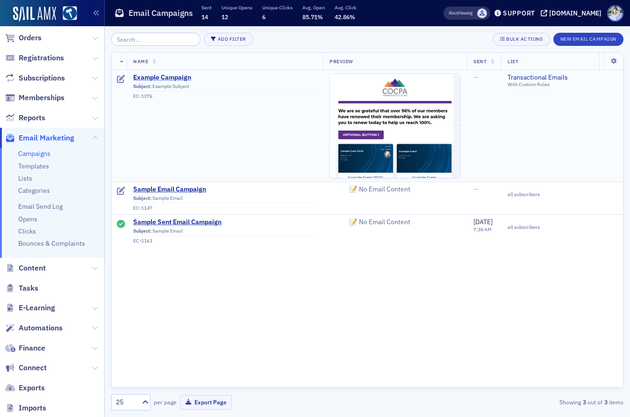
drag, startPoint x: 157, startPoint y: 78, endPoint x: 165, endPoint y: 79, distance: 8.5
click at [157, 78] on span "Example Campaign" at bounding box center [224, 77] width 183 height 8
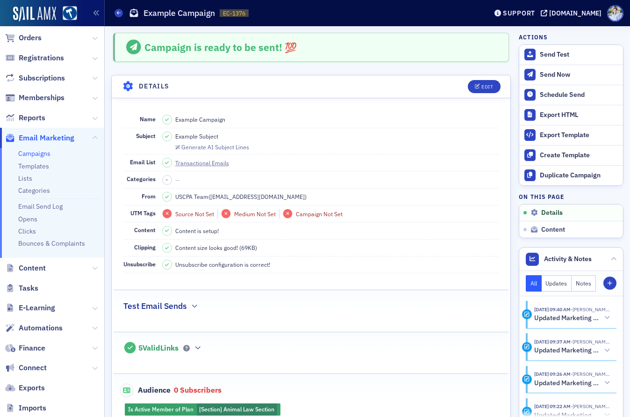
click at [495, 79] on header "Details Edit" at bounding box center [311, 86] width 399 height 23
click at [488, 85] on div "Edit" at bounding box center [488, 86] width 12 height 5
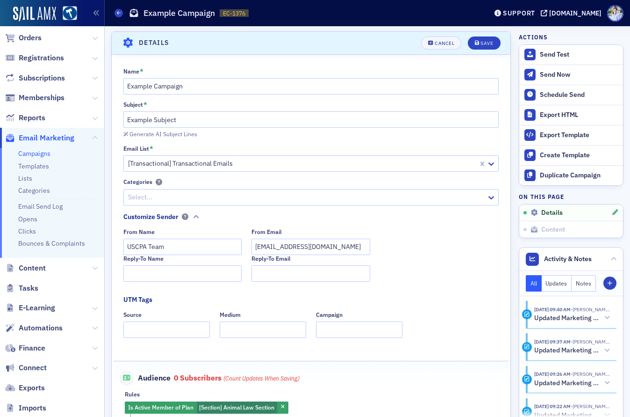
scroll to position [218, 0]
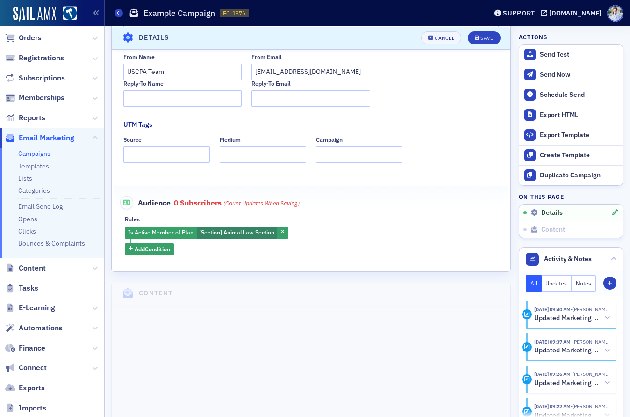
click at [284, 231] on icon "button" at bounding box center [283, 232] width 4 height 5
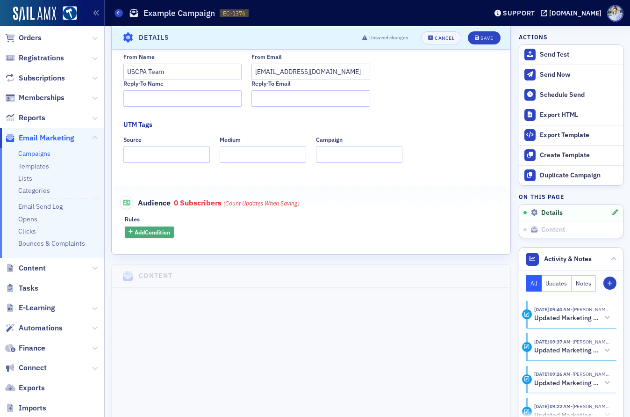
click at [160, 230] on span "Add Condition" at bounding box center [153, 232] width 36 height 8
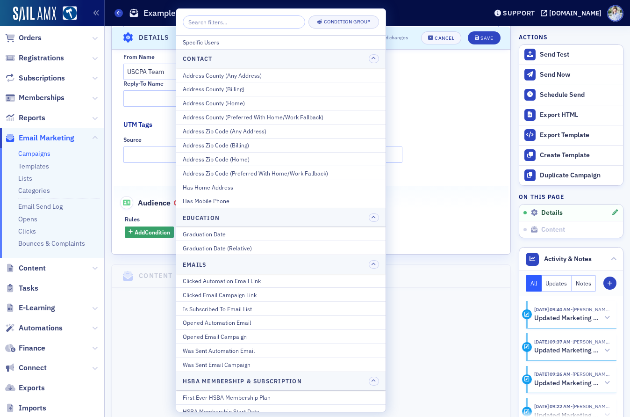
drag, startPoint x: 239, startPoint y: 38, endPoint x: 234, endPoint y: 48, distance: 11.1
click at [239, 38] on div "Specific Users" at bounding box center [281, 42] width 196 height 8
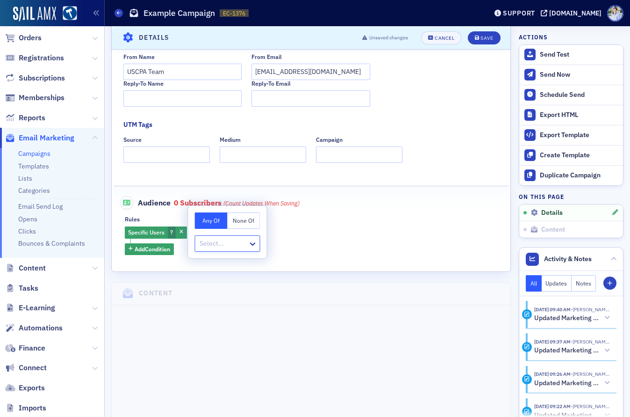
click at [209, 247] on div at bounding box center [223, 243] width 49 height 12
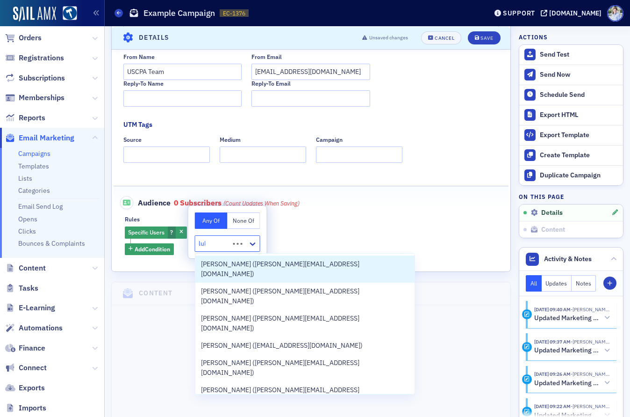
type input "luke"
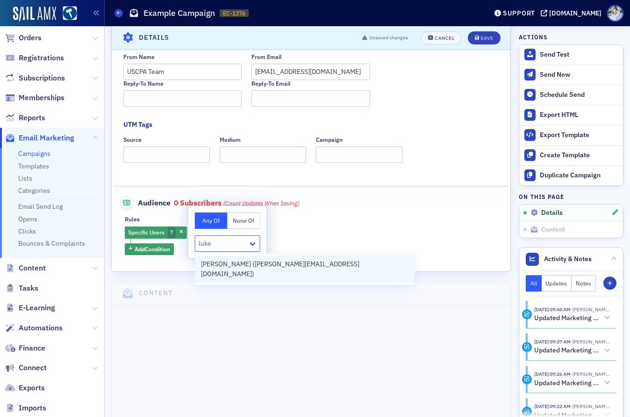
click at [209, 265] on span "[PERSON_NAME] ([PERSON_NAME][EMAIL_ADDRESS][DOMAIN_NAME])" at bounding box center [305, 269] width 209 height 20
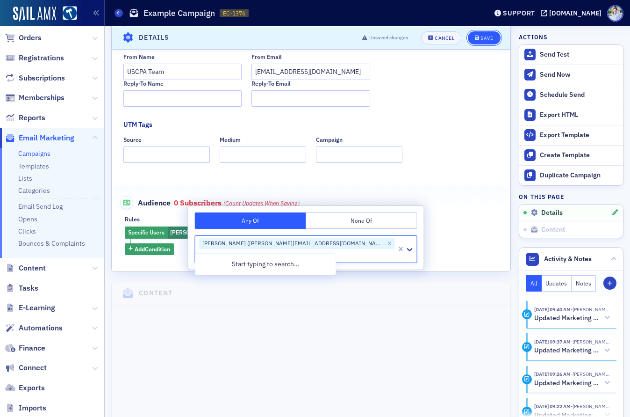
click at [494, 36] on button "Save" at bounding box center [484, 37] width 32 height 13
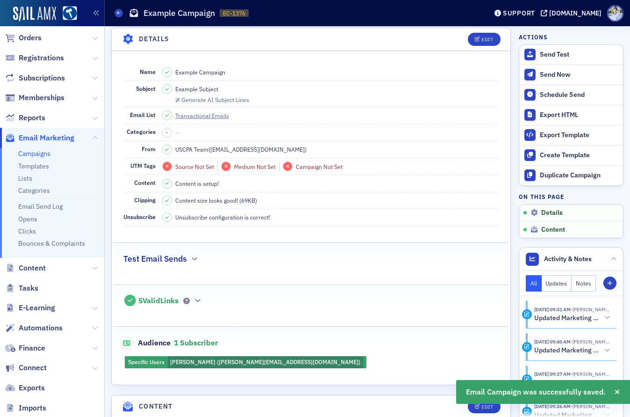
scroll to position [43, 0]
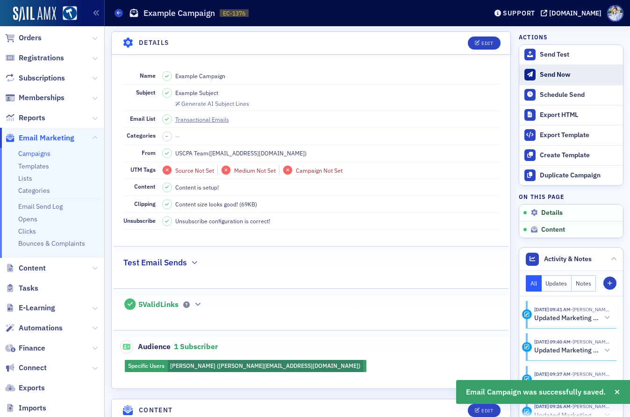
click at [567, 72] on div "Send Now" at bounding box center [579, 75] width 79 height 8
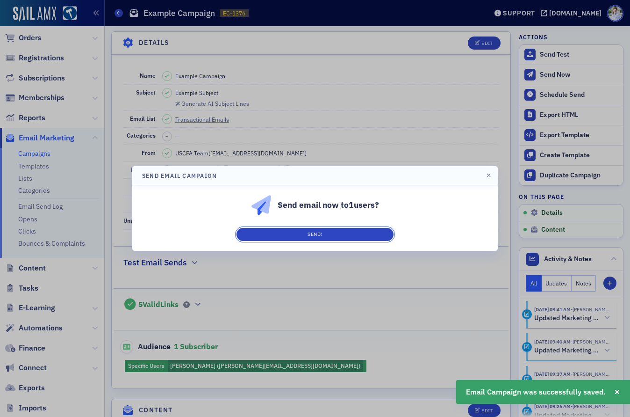
click at [359, 235] on button "Send!" at bounding box center [315, 234] width 157 height 13
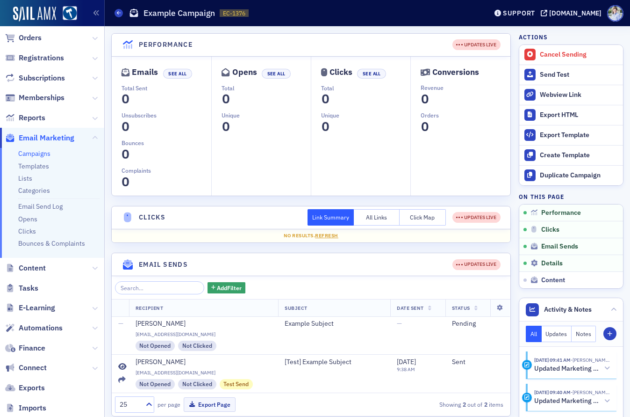
scroll to position [39, 0]
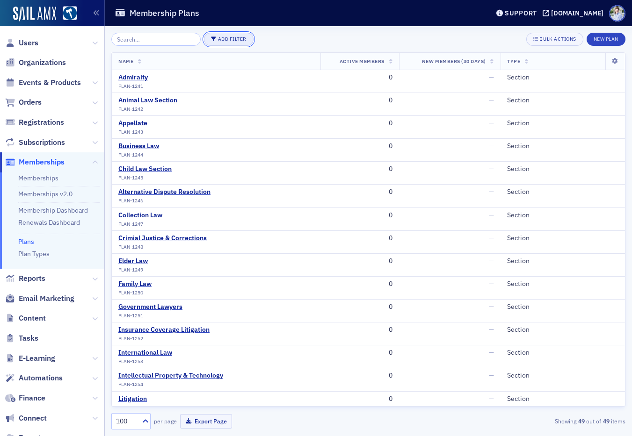
click at [224, 38] on button "Add Filter" at bounding box center [229, 39] width 50 height 13
click at [215, 50] on div "Plan Type" at bounding box center [217, 54] width 25 height 8
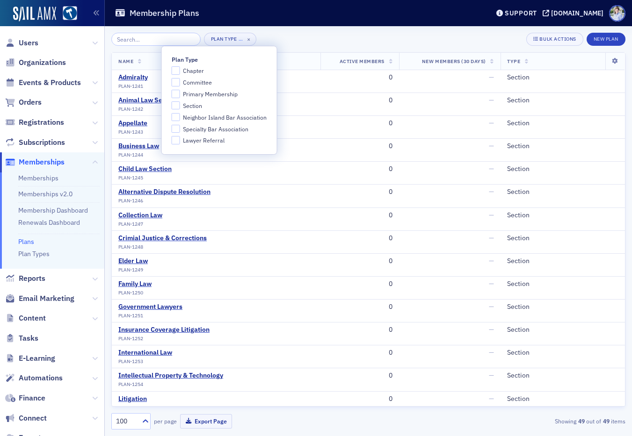
click at [193, 95] on span "Primary Membership" at bounding box center [210, 94] width 55 height 8
click at [180, 95] on input "Primary Membership" at bounding box center [176, 94] width 8 height 8
checkbox input "true"
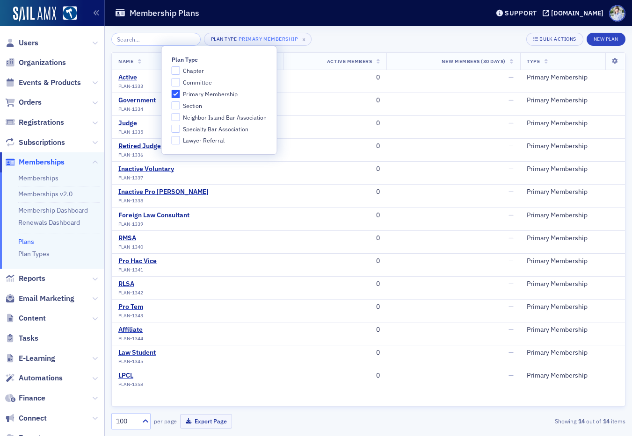
click at [303, 22] on header "Membership Plans Support [DOMAIN_NAME]" at bounding box center [368, 13] width 527 height 26
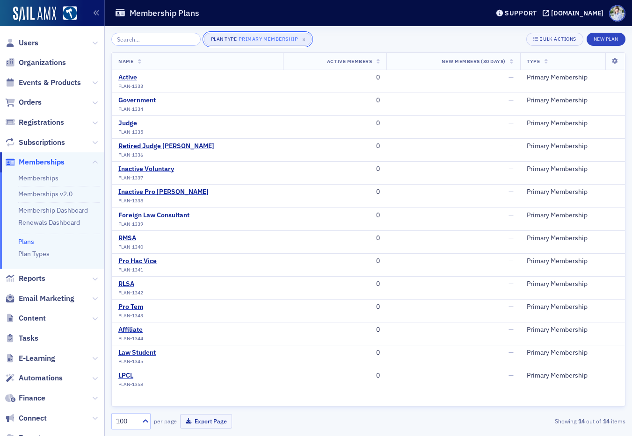
click at [259, 38] on div "Primary Membership" at bounding box center [267, 39] width 59 height 9
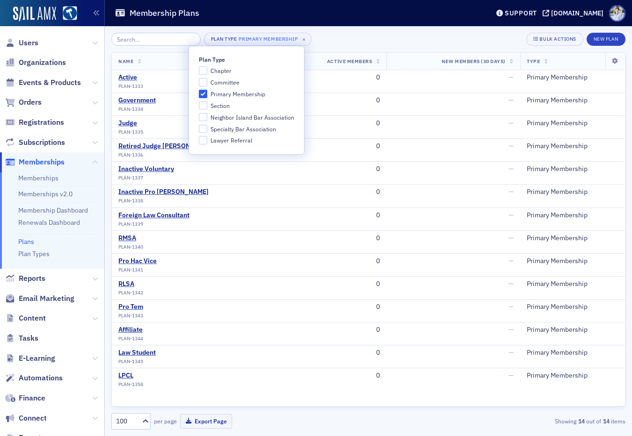
drag, startPoint x: 221, startPoint y: 94, endPoint x: 223, endPoint y: 124, distance: 29.6
click at [221, 95] on span "Primary Membership" at bounding box center [237, 94] width 55 height 8
click at [207, 95] on input "Primary Membership" at bounding box center [203, 94] width 8 height 8
checkbox input "false"
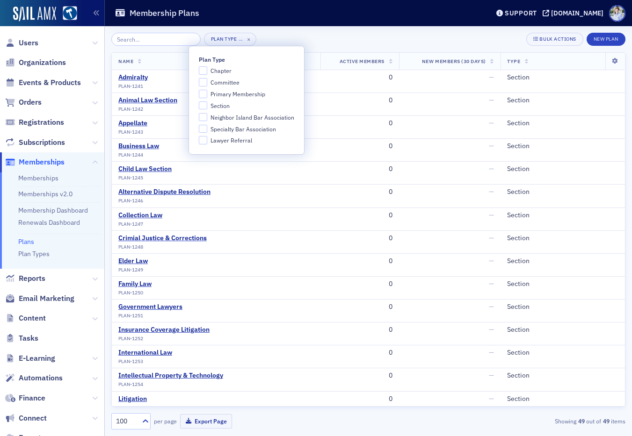
click at [224, 128] on span "Specialty Bar Association" at bounding box center [242, 129] width 65 height 8
click at [207, 128] on input "Specialty Bar Association" at bounding box center [203, 129] width 8 height 8
checkbox input "true"
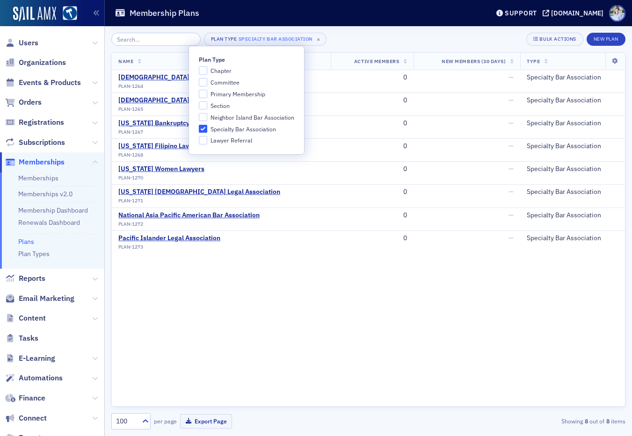
click at [191, 298] on div "Name Active Members New Members (30 Days) Type [DEMOGRAPHIC_DATA] Lawyers Assoc…" at bounding box center [368, 229] width 514 height 354
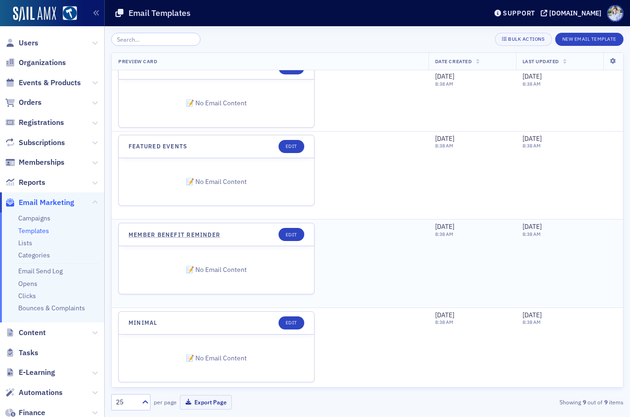
scroll to position [115, 0]
click at [175, 145] on link "Featured Events" at bounding box center [158, 145] width 58 height 7
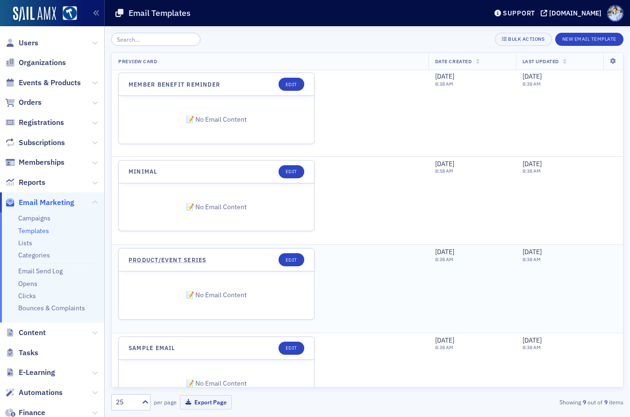
scroll to position [295, 0]
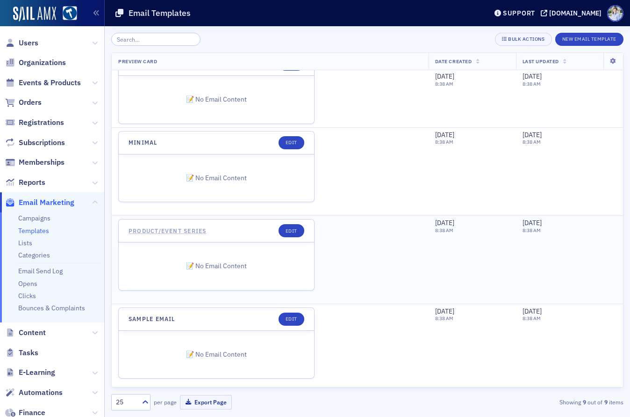
click at [201, 231] on link "Product/Event Series" at bounding box center [168, 230] width 78 height 7
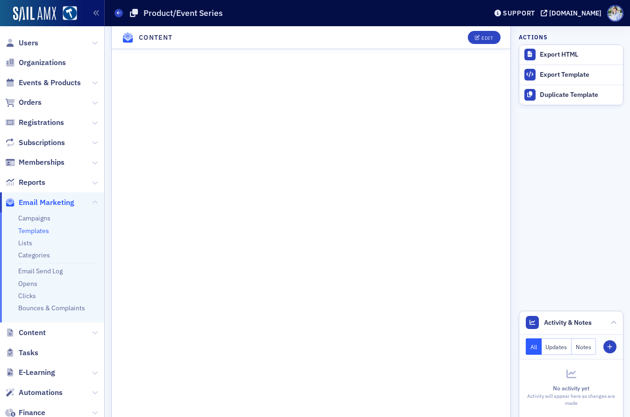
scroll to position [249, 0]
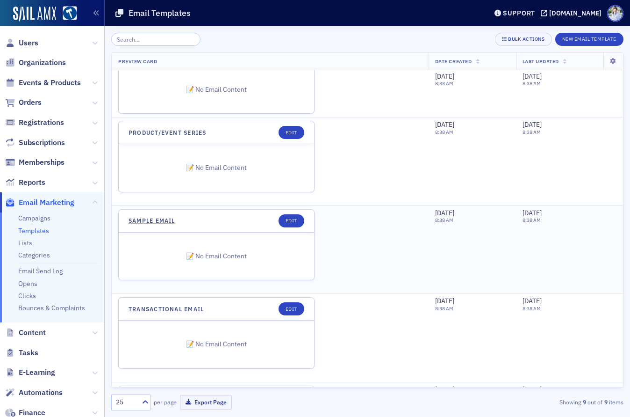
scroll to position [476, 0]
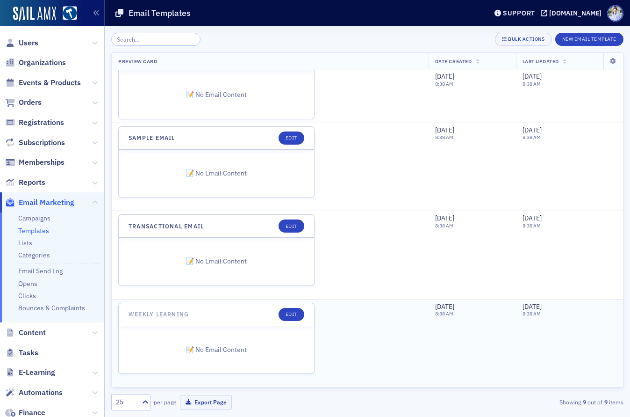
drag, startPoint x: 158, startPoint y: 317, endPoint x: 161, endPoint y: 313, distance: 5.0
click at [158, 317] on link "Weekly Learning" at bounding box center [159, 313] width 60 height 7
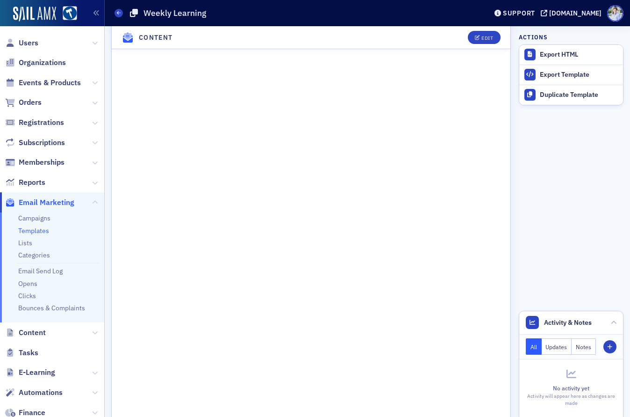
scroll to position [296, 0]
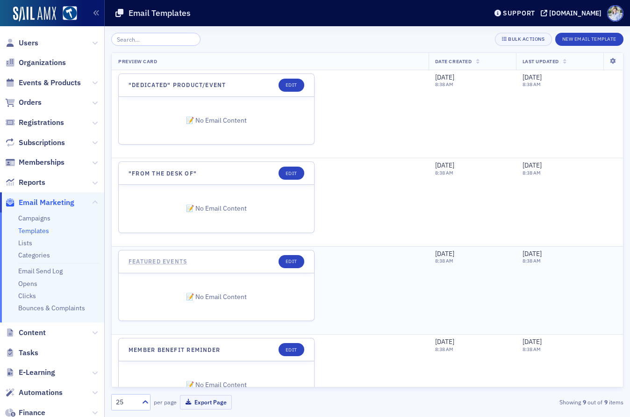
click at [170, 263] on link "Featured Events" at bounding box center [158, 261] width 58 height 7
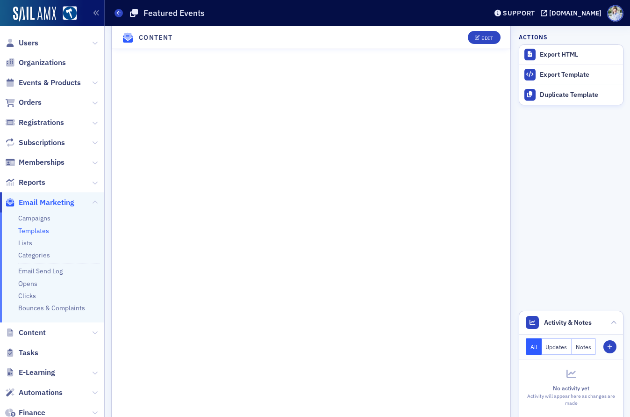
scroll to position [131, 0]
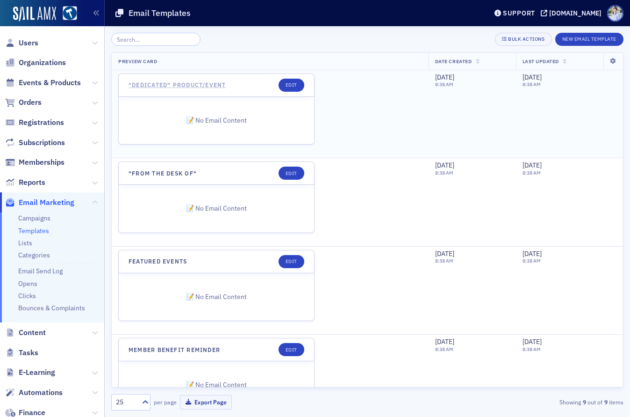
click at [203, 86] on link ""Dedicated" Product/Event" at bounding box center [178, 84] width 98 height 7
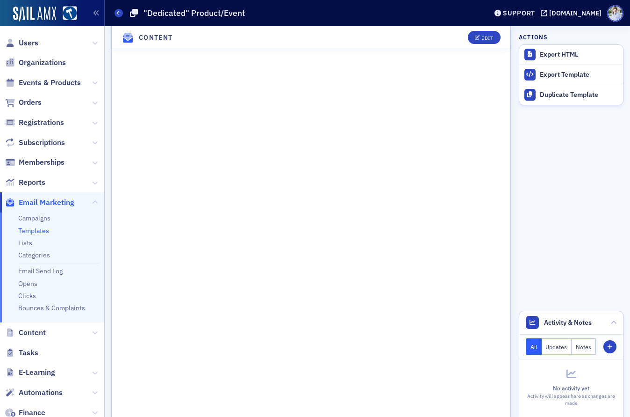
scroll to position [214, 0]
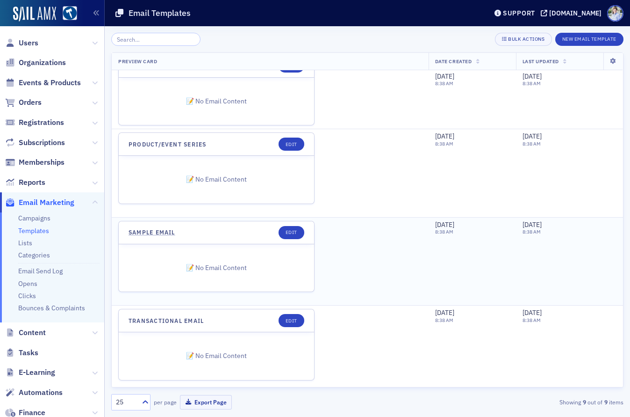
scroll to position [476, 0]
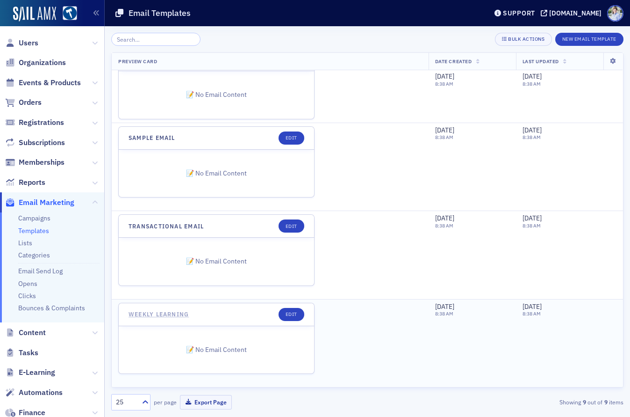
click at [172, 314] on link "Weekly Learning" at bounding box center [159, 313] width 60 height 7
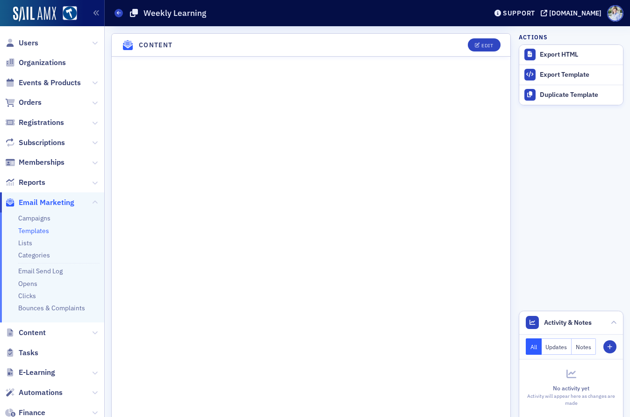
scroll to position [93, 0]
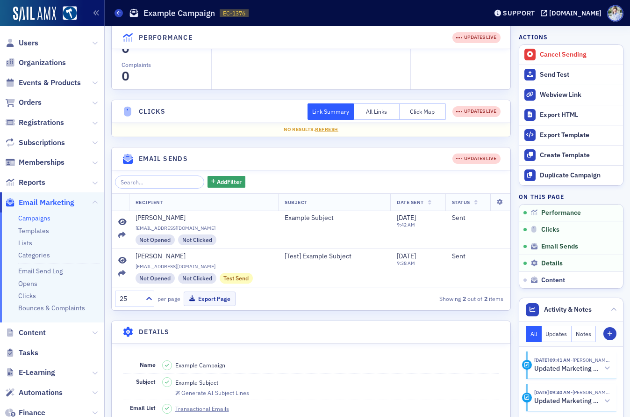
scroll to position [161, 0]
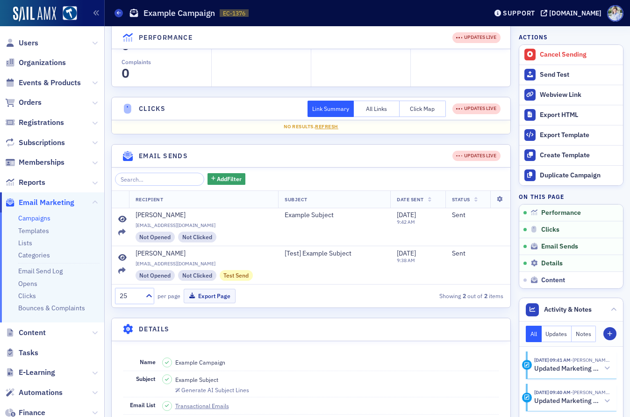
click at [267, 158] on header "Email Sends UPDATES LIVE" at bounding box center [311, 155] width 399 height 23
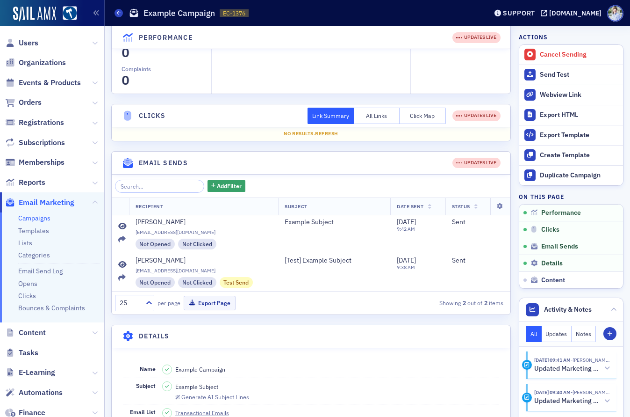
scroll to position [154, 0]
click at [218, 188] on span "Add Filter" at bounding box center [229, 185] width 25 height 8
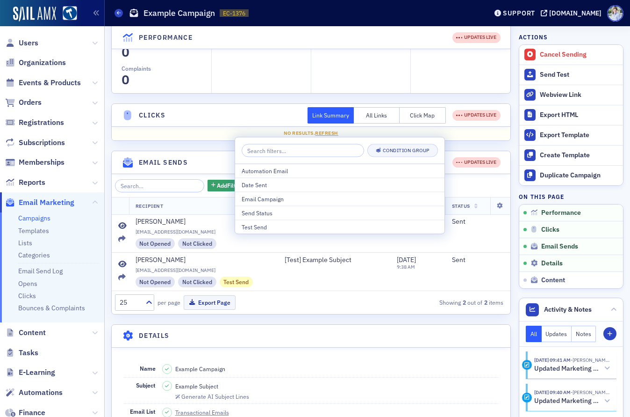
click at [217, 137] on th "No results. Refresh" at bounding box center [311, 133] width 399 height 14
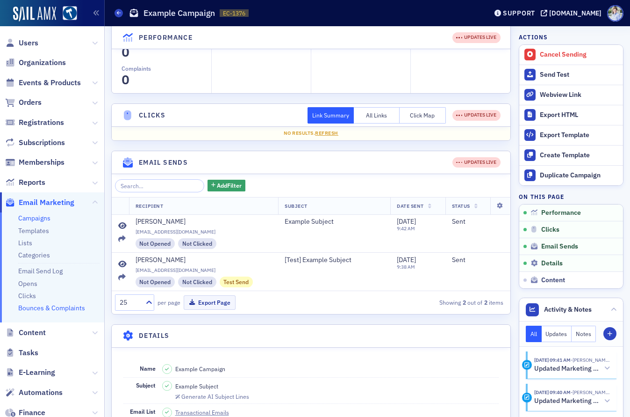
click at [44, 309] on link "Bounces & Complaints" at bounding box center [51, 307] width 67 height 8
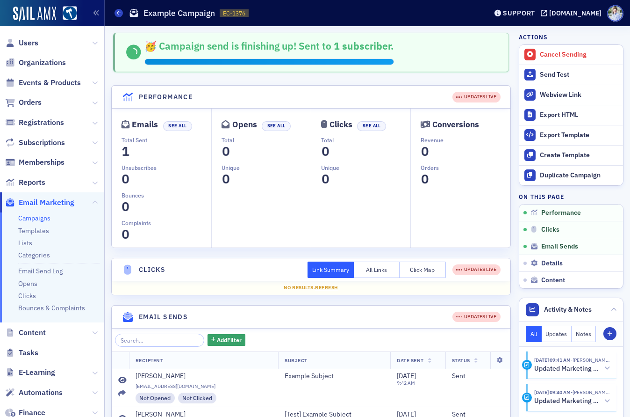
drag, startPoint x: 288, startPoint y: 59, endPoint x: 284, endPoint y: 64, distance: 5.7
click at [288, 60] on div at bounding box center [269, 62] width 249 height 6
click at [44, 221] on link "Campaigns" at bounding box center [34, 218] width 32 height 8
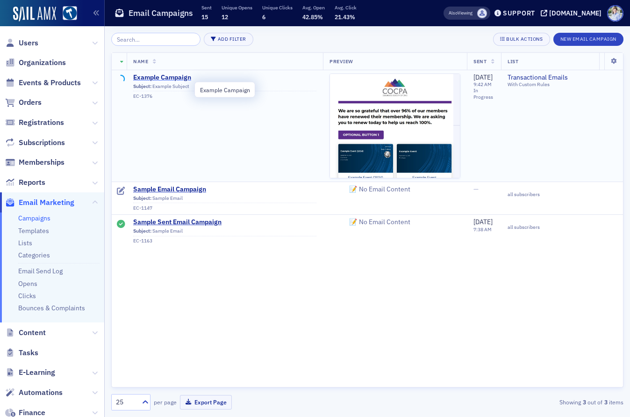
click at [178, 76] on span "Example Campaign" at bounding box center [224, 77] width 183 height 8
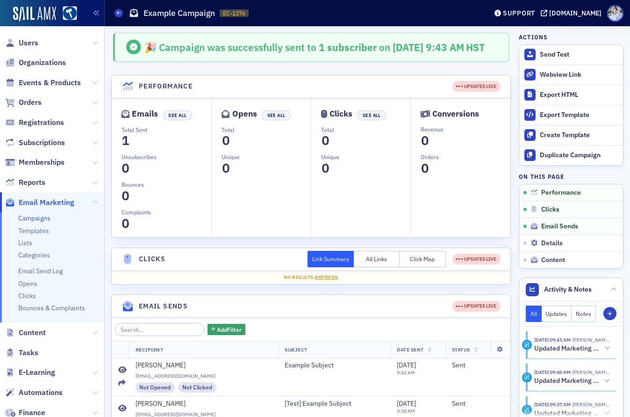
scroll to position [114, 0]
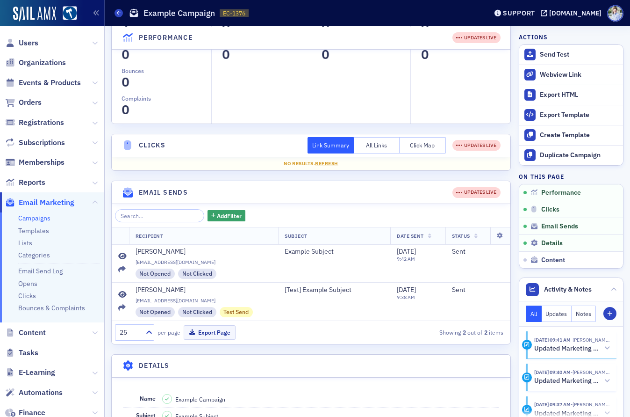
click at [229, 157] on header "Clicks Link Summary All Links Click Map UPDATES LIVE" at bounding box center [311, 145] width 399 height 23
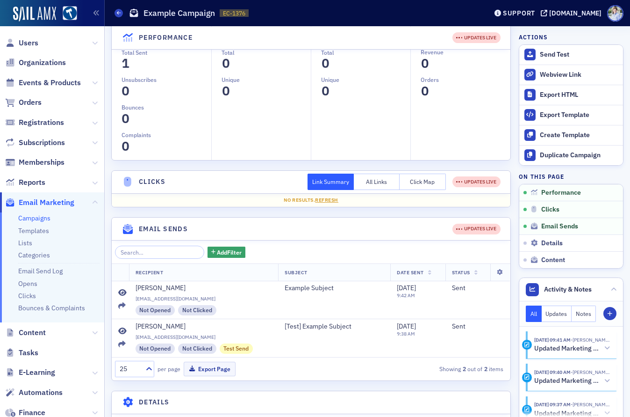
scroll to position [0, 0]
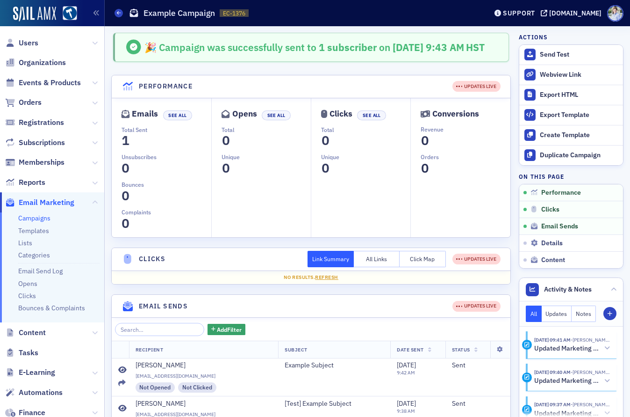
click at [240, 68] on fieldset "🎉 Campaign was successfully sent to 1 subscriber on [DATE] 9:43 AM HST" at bounding box center [310, 45] width 419 height 45
